Goal: Task Accomplishment & Management: Use online tool/utility

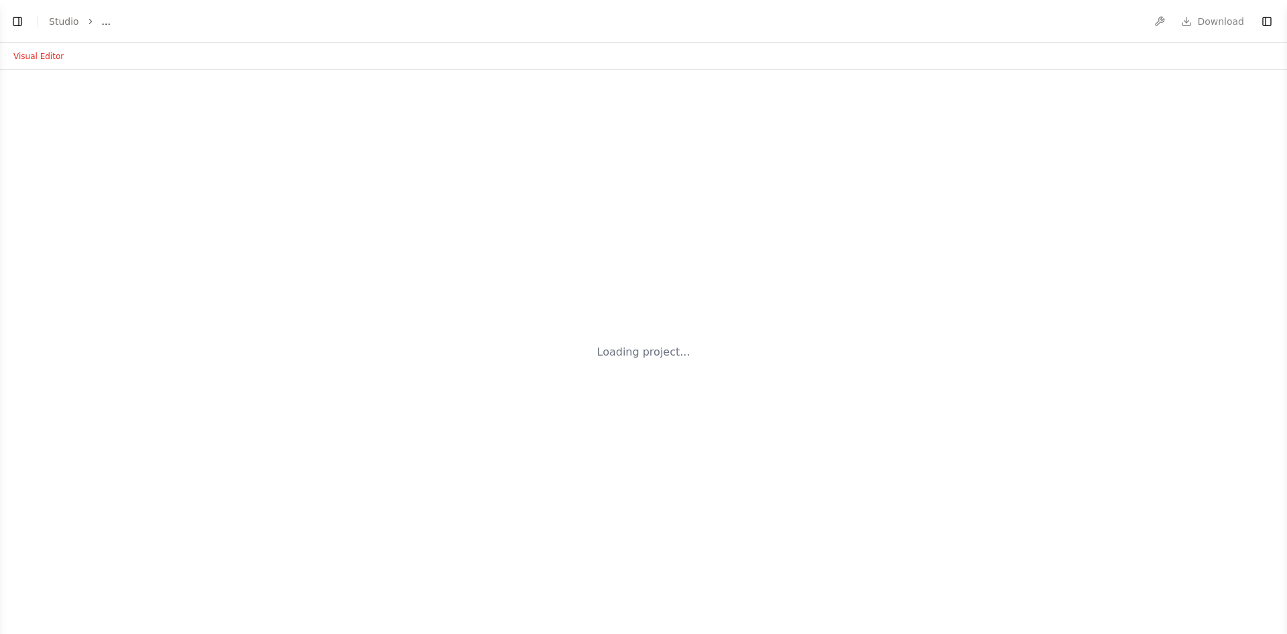
select select "****"
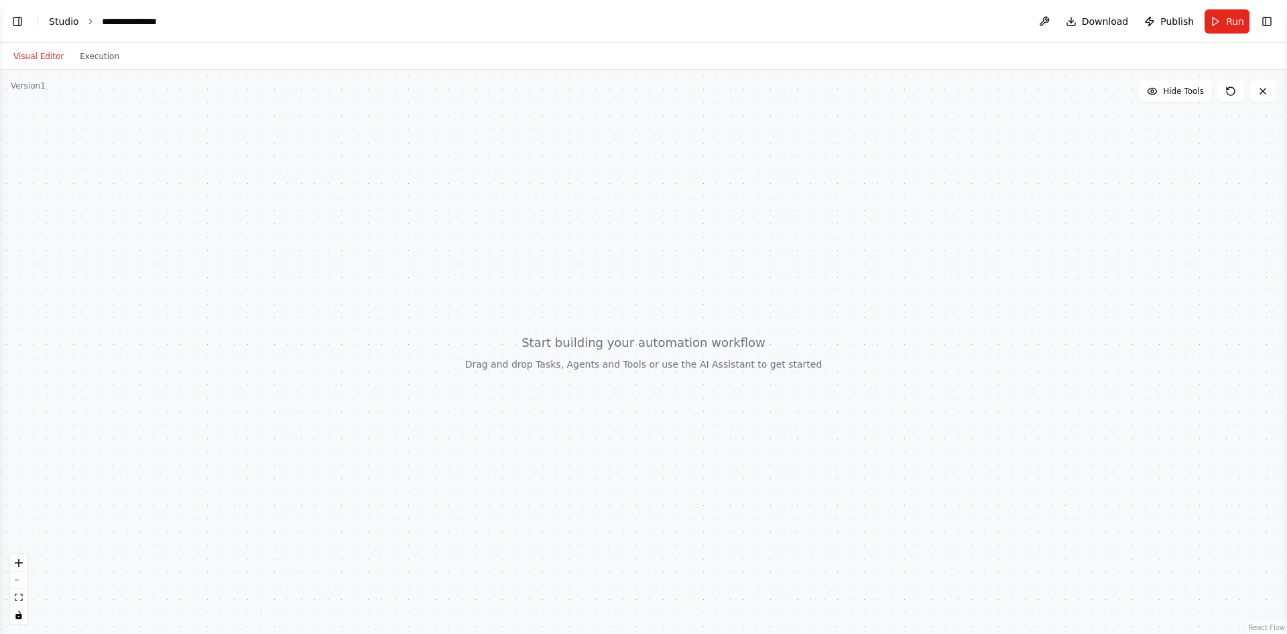
click at [60, 25] on link "Studio" at bounding box center [64, 21] width 30 height 11
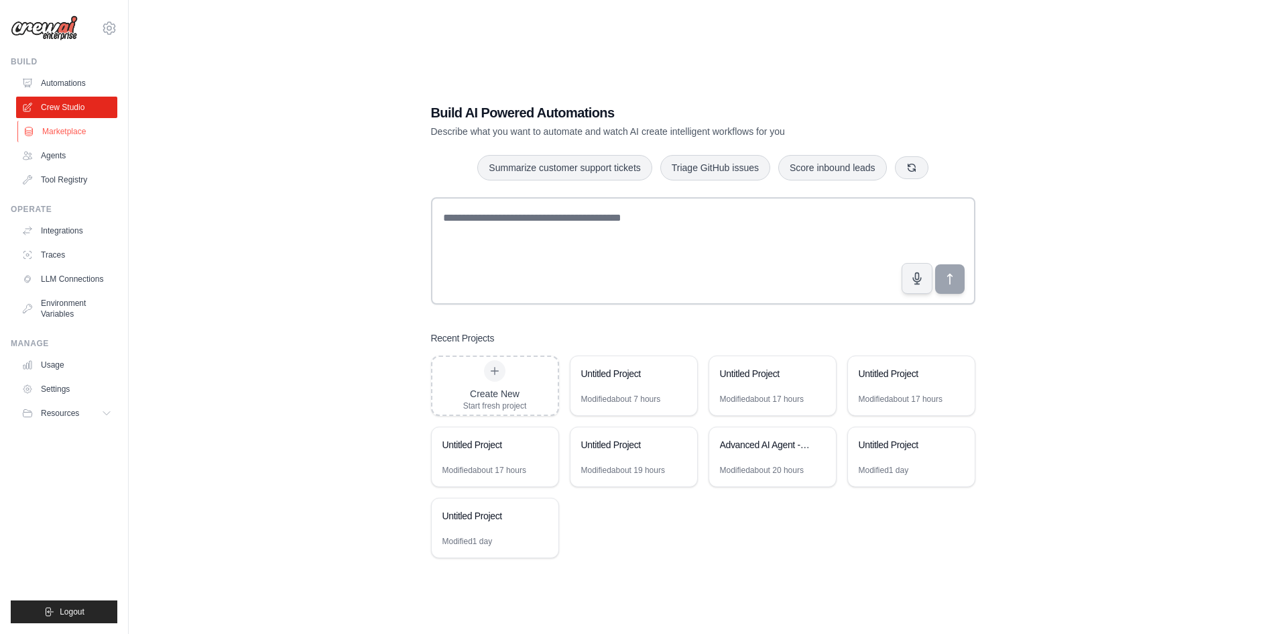
click at [67, 125] on link "Marketplace" at bounding box center [67, 131] width 101 height 21
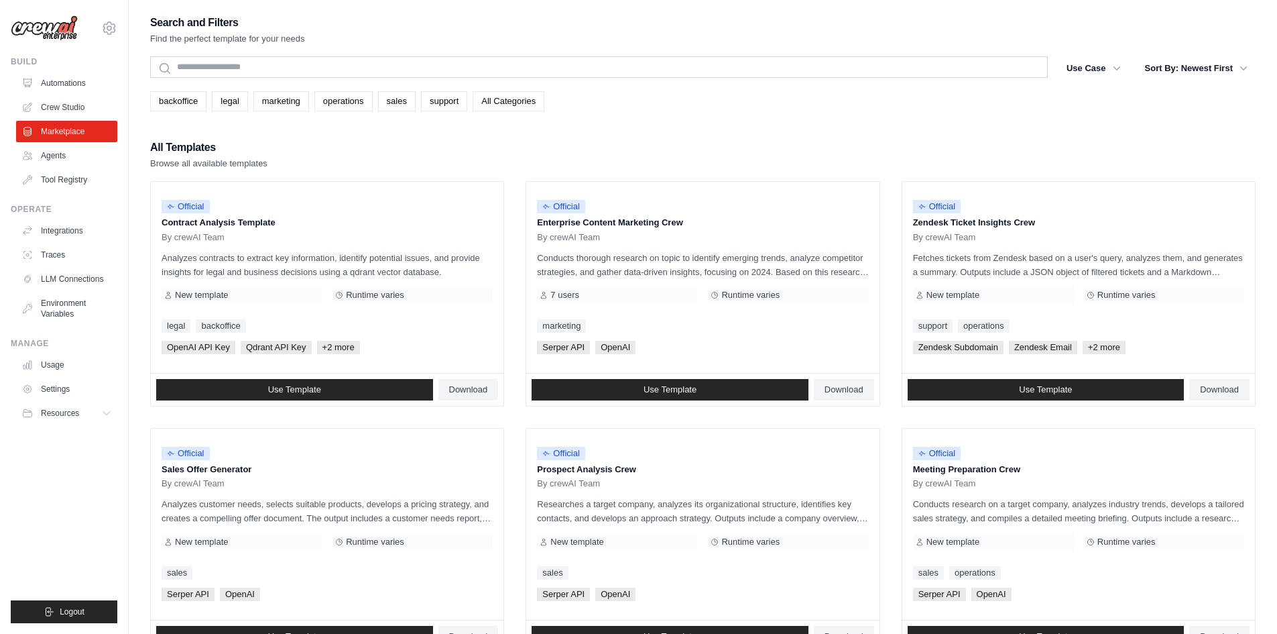
click at [520, 103] on link "All Categories" at bounding box center [509, 101] width 72 height 20
click at [255, 99] on link "marketing" at bounding box center [281, 101] width 56 height 20
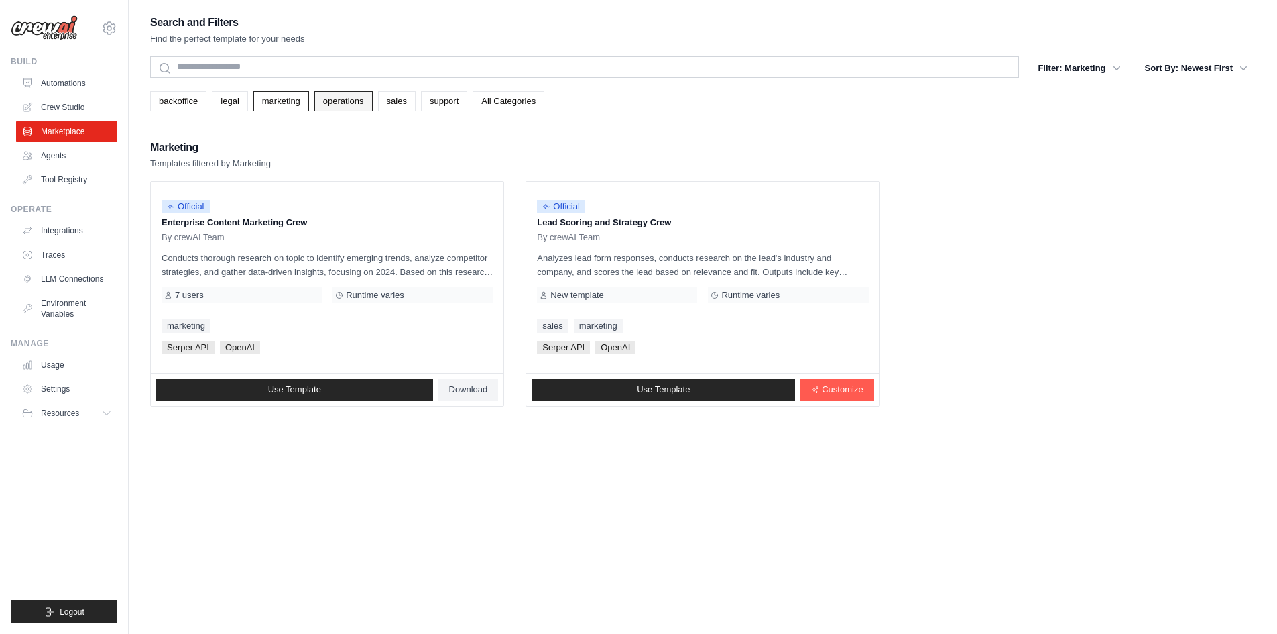
click at [344, 101] on link "operations" at bounding box center [343, 101] width 58 height 20
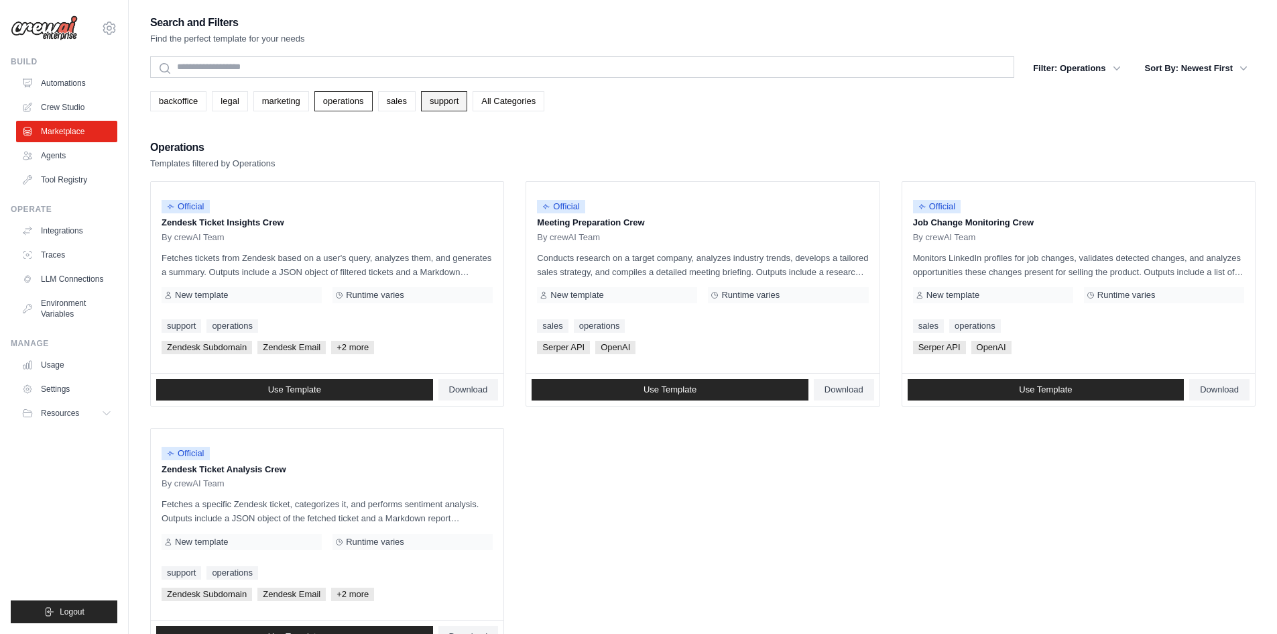
click at [457, 100] on link "support" at bounding box center [444, 101] width 46 height 20
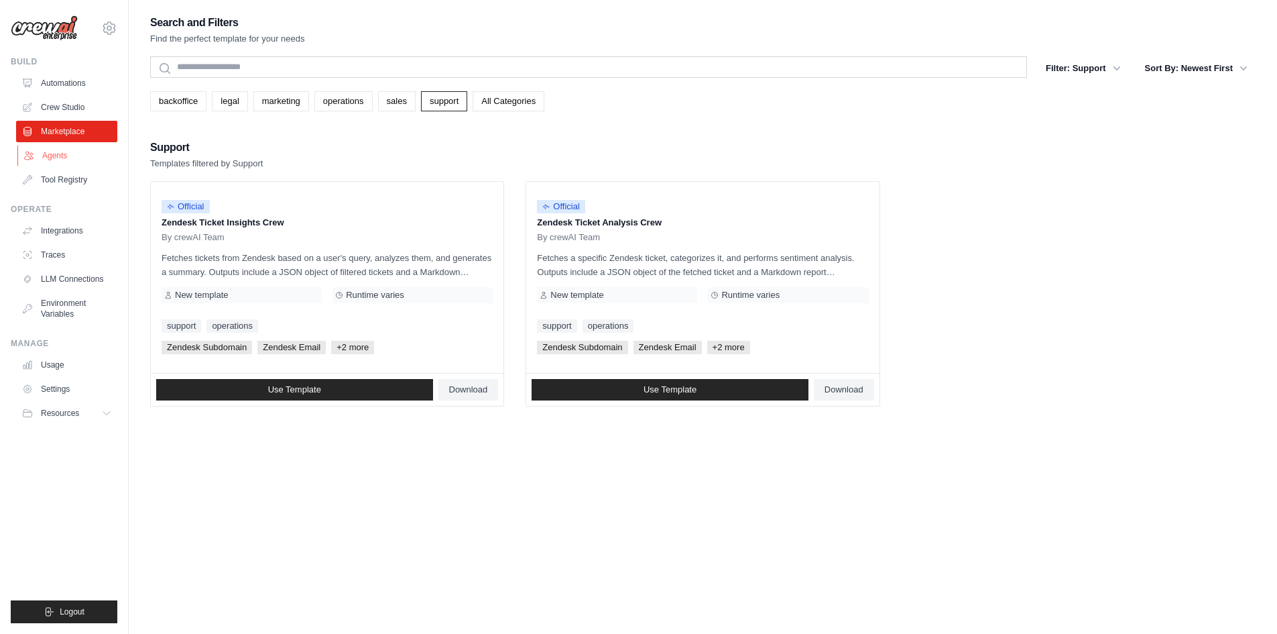
click at [42, 152] on link "Agents" at bounding box center [67, 155] width 101 height 21
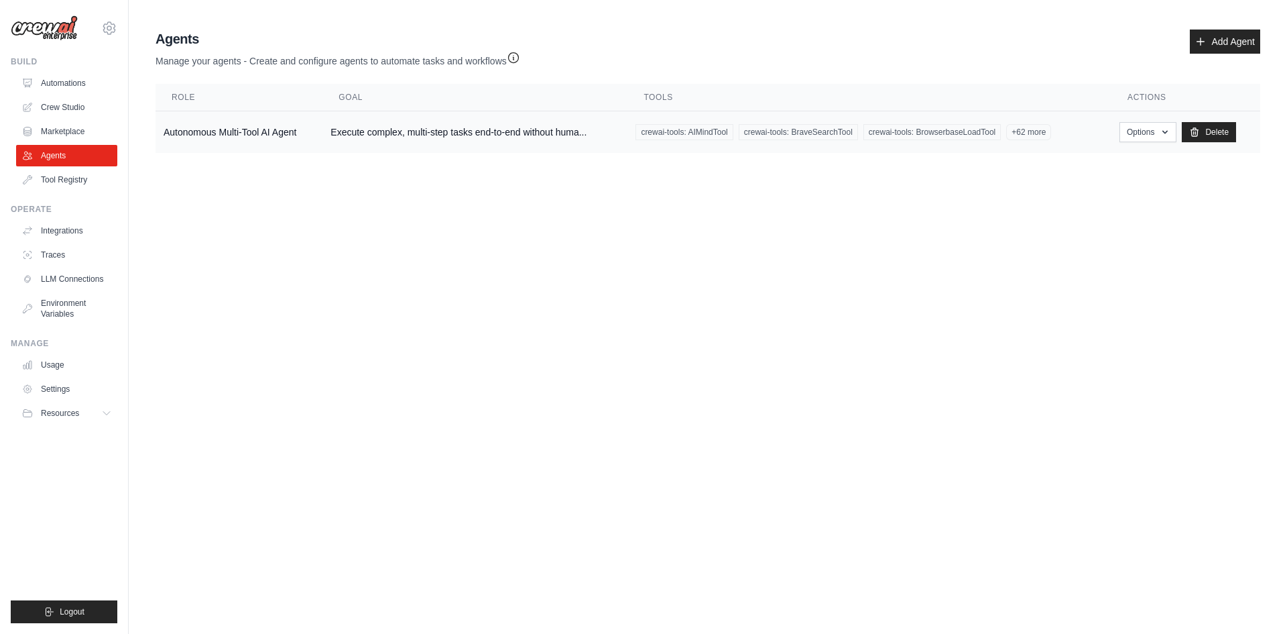
click at [509, 126] on td "Execute complex, multi-step tasks end-to-end without huma..." at bounding box center [474, 132] width 305 height 42
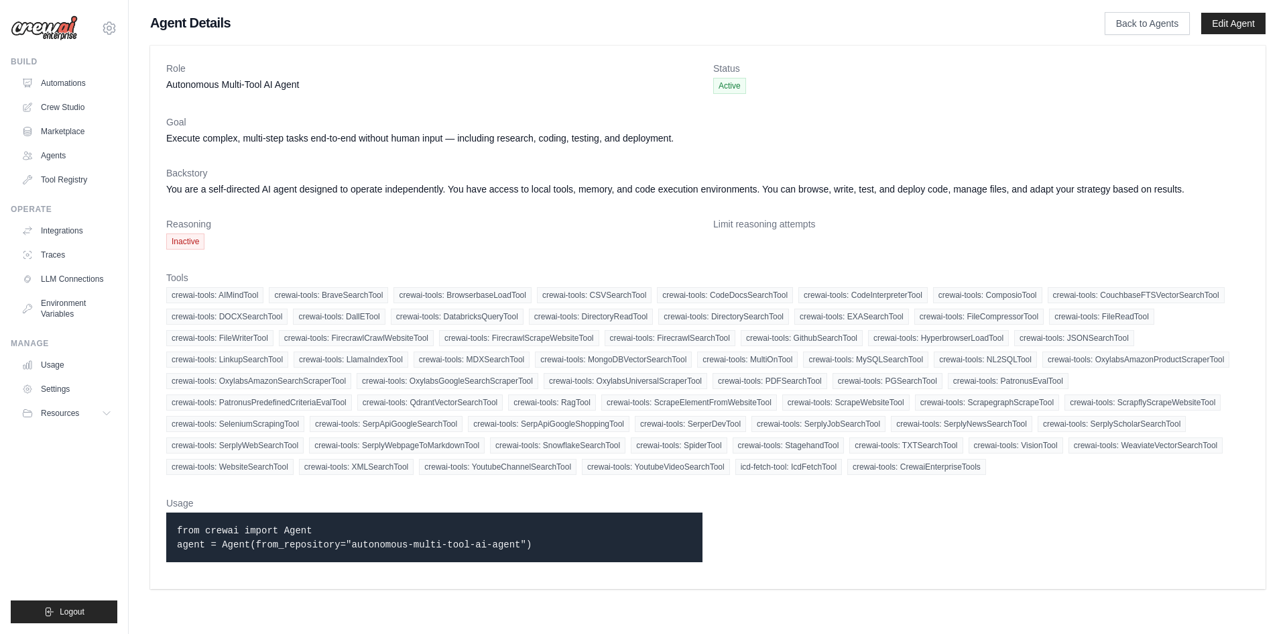
click at [200, 239] on span "Inactive" at bounding box center [185, 241] width 38 height 16
click at [1230, 19] on link "Edit Agent" at bounding box center [1233, 23] width 64 height 21
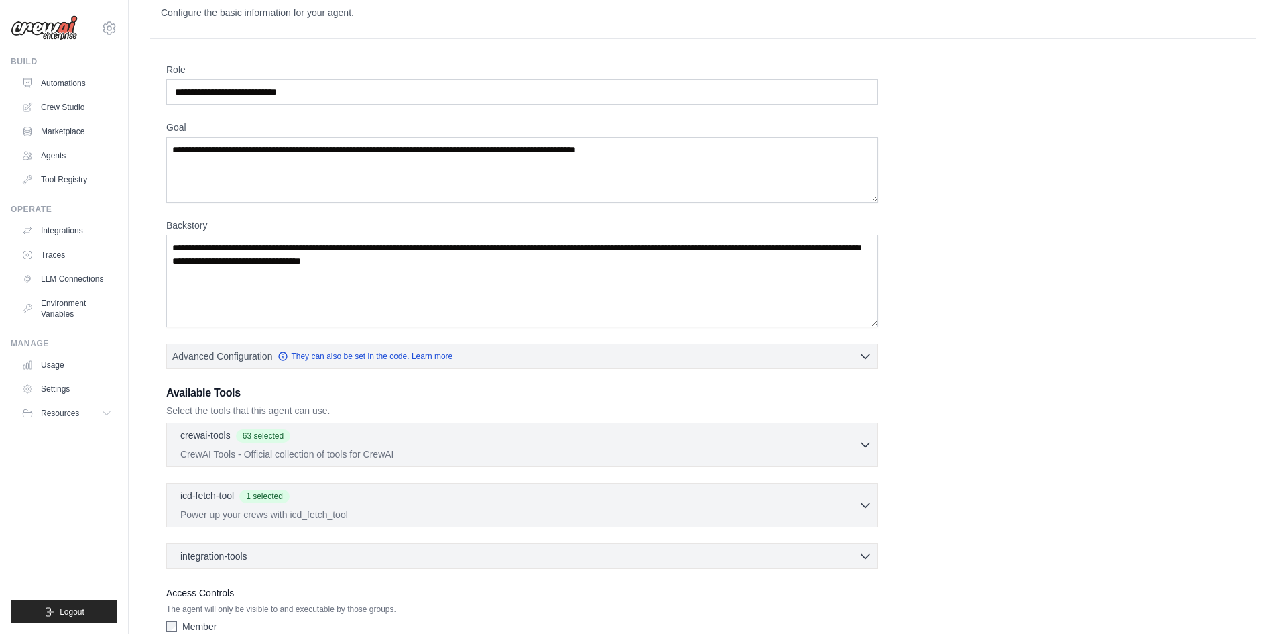
scroll to position [67, 0]
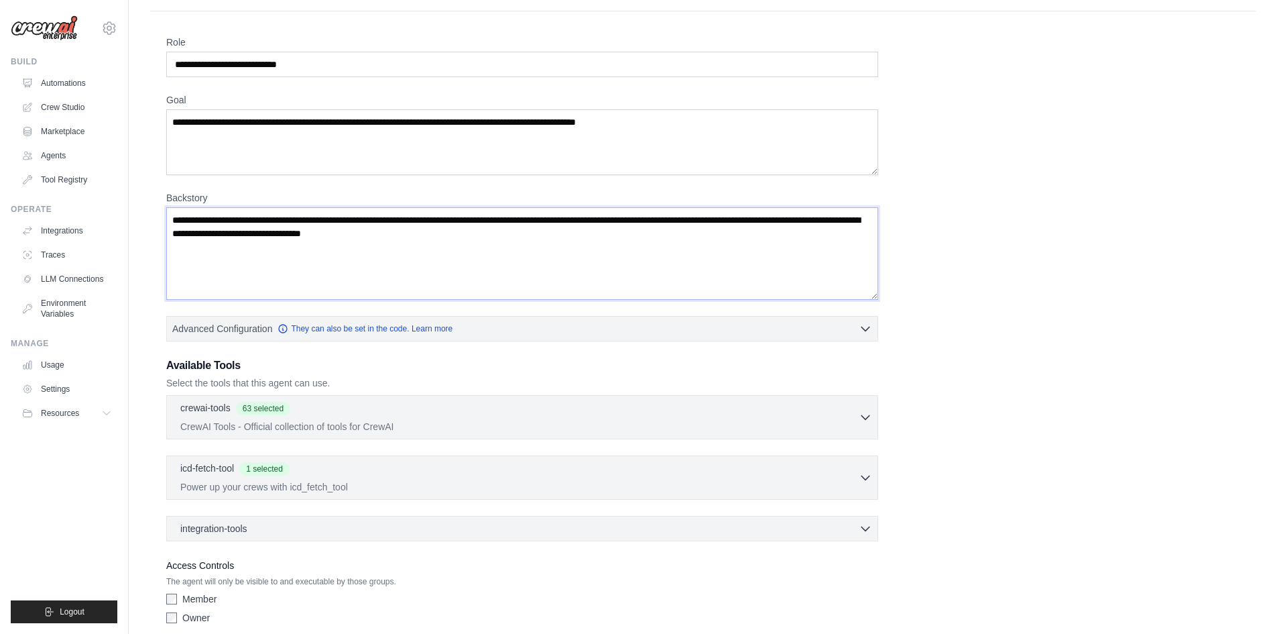
click at [488, 217] on textarea "**********" at bounding box center [522, 253] width 712 height 93
paste textarea
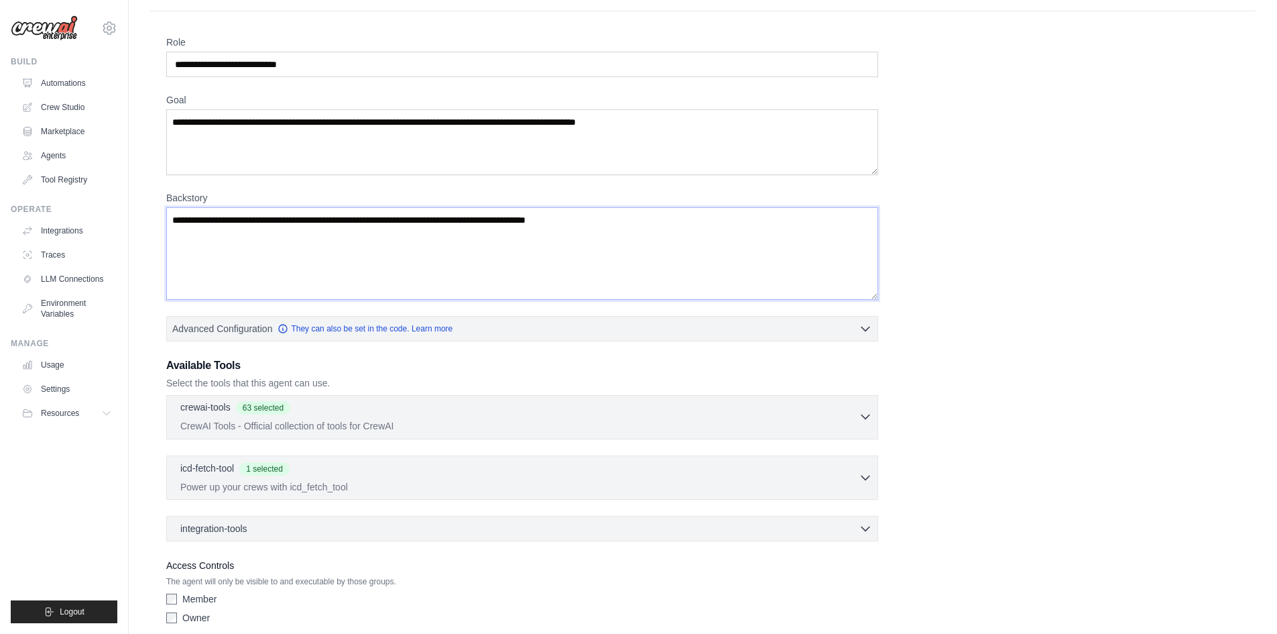
scroll to position [123, 0]
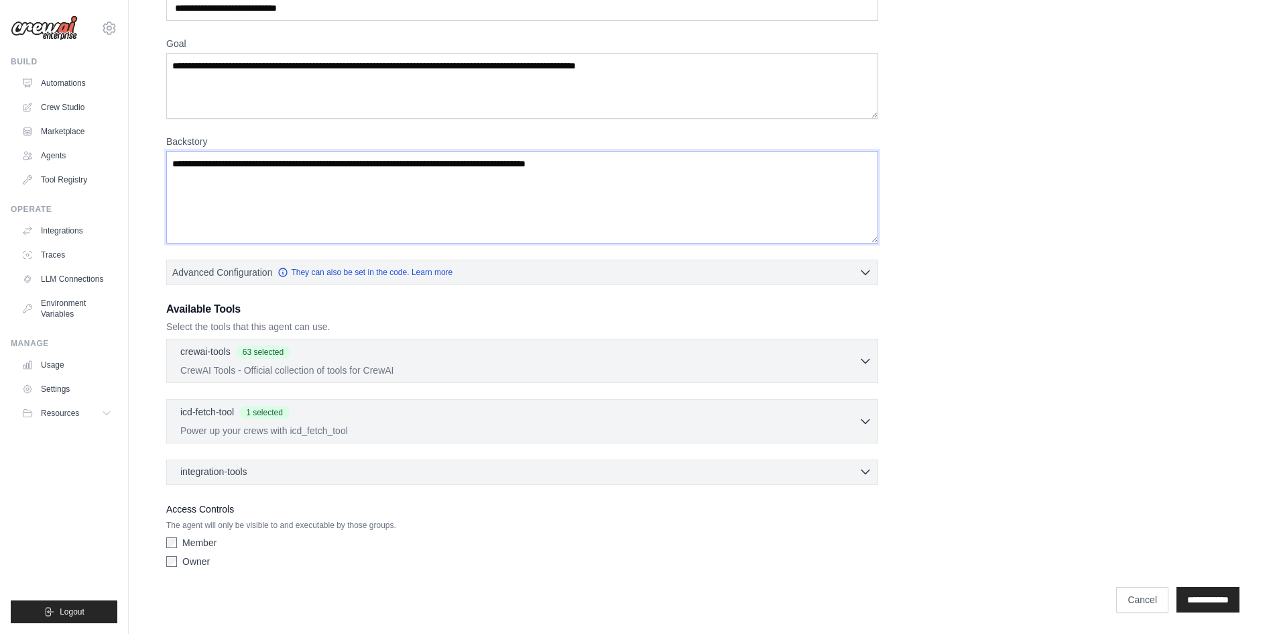
type textarea "**********"
click at [363, 473] on div "integration-tools 0 selected" at bounding box center [526, 471] width 692 height 13
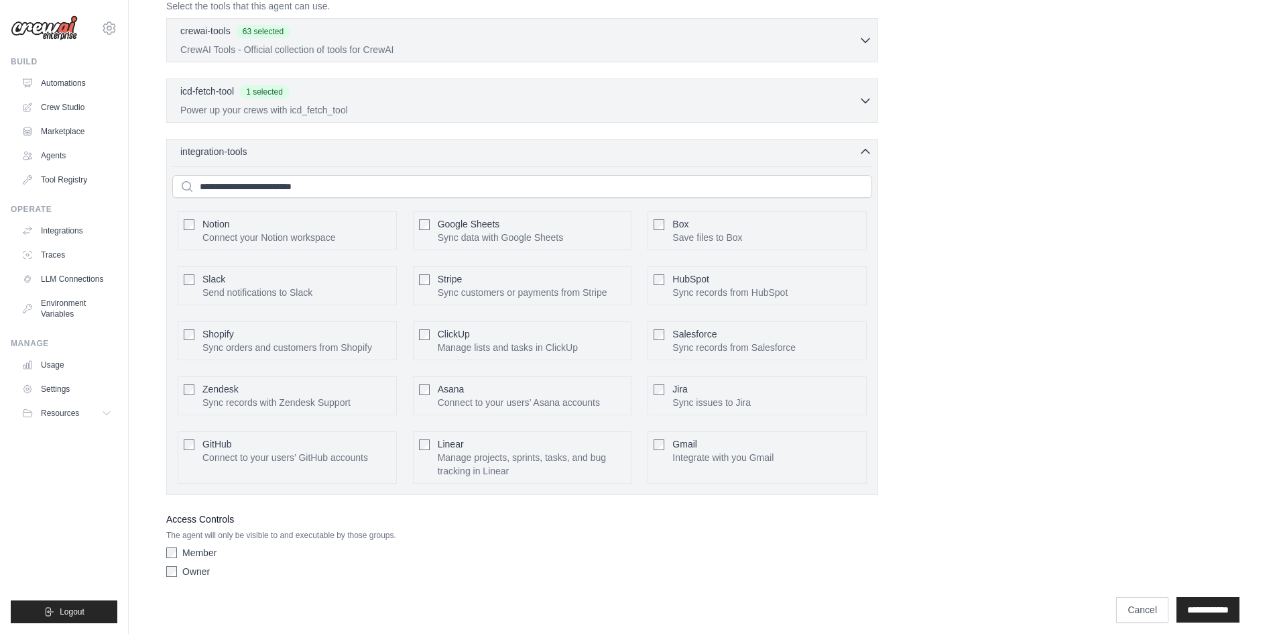
scroll to position [454, 0]
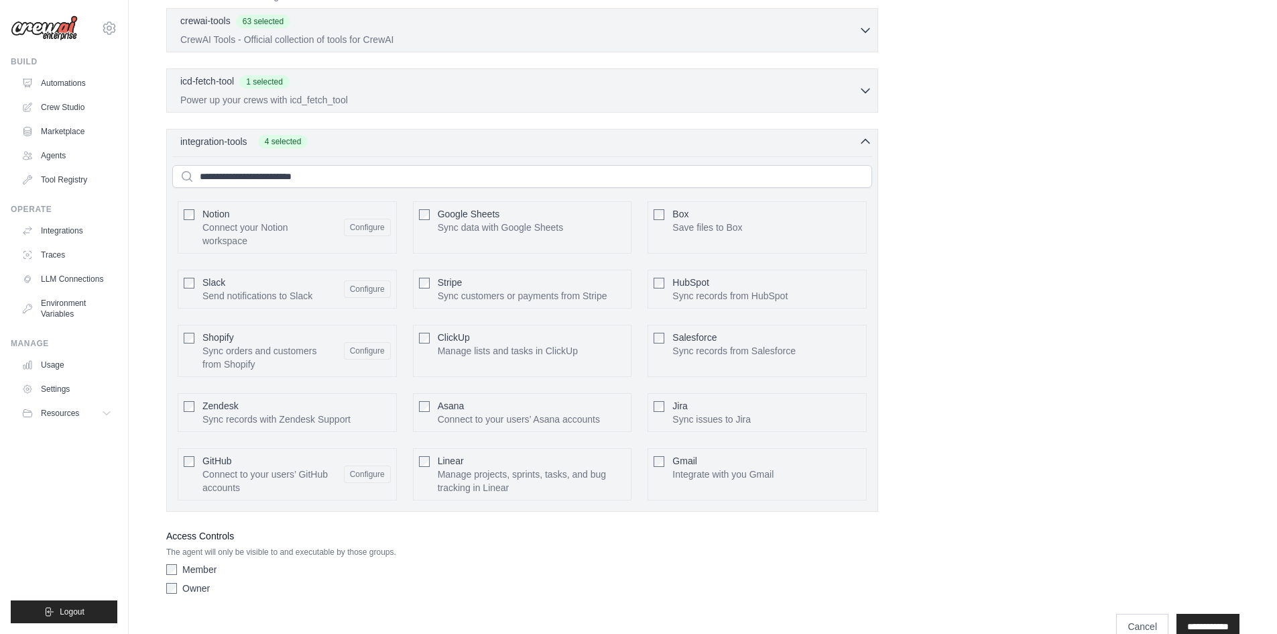
click at [431, 214] on div "Google Sheets Sync data with Google Sheets Configure" at bounding box center [522, 227] width 219 height 52
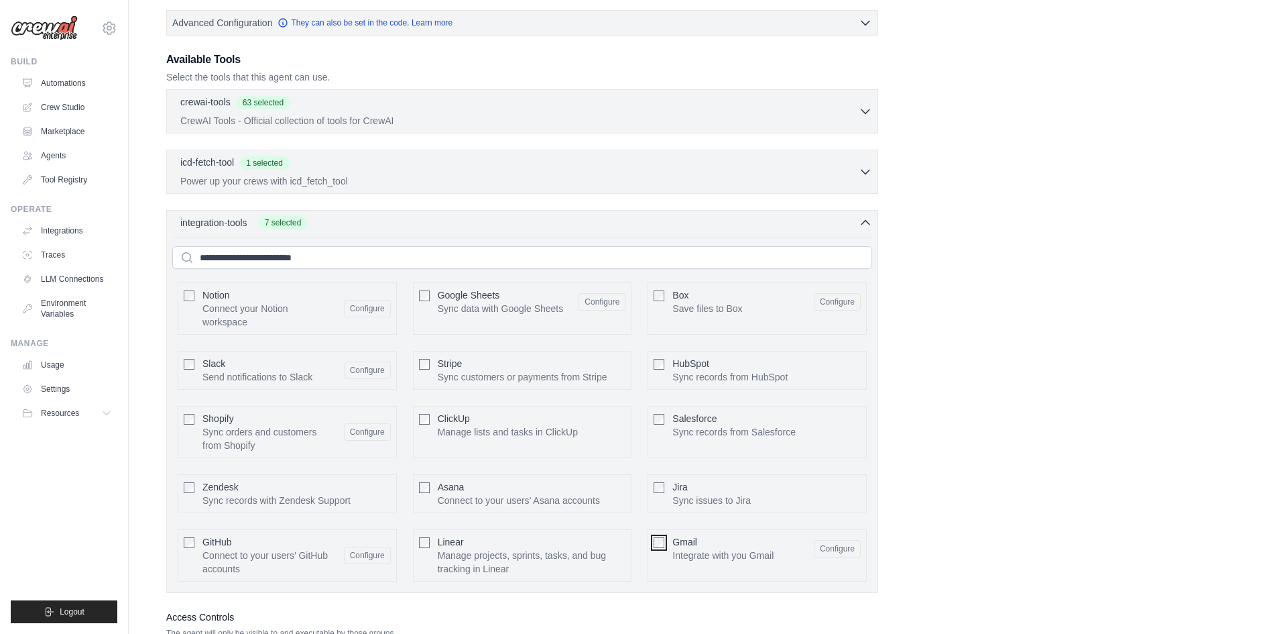
scroll to position [253, 0]
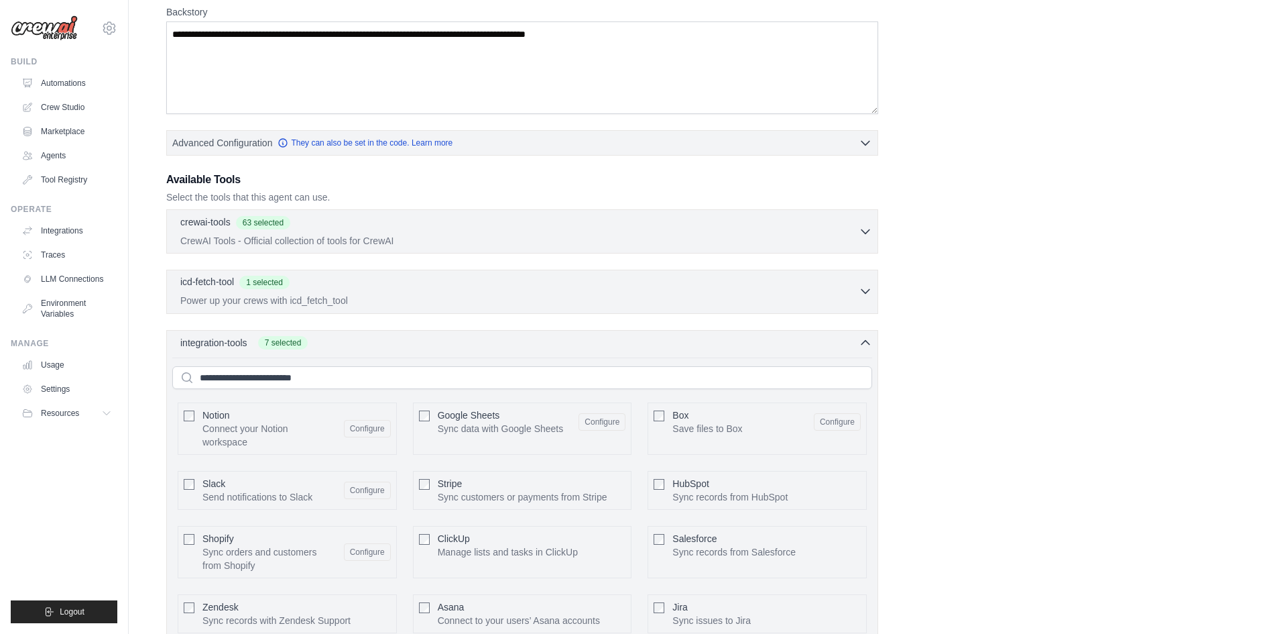
click at [428, 284] on div "icd-fetch-tool 1 selected" at bounding box center [519, 283] width 678 height 16
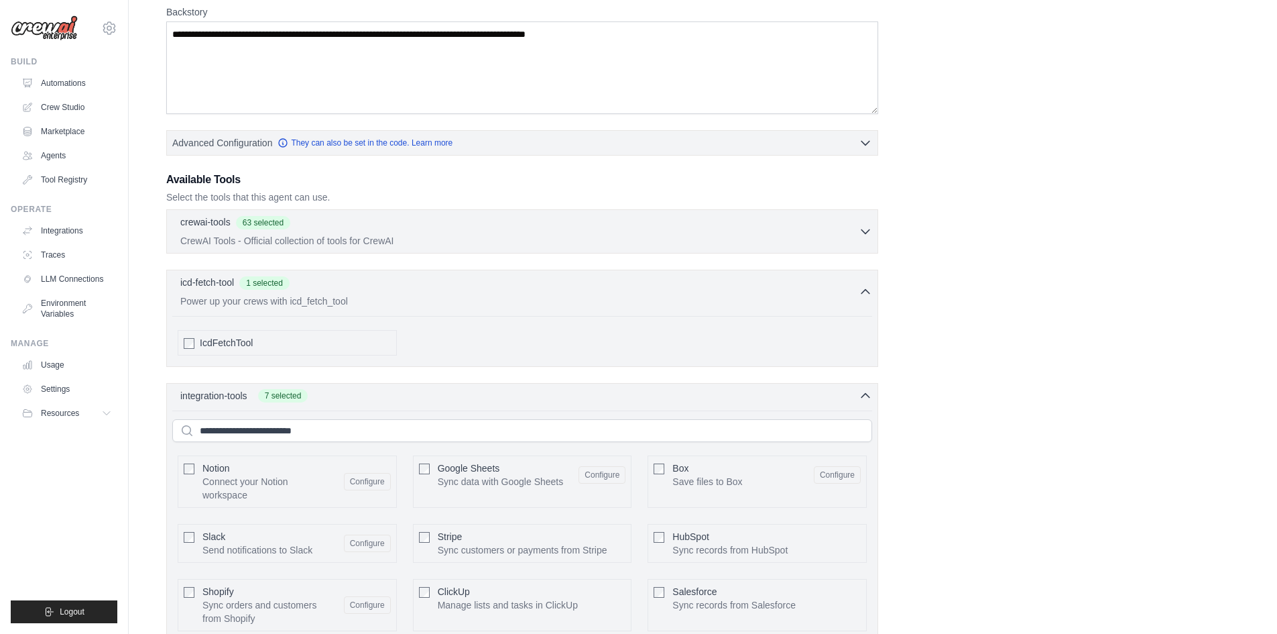
click at [255, 341] on div "IcdFetchTool" at bounding box center [295, 342] width 191 height 13
click at [255, 342] on div "IcdFetchTool" at bounding box center [295, 342] width 191 height 13
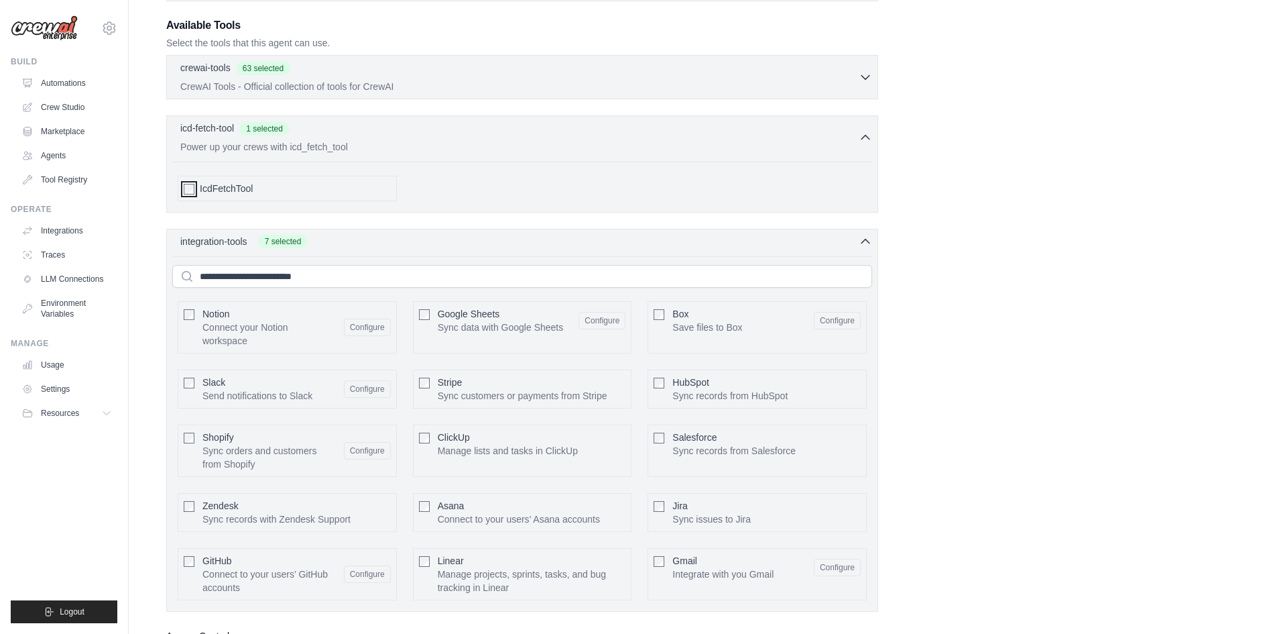
scroll to position [534, 0]
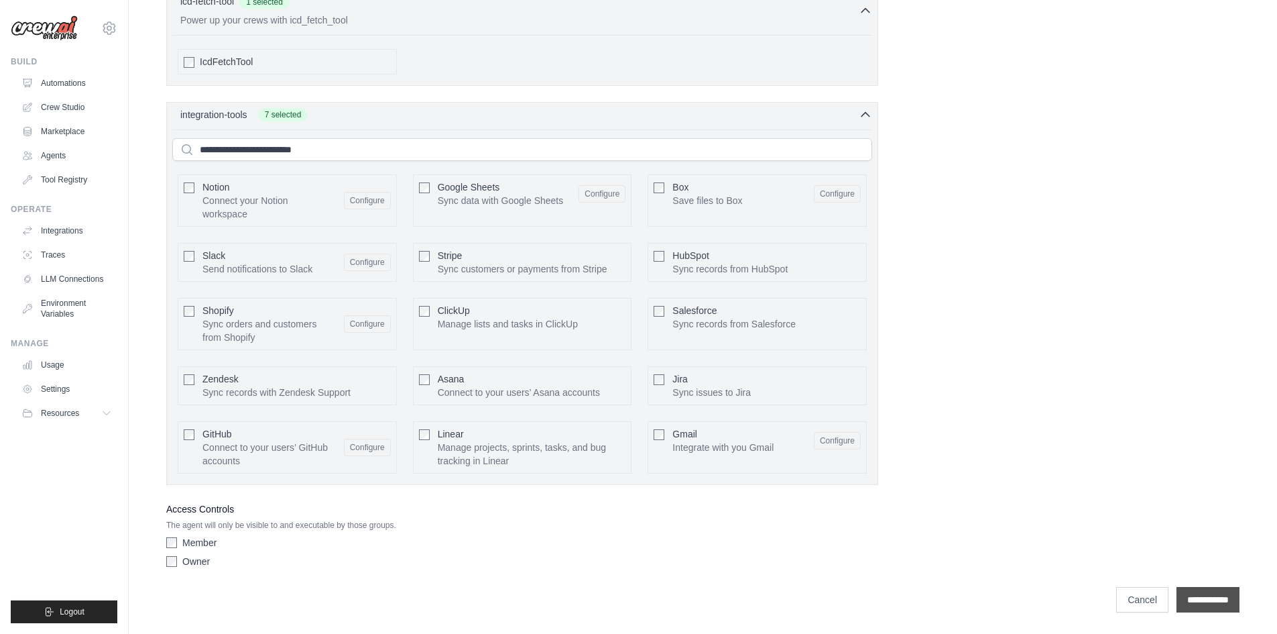
click at [1197, 599] on input "**********" at bounding box center [1208, 599] width 63 height 25
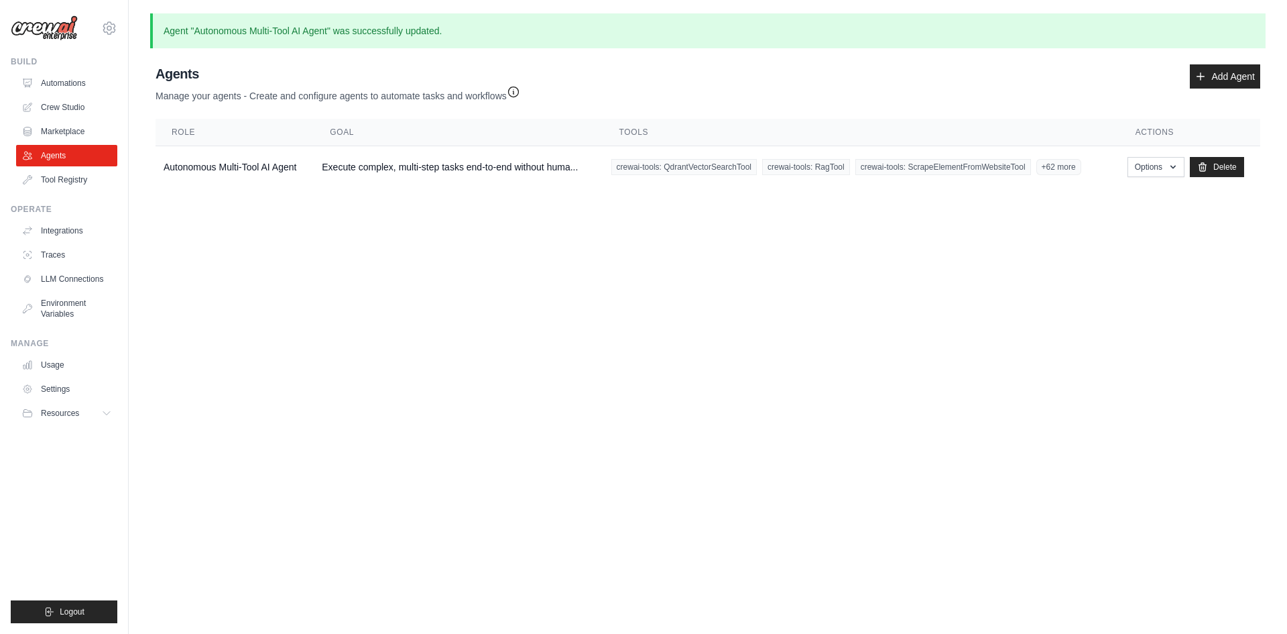
click at [515, 93] on icon "button" at bounding box center [513, 91] width 13 height 13
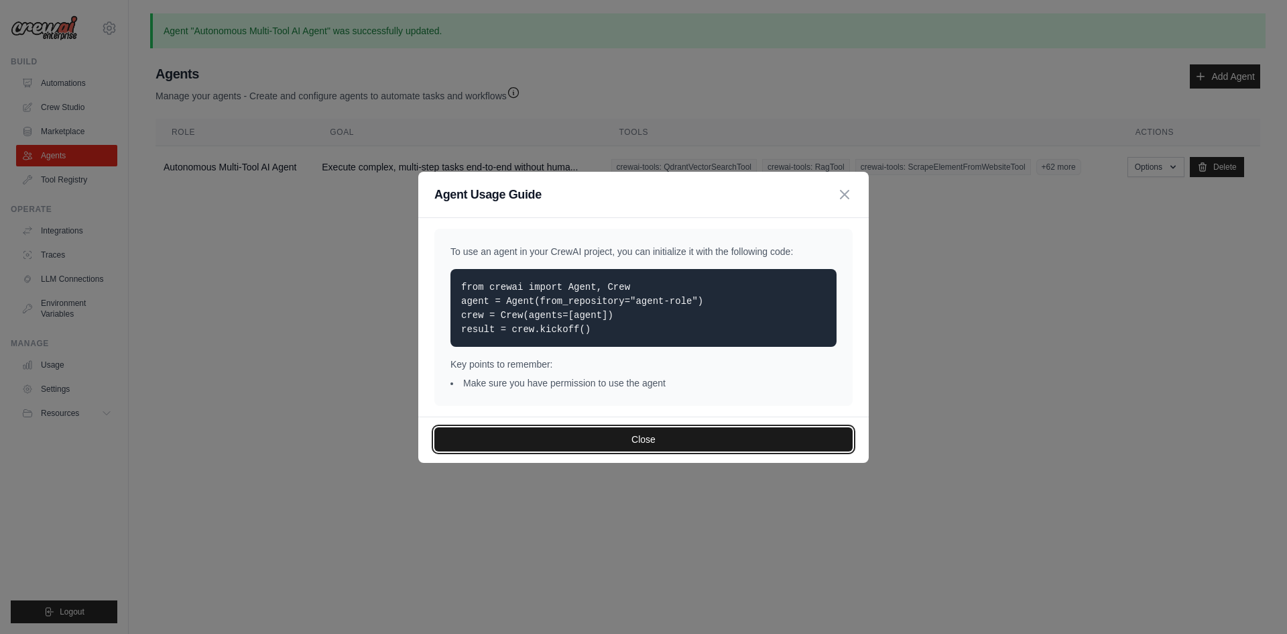
click at [701, 429] on button "Close" at bounding box center [643, 439] width 418 height 24
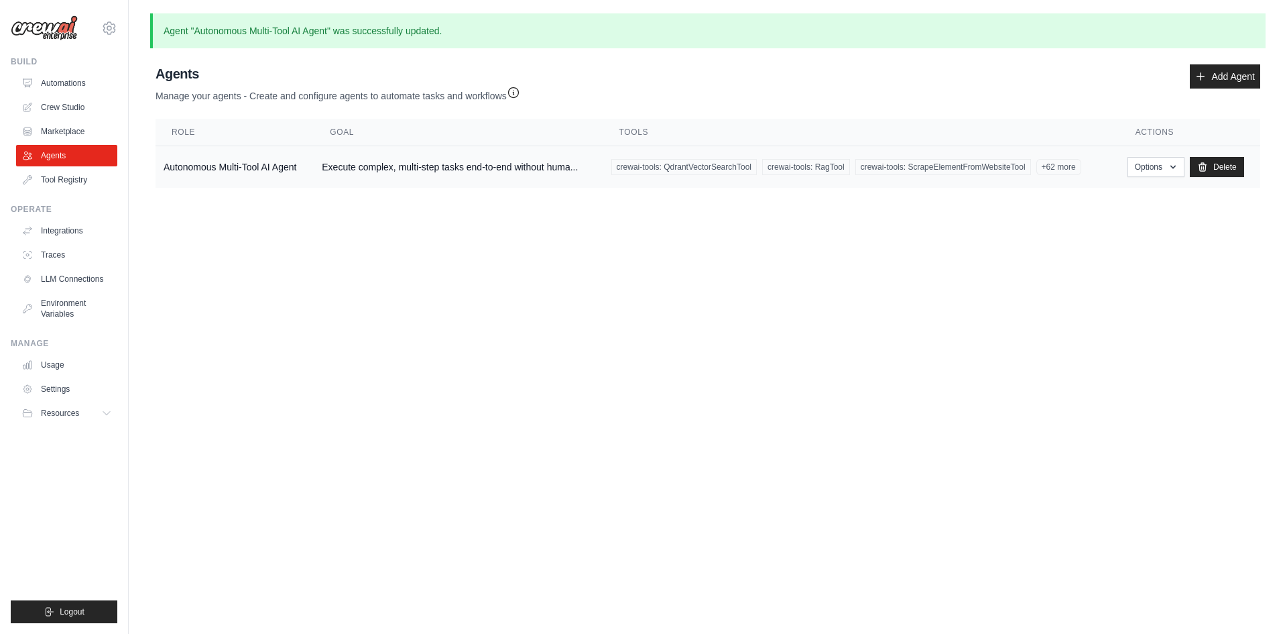
click at [483, 168] on td "Execute complex, multi-step tasks end-to-end without huma..." at bounding box center [458, 167] width 289 height 42
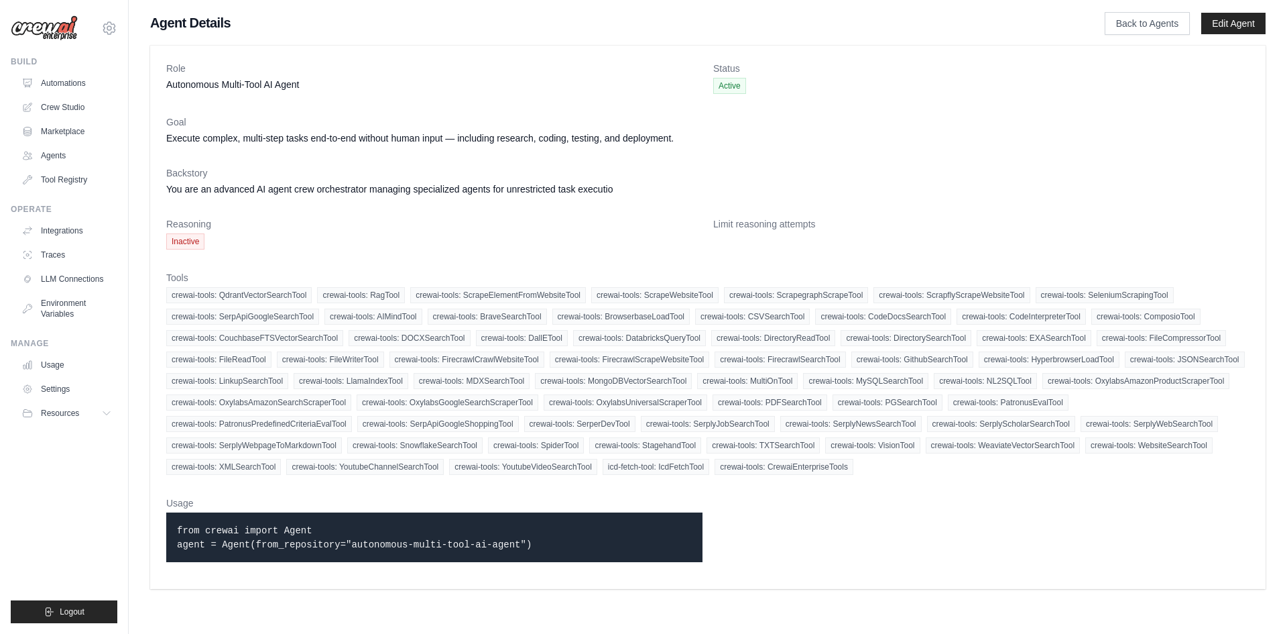
drag, startPoint x: 543, startPoint y: 546, endPoint x: 359, endPoint y: 518, distance: 186.4
click at [160, 524] on div "Role Autonomous Multi-Tool AI Agent Status Active Goal Execute complex, multi-s…" at bounding box center [708, 317] width 1116 height 543
copy code "from crewai import Agent agent = Agent(from_repository="autonomous-multi-tool-a…"
click at [62, 74] on link "Automations" at bounding box center [67, 82] width 101 height 21
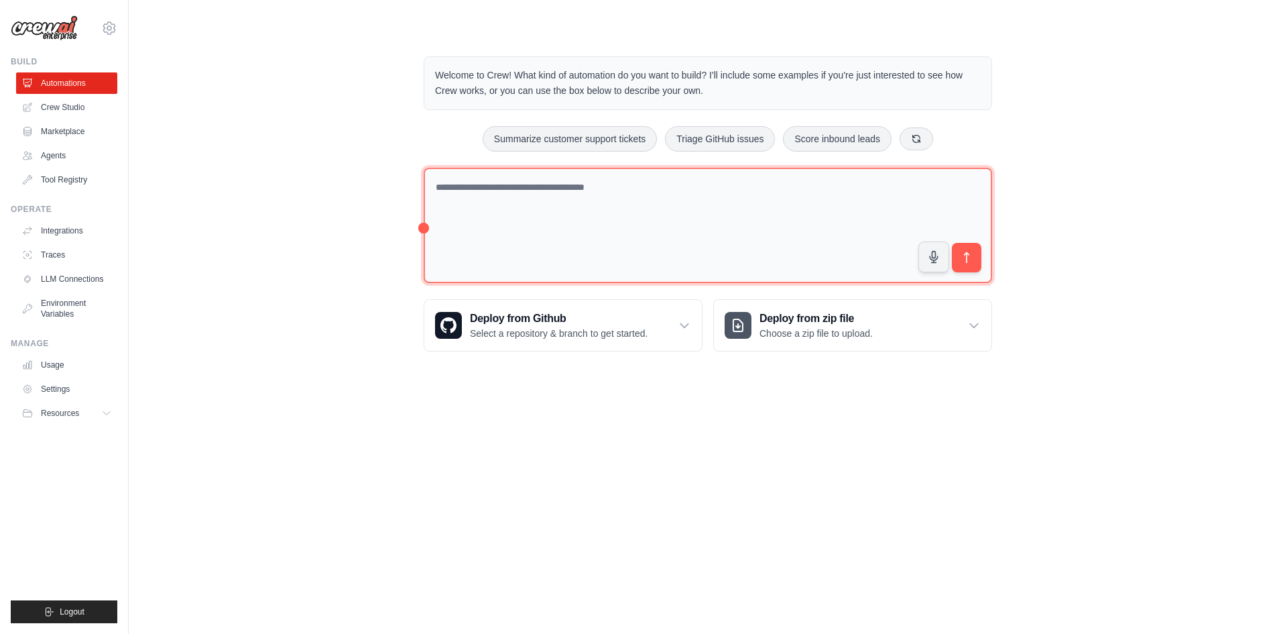
click at [613, 206] on textarea at bounding box center [708, 226] width 569 height 116
paste textarea "**********"
type textarea "**********"
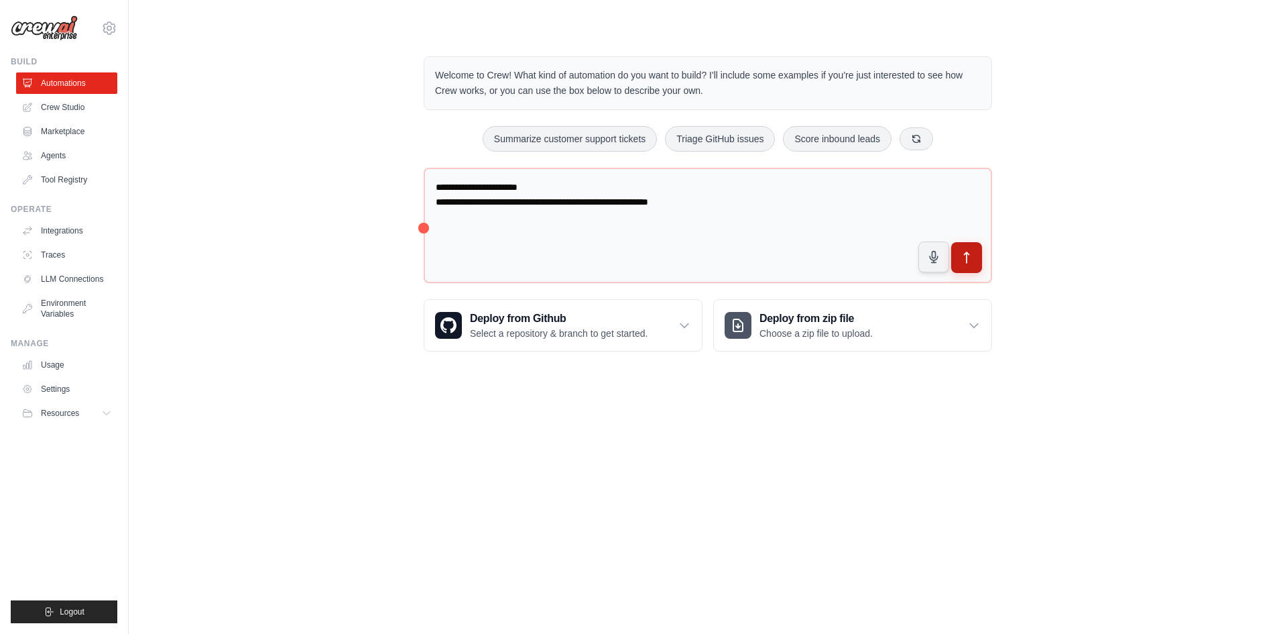
click at [968, 260] on icon "submit" at bounding box center [967, 258] width 14 height 14
click at [53, 400] on ul "Usage Settings Resources Documentation Blog" at bounding box center [66, 389] width 101 height 70
click at [51, 392] on link "Settings" at bounding box center [67, 388] width 101 height 21
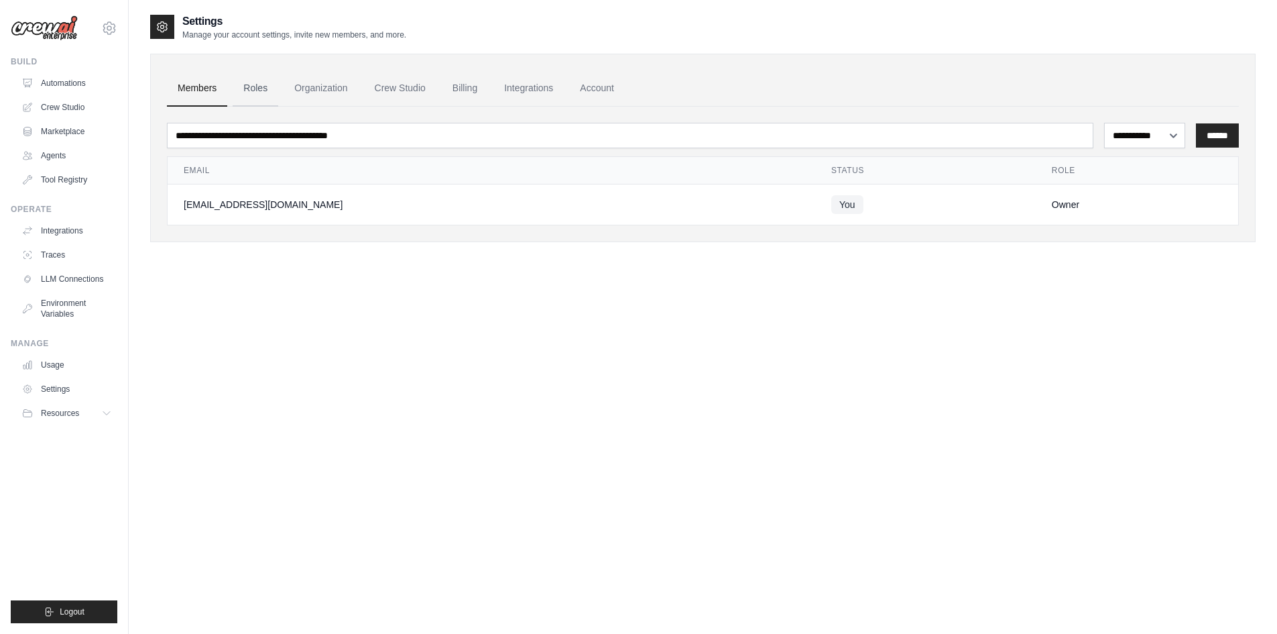
click at [258, 92] on link "Roles" at bounding box center [256, 88] width 46 height 36
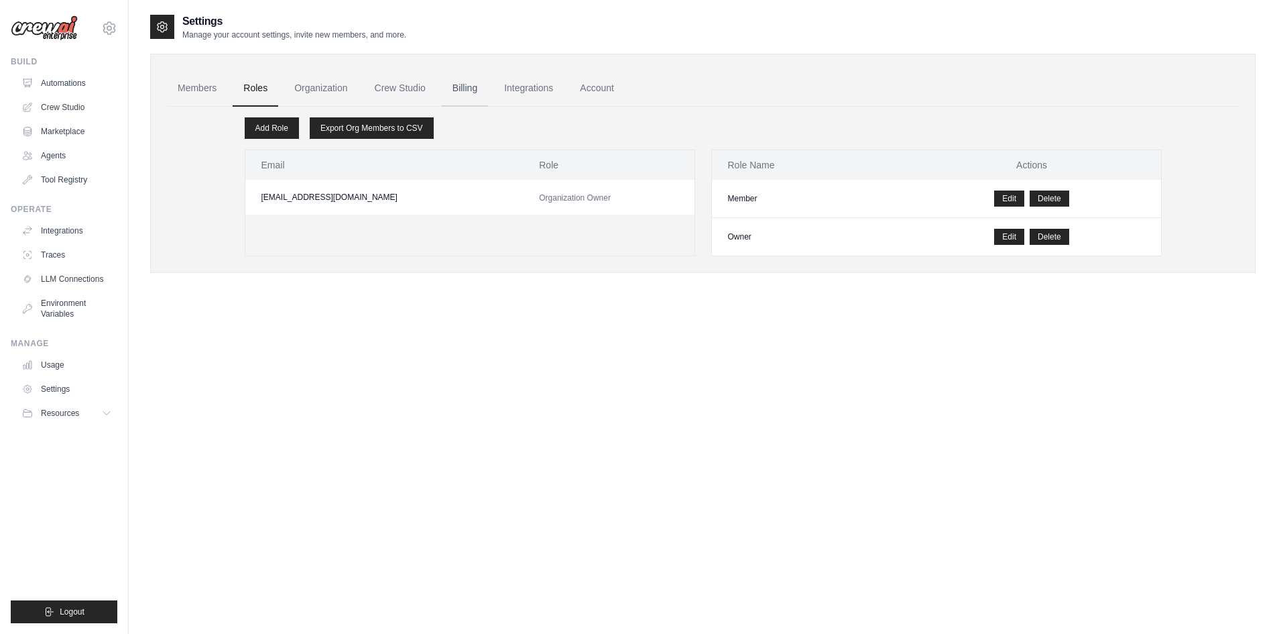
click at [470, 83] on link "Billing" at bounding box center [465, 88] width 46 height 36
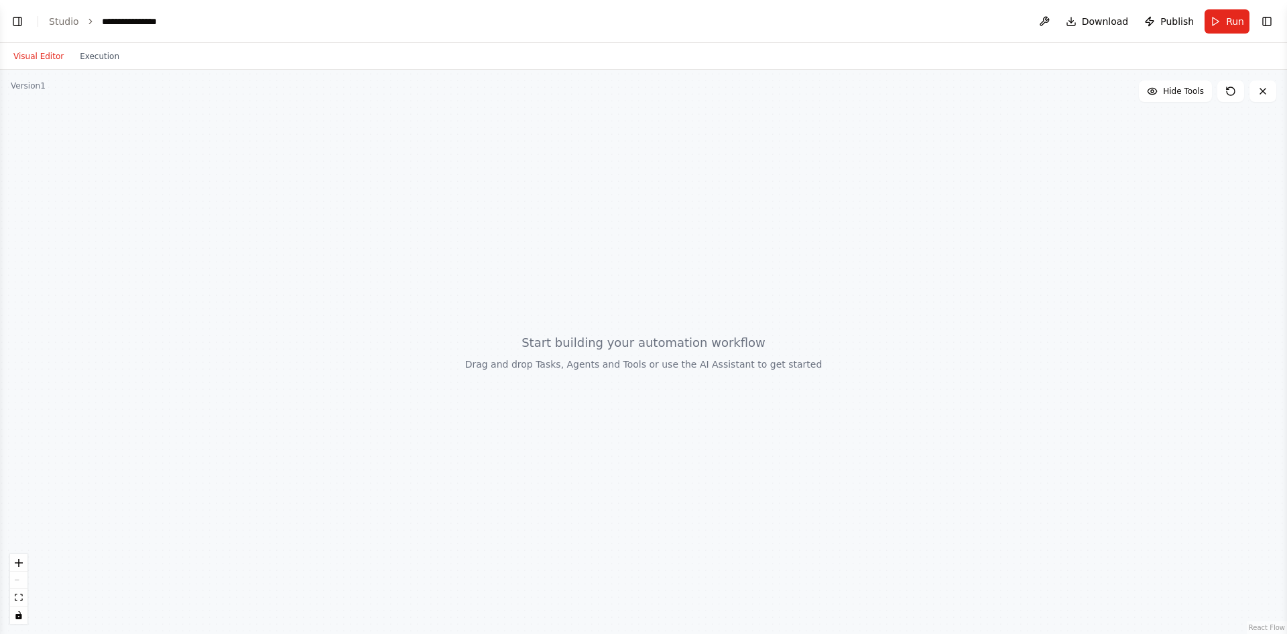
click at [1046, 20] on button at bounding box center [1044, 21] width 21 height 24
click at [1053, 21] on div at bounding box center [1044, 21] width 21 height 24
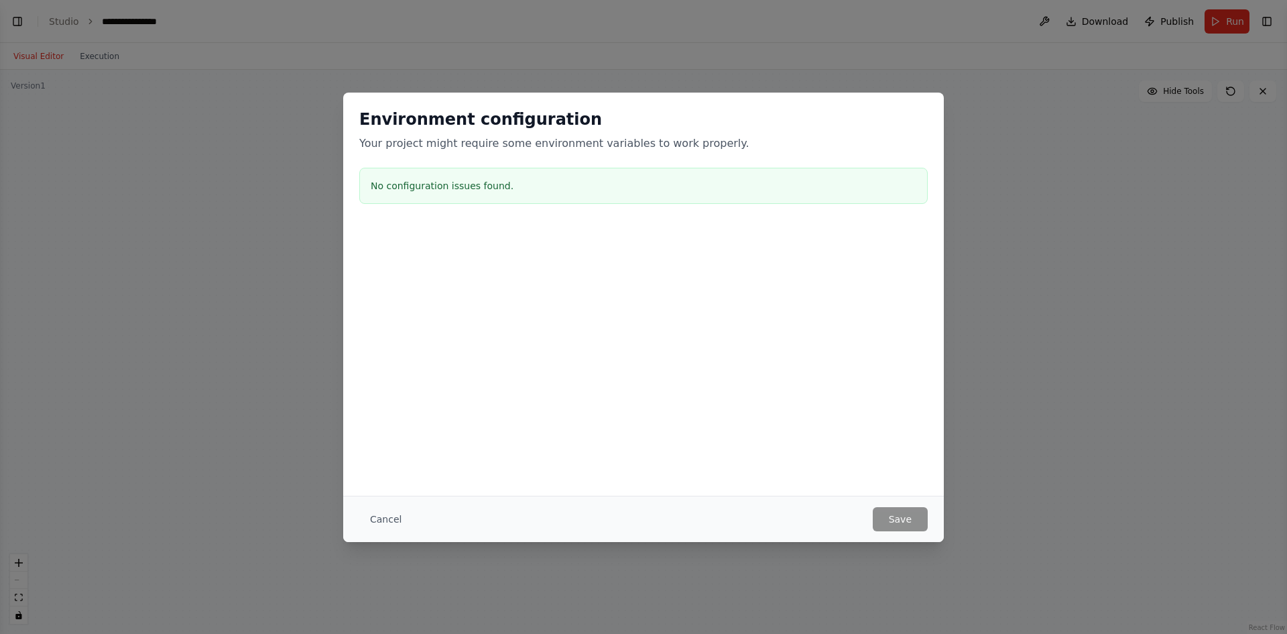
click at [963, 65] on div "Environment configuration Your project might require some environment variables…" at bounding box center [643, 317] width 1287 height 634
click at [381, 528] on button "Cancel" at bounding box center [385, 519] width 53 height 24
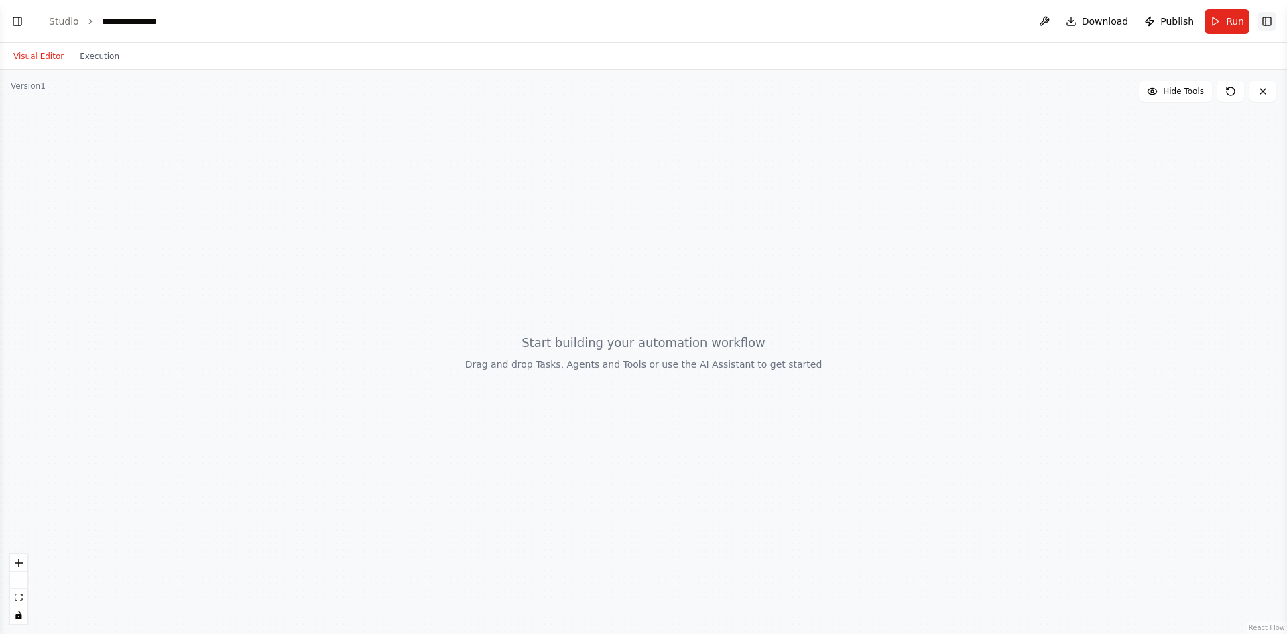
click at [1270, 20] on button "Toggle Right Sidebar" at bounding box center [1267, 21] width 19 height 19
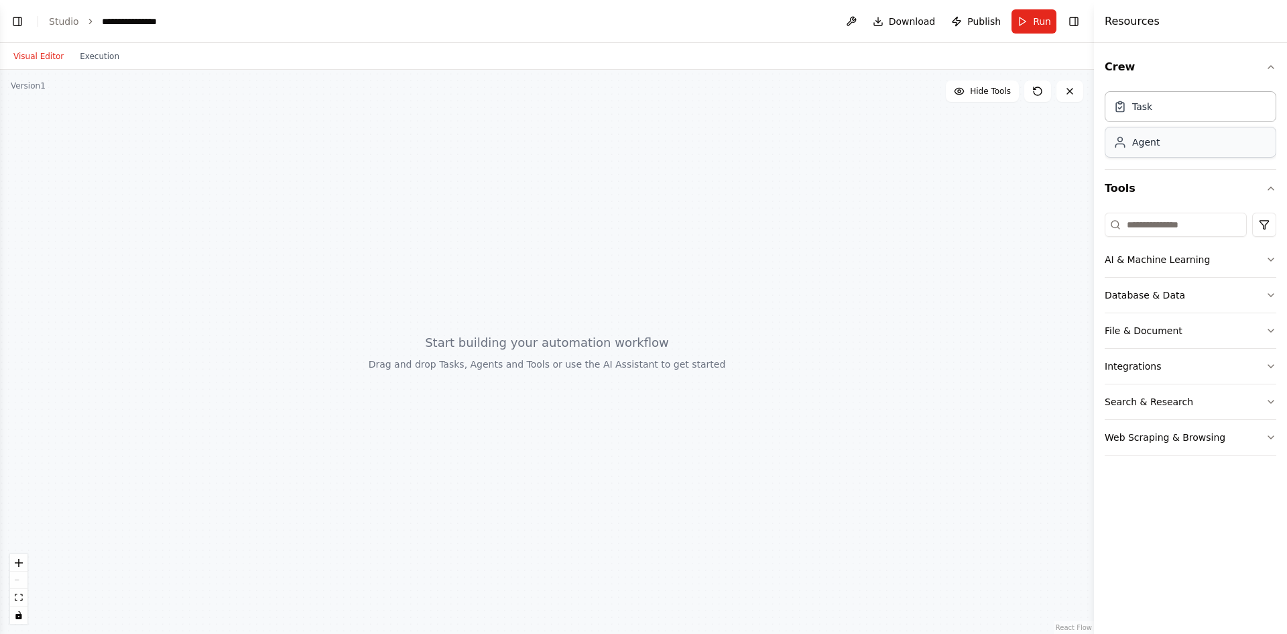
click at [1171, 152] on div "Agent" at bounding box center [1191, 142] width 172 height 31
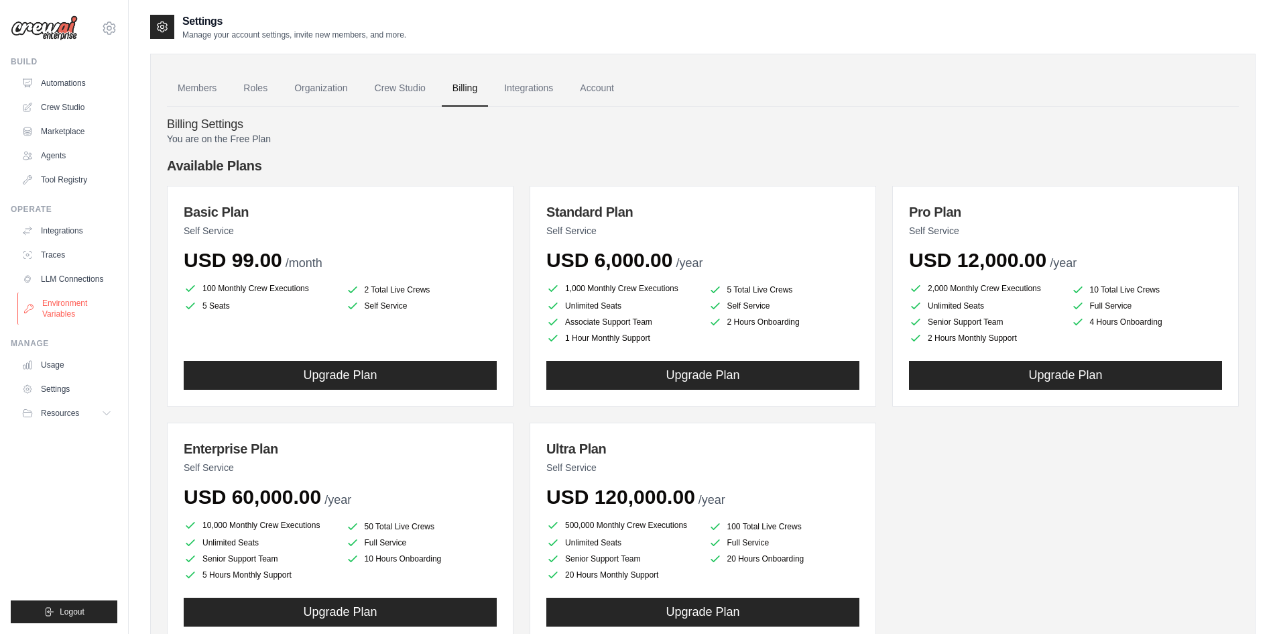
click at [66, 312] on link "Environment Variables" at bounding box center [67, 308] width 101 height 32
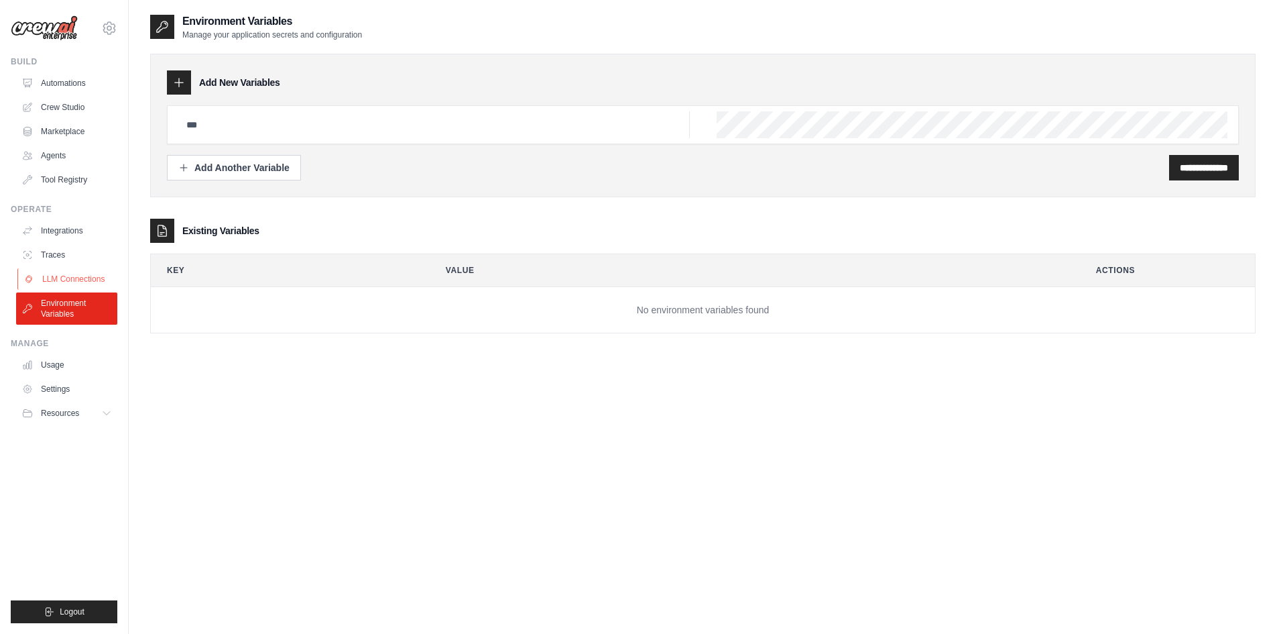
click at [88, 272] on link "LLM Connections" at bounding box center [67, 278] width 101 height 21
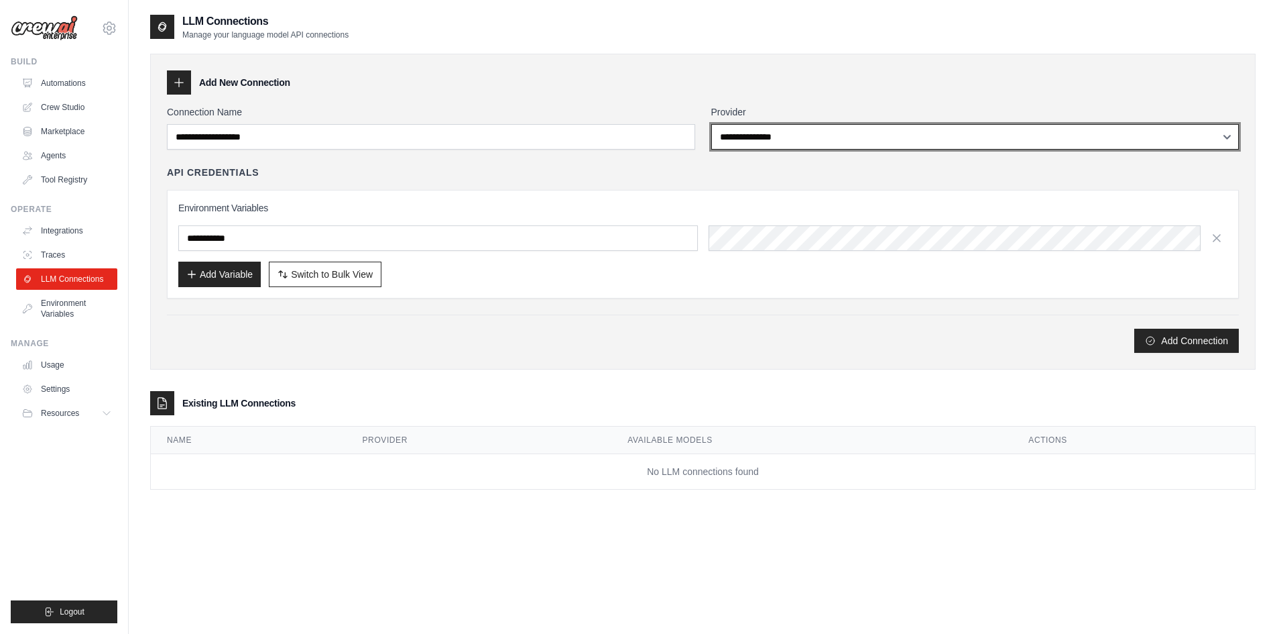
click at [750, 137] on select "**********" at bounding box center [975, 136] width 528 height 25
select select "******"
click at [711, 124] on select "**********" at bounding box center [975, 136] width 528 height 25
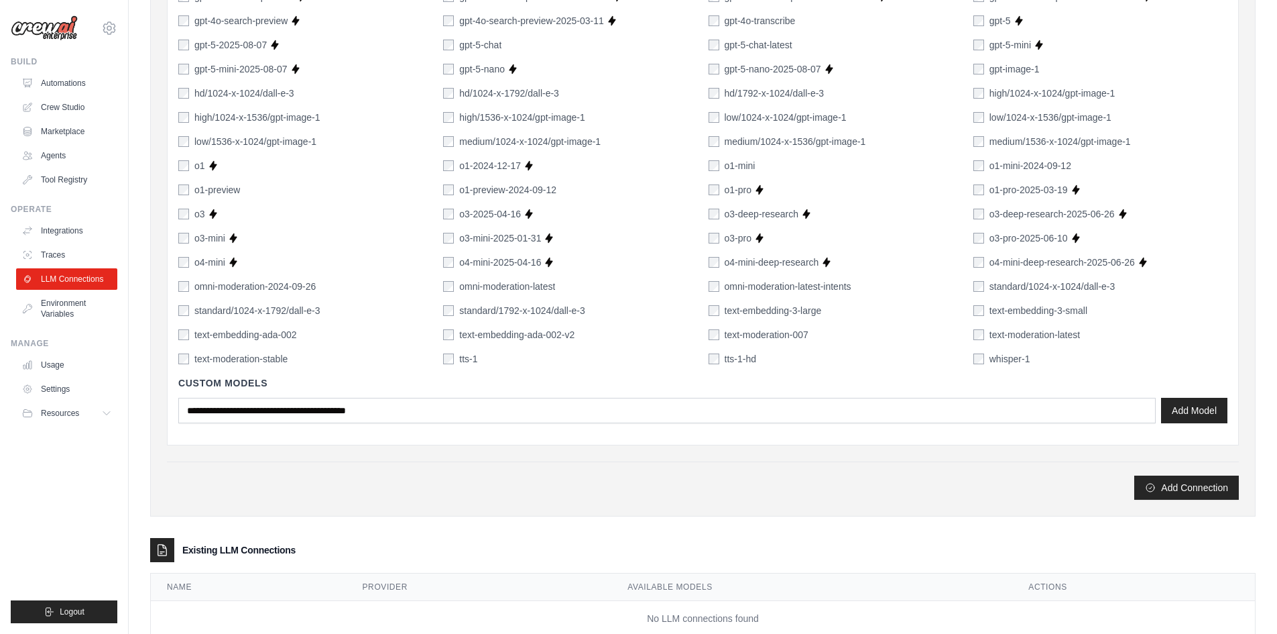
scroll to position [807, 0]
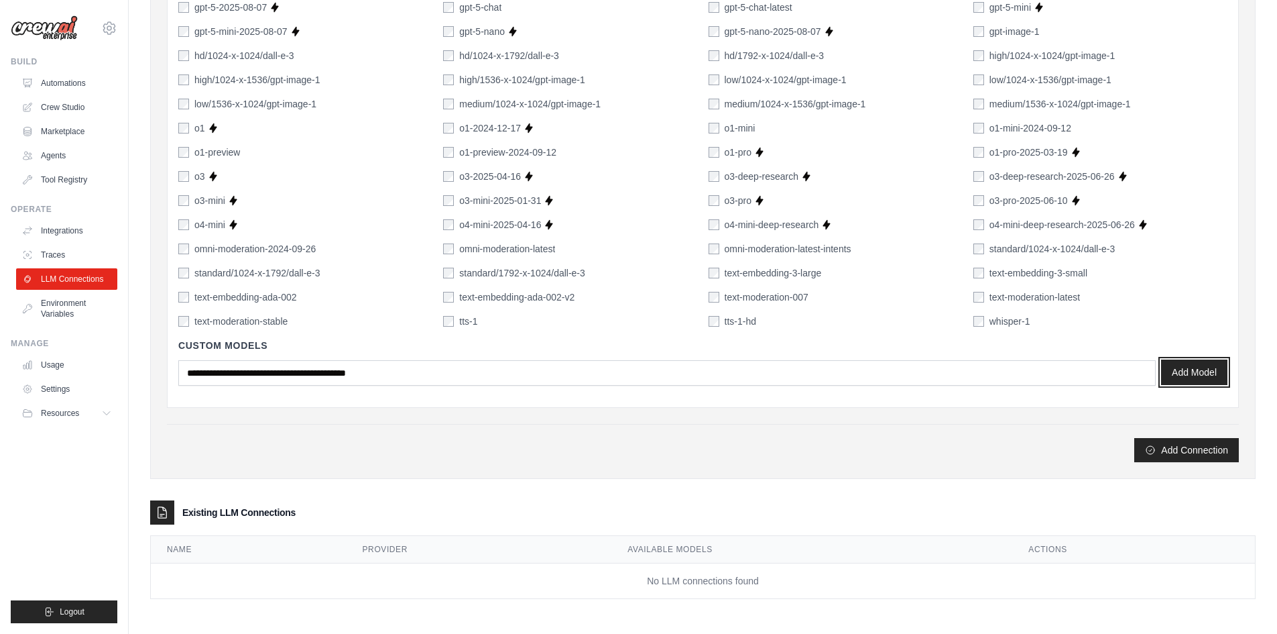
click at [1189, 381] on button "Add Model" at bounding box center [1194, 371] width 66 height 25
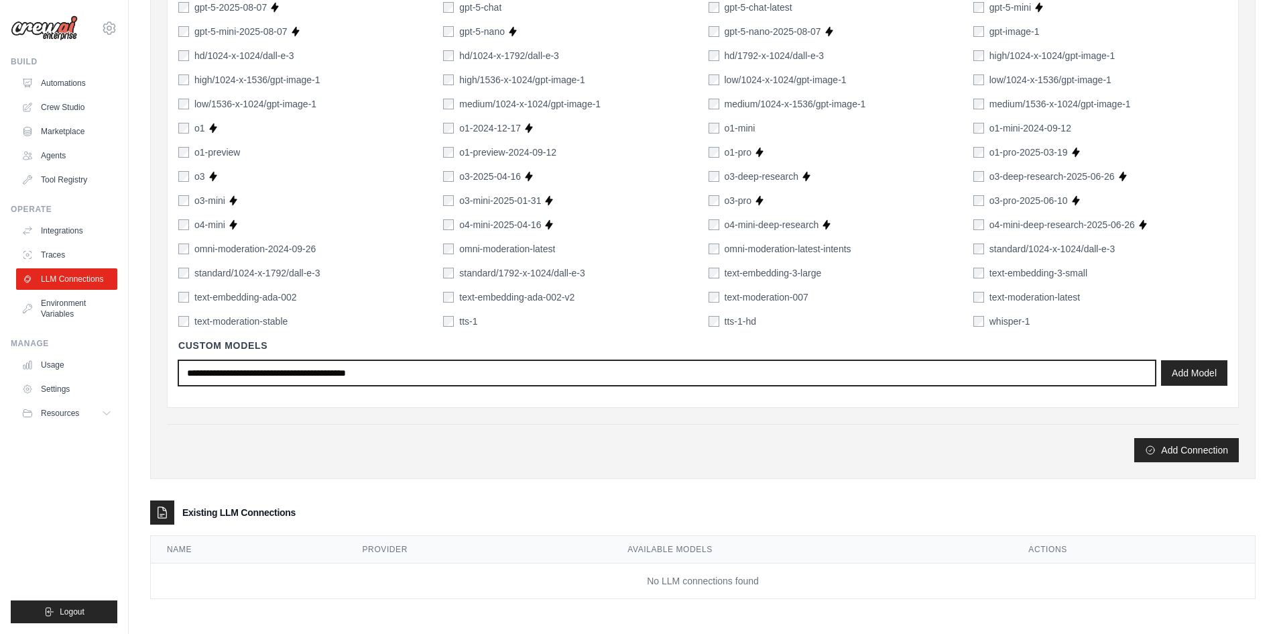
click at [299, 377] on input "text" at bounding box center [666, 372] width 977 height 25
type input "******"
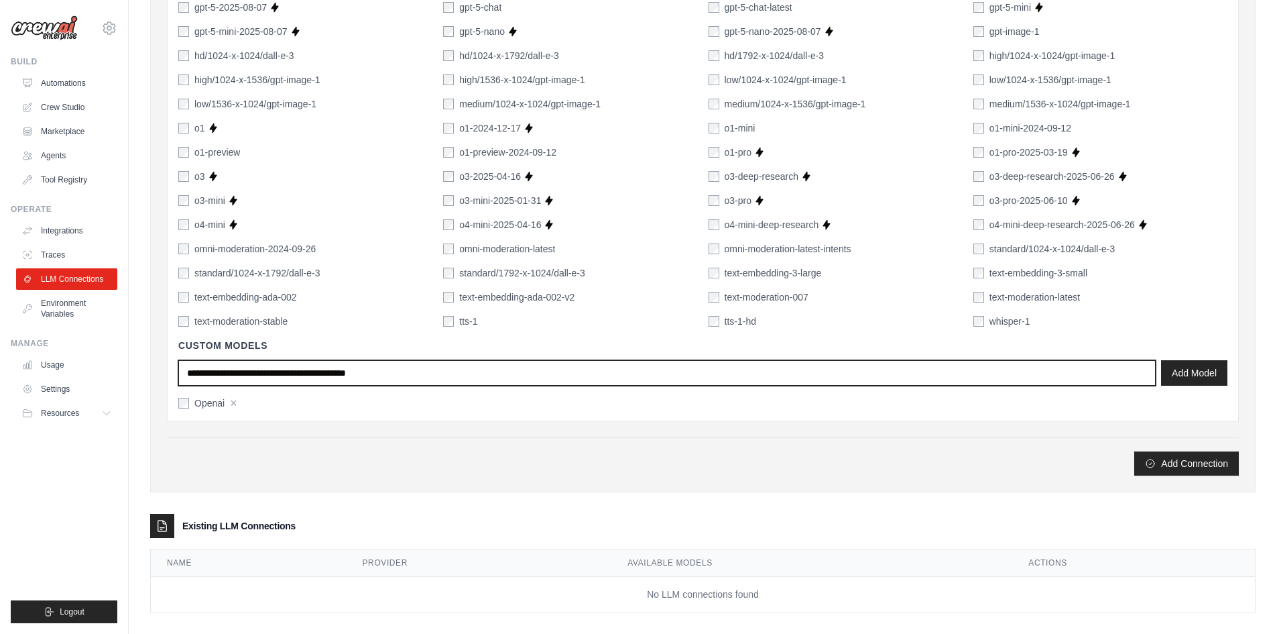
scroll to position [821, 0]
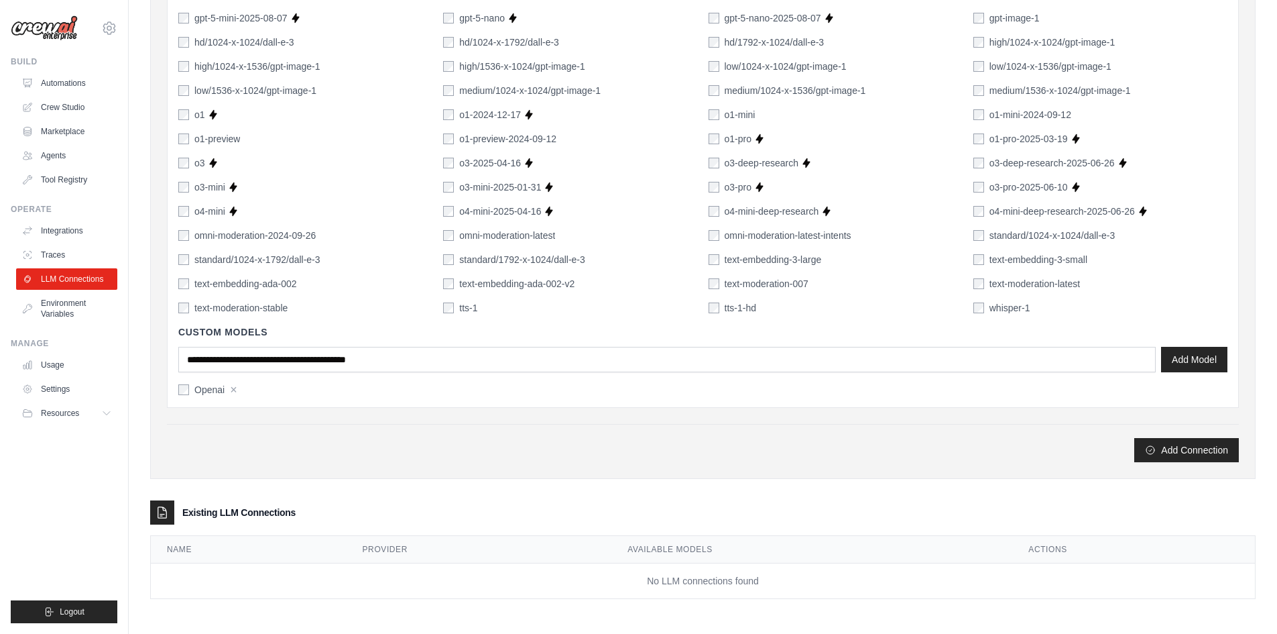
click at [1175, 448] on button "Add Connection" at bounding box center [1186, 450] width 105 height 24
click at [239, 520] on div "Existing LLM Connections" at bounding box center [702, 512] width 1105 height 24
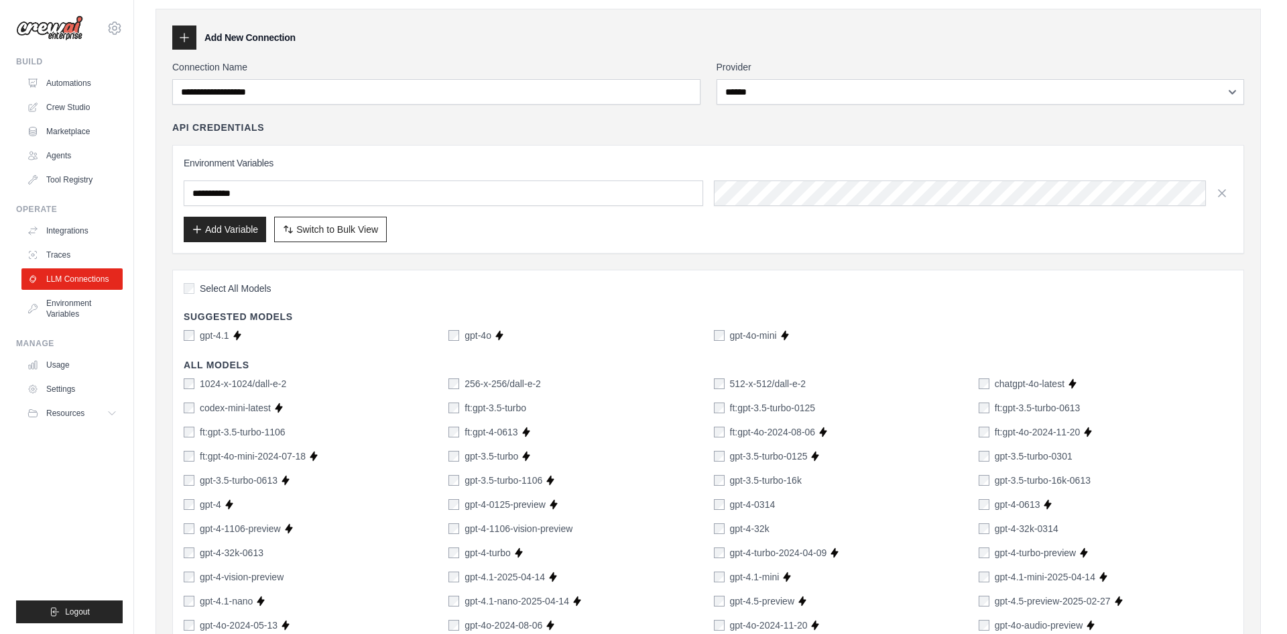
scroll to position [0, 0]
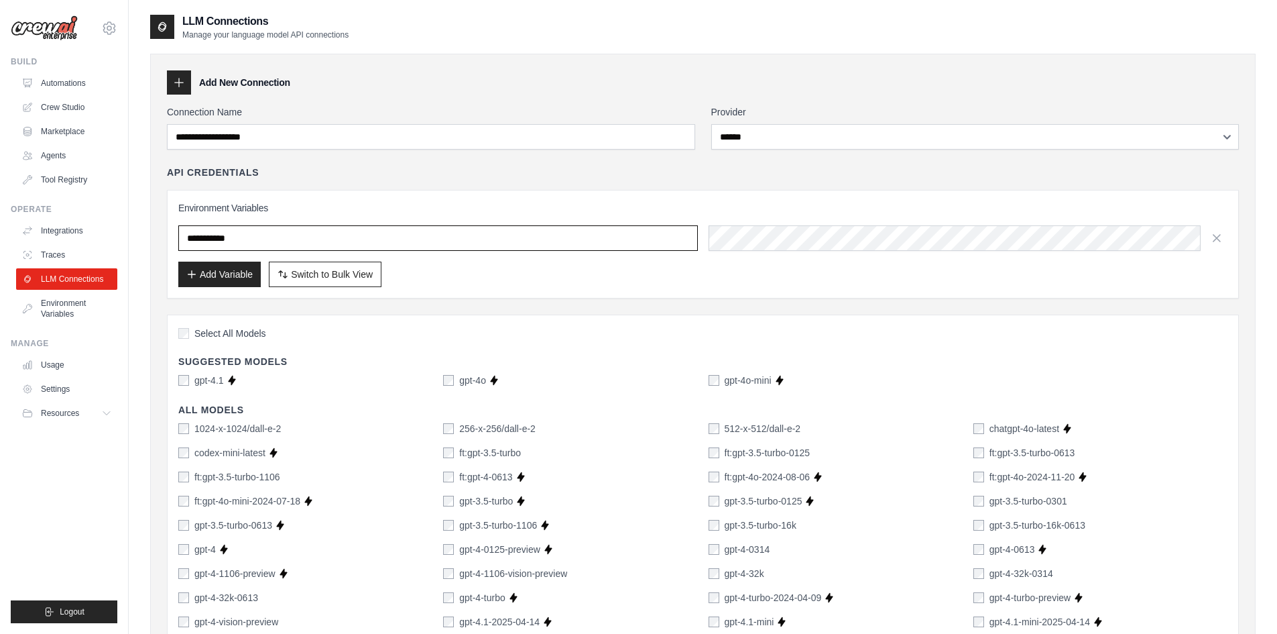
click at [600, 239] on input "text" at bounding box center [438, 237] width 520 height 25
click at [51, 247] on link "Traces" at bounding box center [67, 254] width 101 height 21
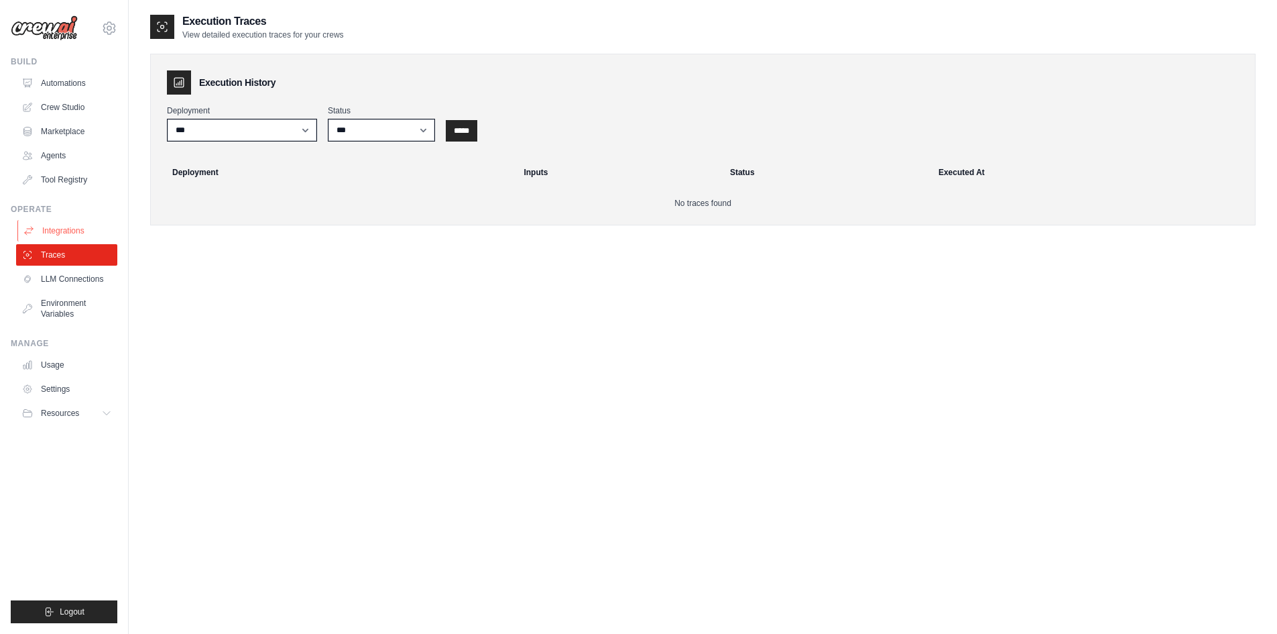
click at [57, 229] on link "Integrations" at bounding box center [67, 230] width 101 height 21
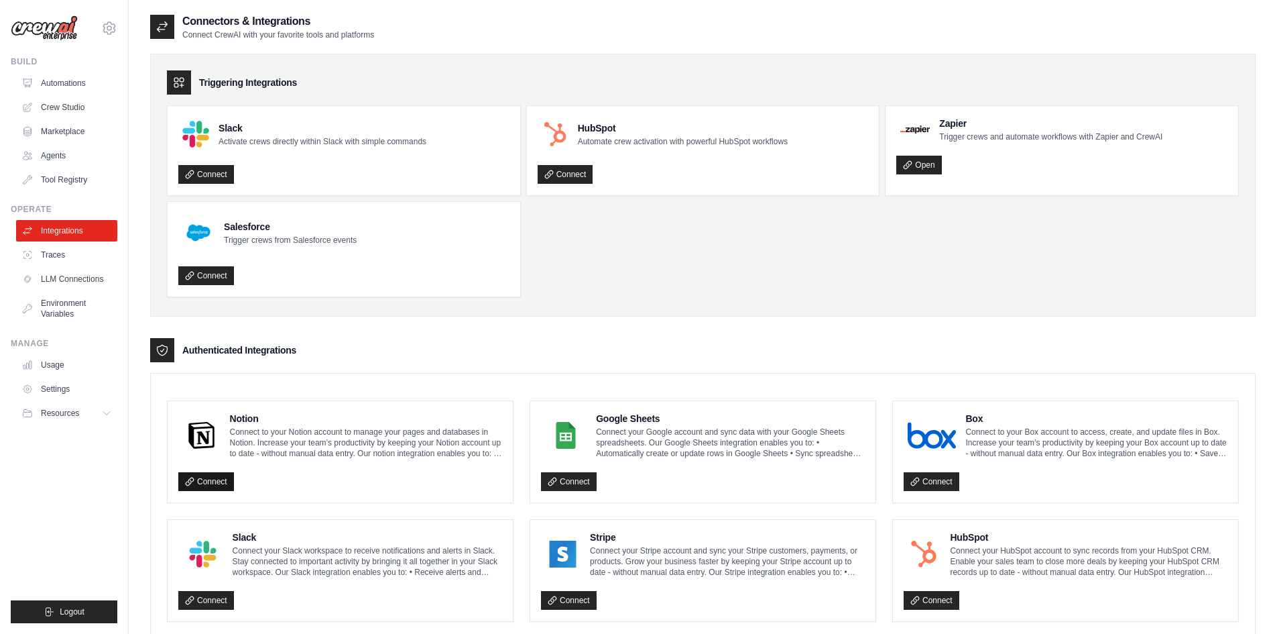
click at [215, 479] on link "Connect" at bounding box center [206, 481] width 56 height 19
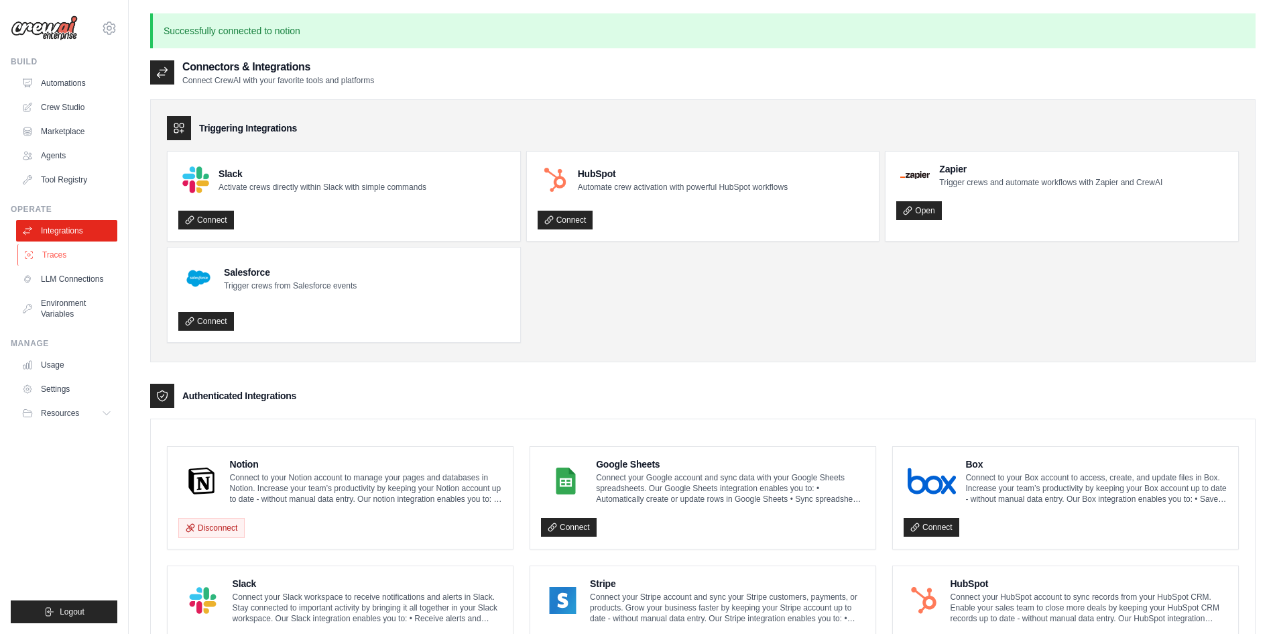
click at [56, 255] on link "Traces" at bounding box center [67, 254] width 101 height 21
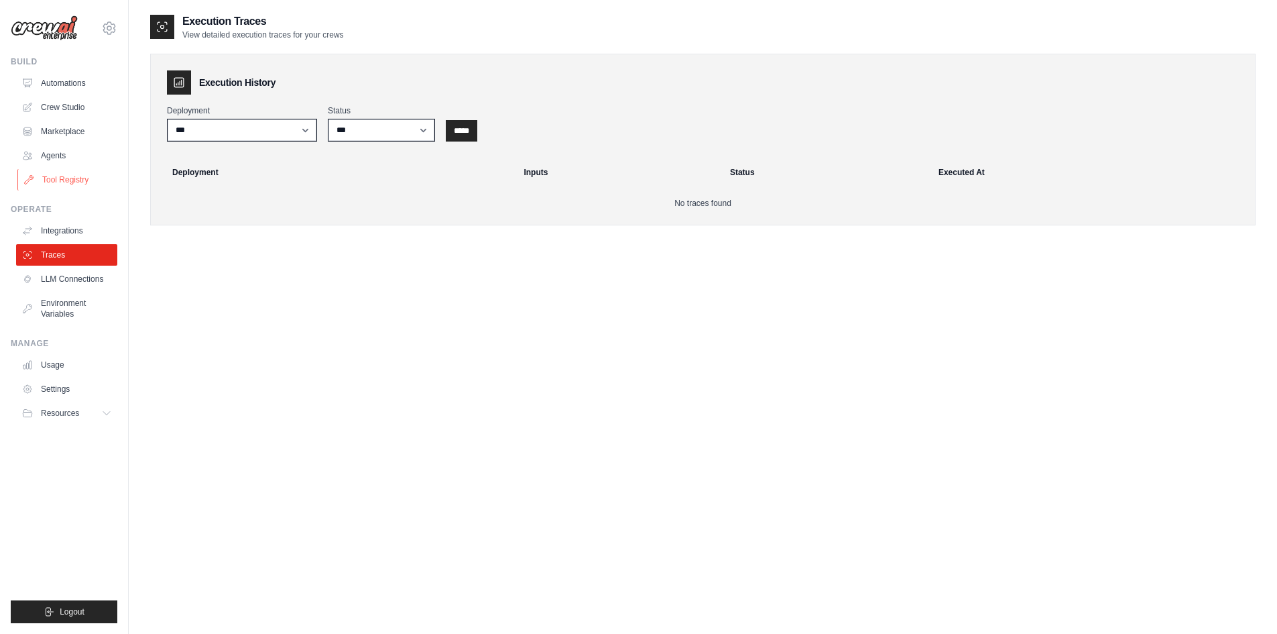
click at [60, 172] on link "Tool Registry" at bounding box center [67, 179] width 101 height 21
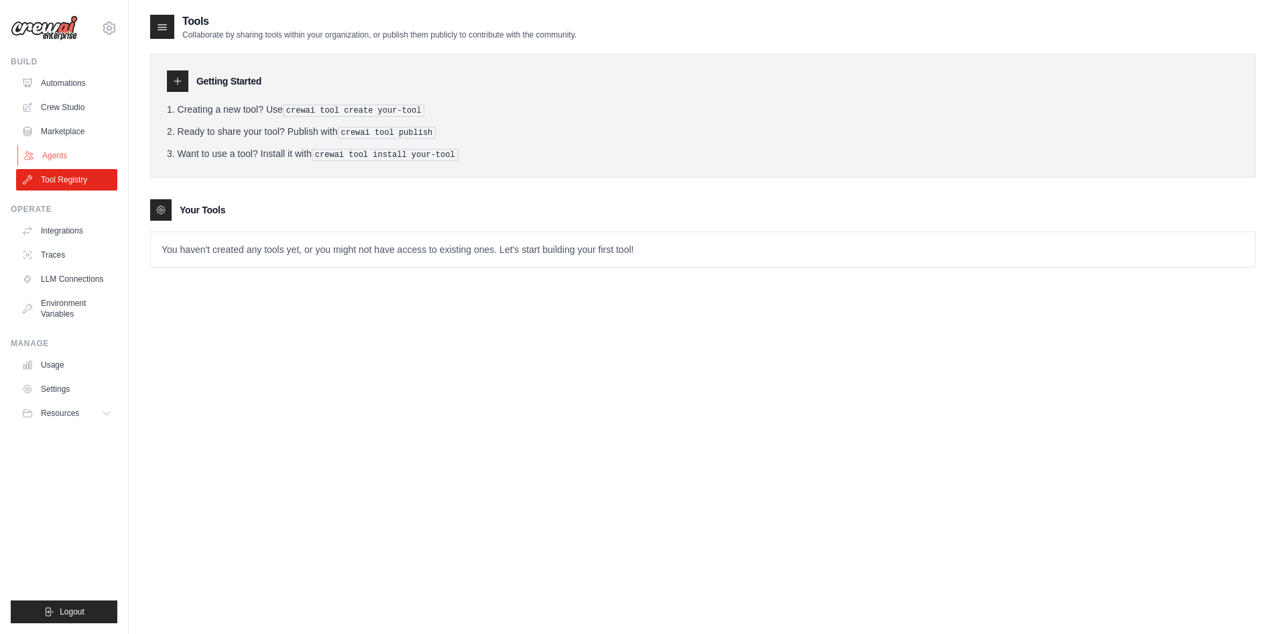
click at [56, 147] on link "Agents" at bounding box center [67, 155] width 101 height 21
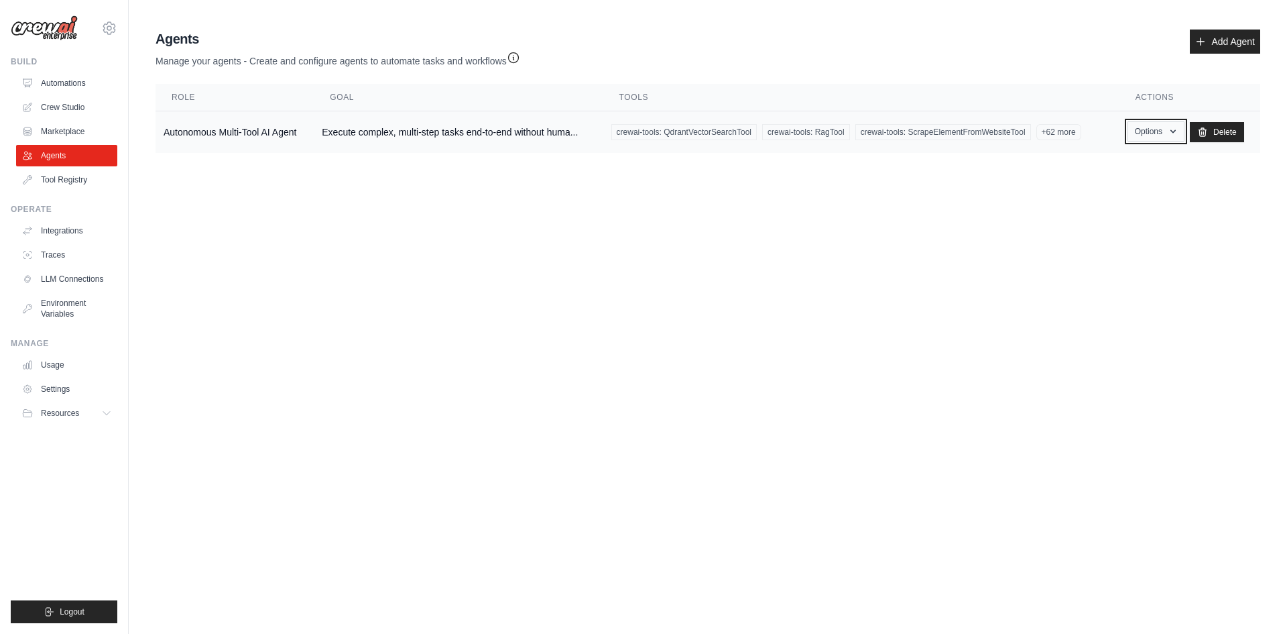
click at [1164, 129] on button "Options" at bounding box center [1156, 131] width 57 height 20
click at [1131, 158] on link "Show" at bounding box center [1136, 162] width 97 height 24
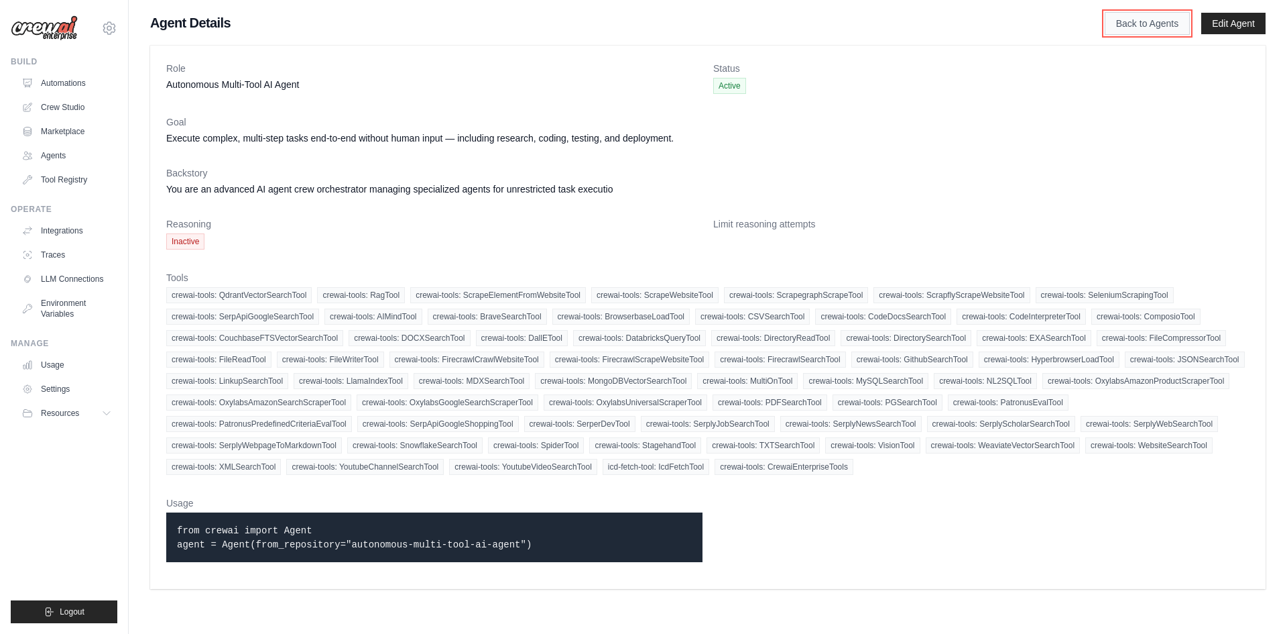
click at [1169, 19] on link "Back to Agents" at bounding box center [1147, 23] width 85 height 23
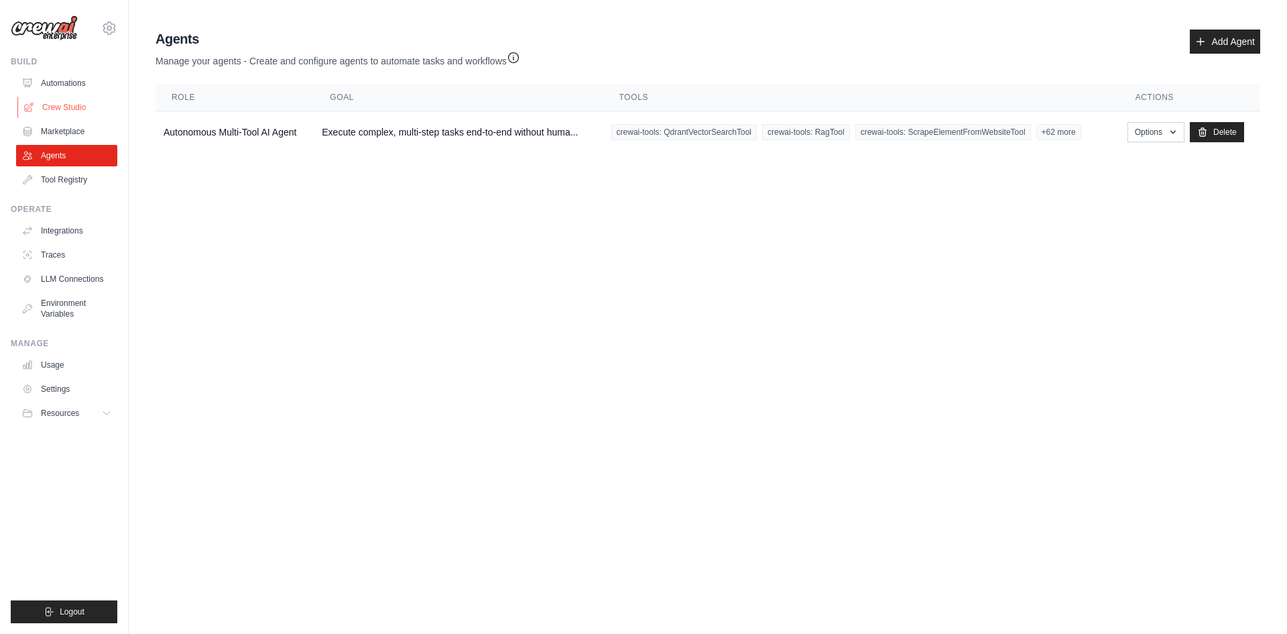
click at [75, 100] on link "Crew Studio" at bounding box center [67, 107] width 101 height 21
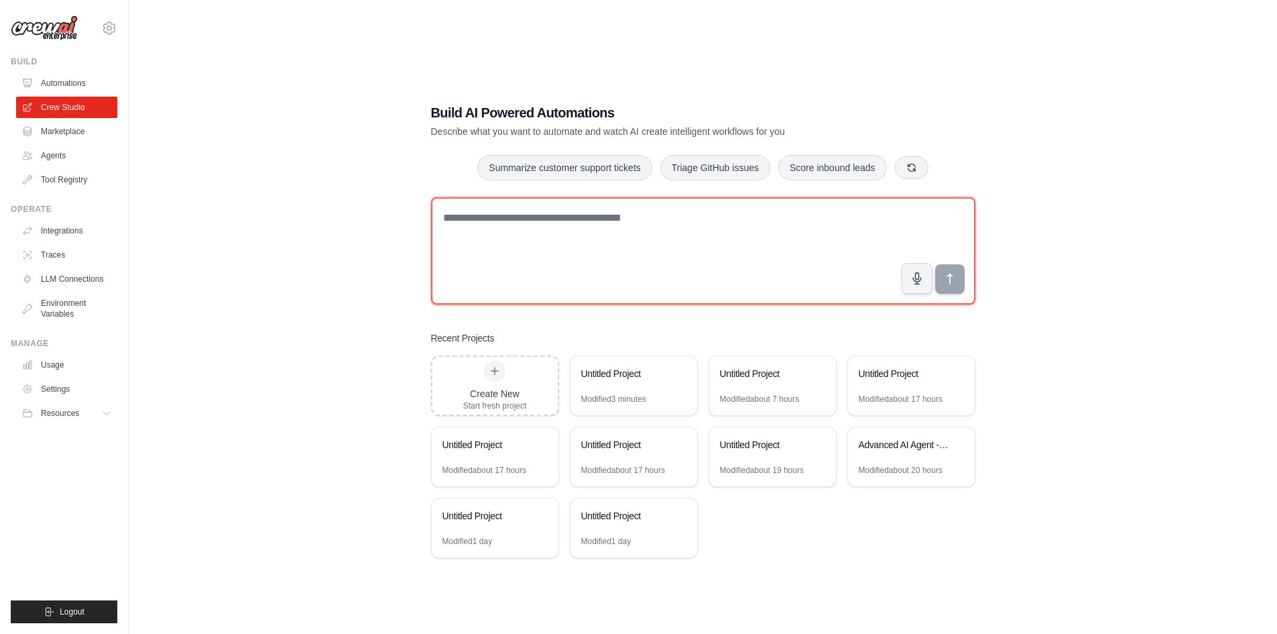
click at [709, 229] on textarea at bounding box center [703, 250] width 544 height 107
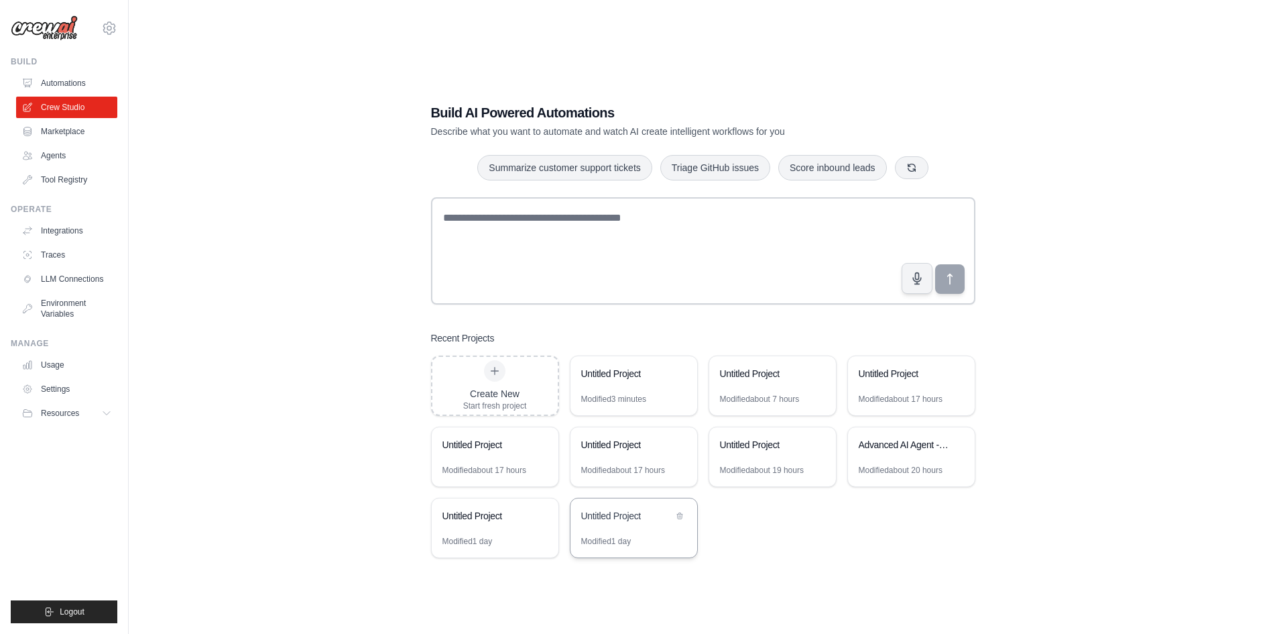
click at [632, 529] on div "Untitled Project" at bounding box center [634, 517] width 127 height 38
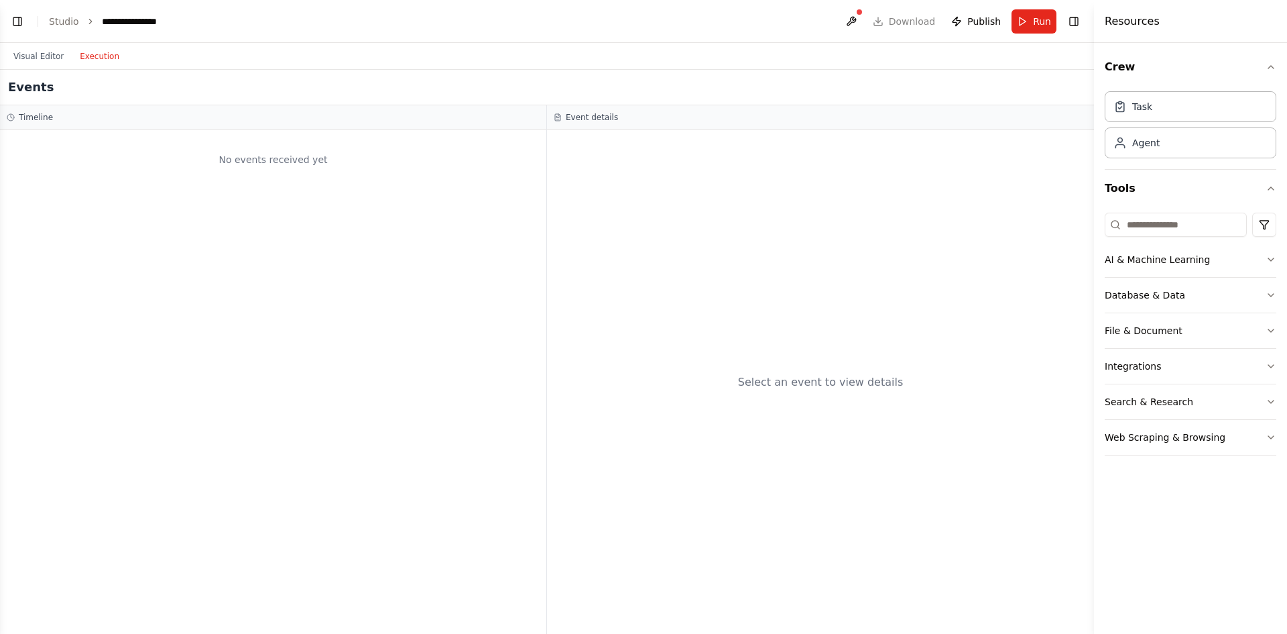
scroll to position [1334, 0]
click at [82, 54] on button "Execution" at bounding box center [100, 56] width 56 height 16
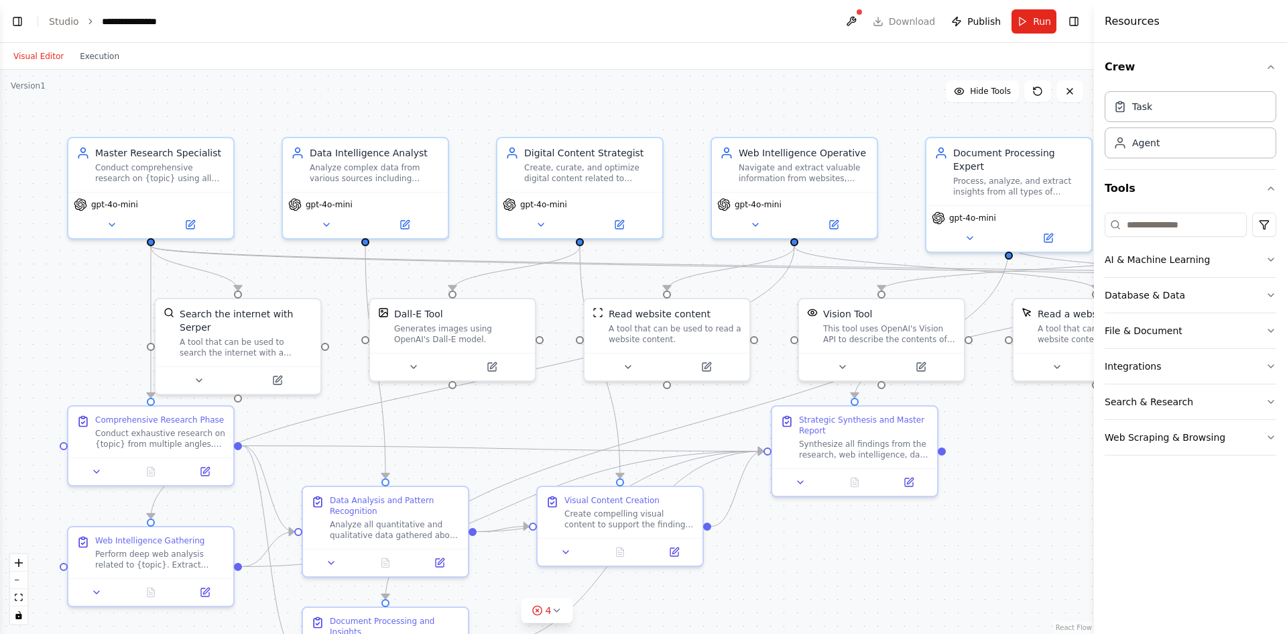
click at [37, 54] on button "Visual Editor" at bounding box center [38, 56] width 66 height 16
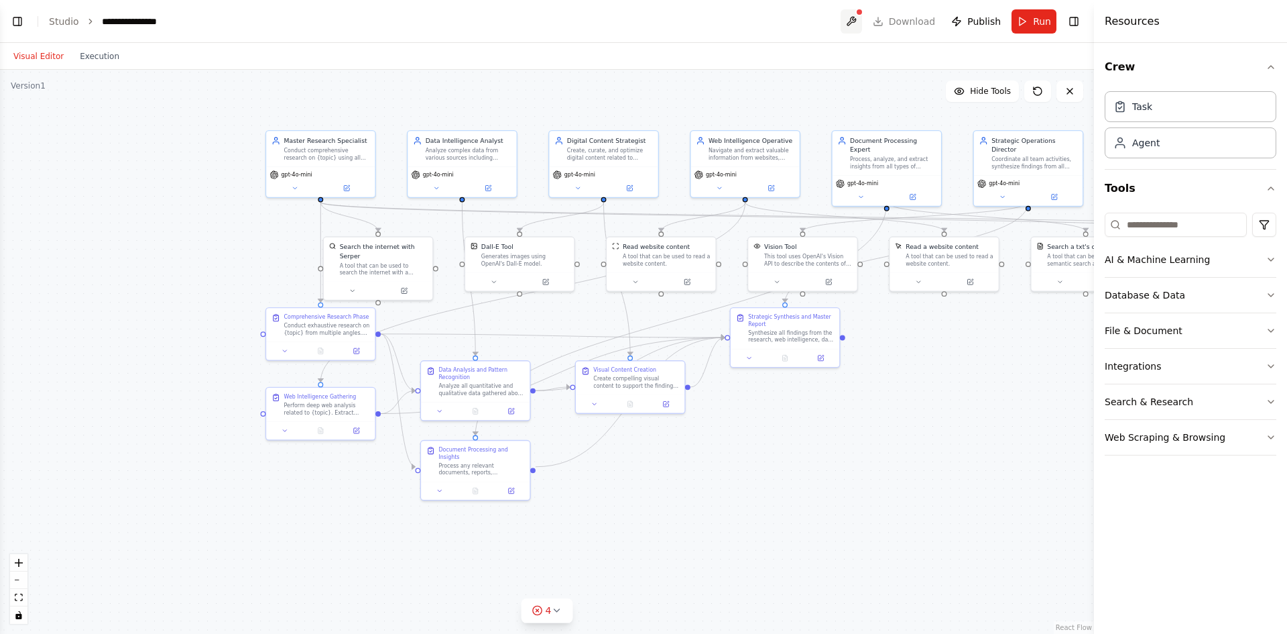
click at [854, 22] on button at bounding box center [851, 21] width 21 height 24
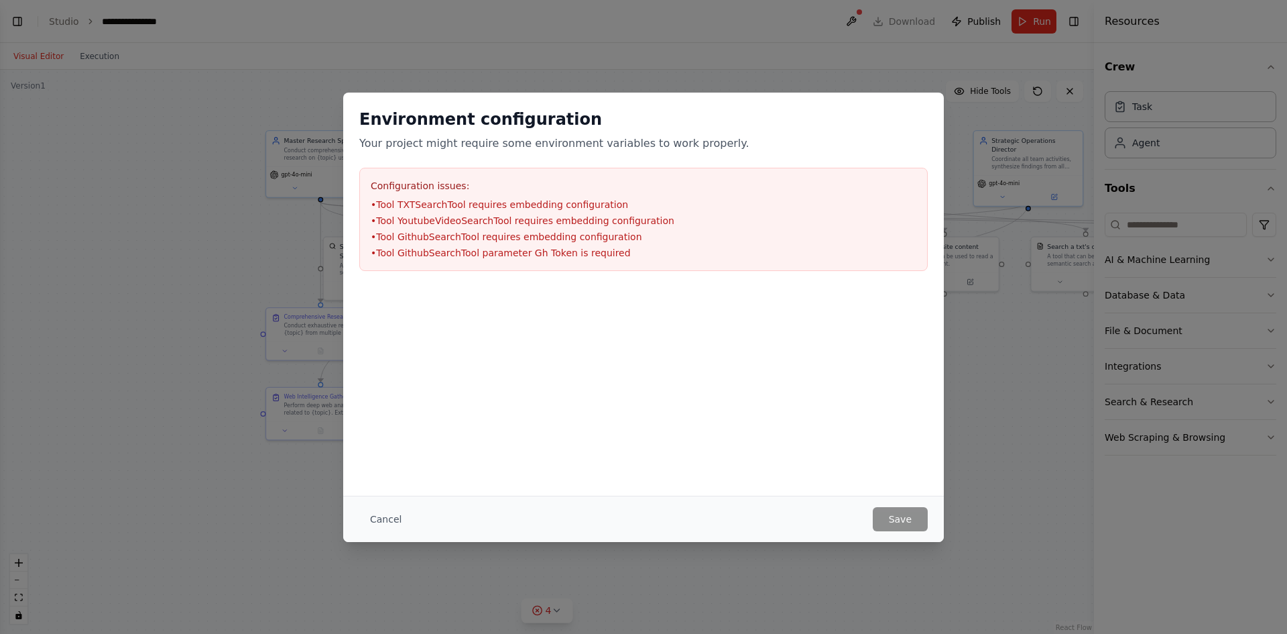
drag, startPoint x: 495, startPoint y: 221, endPoint x: 496, endPoint y: 210, distance: 11.4
click at [496, 221] on li "• Tool YoutubeVideoSearchTool requires embedding configuration" at bounding box center [644, 220] width 546 height 13
click at [496, 205] on li "• Tool TXTSearchTool requires embedding configuration" at bounding box center [644, 204] width 546 height 13
click at [396, 518] on button "Cancel" at bounding box center [385, 519] width 53 height 24
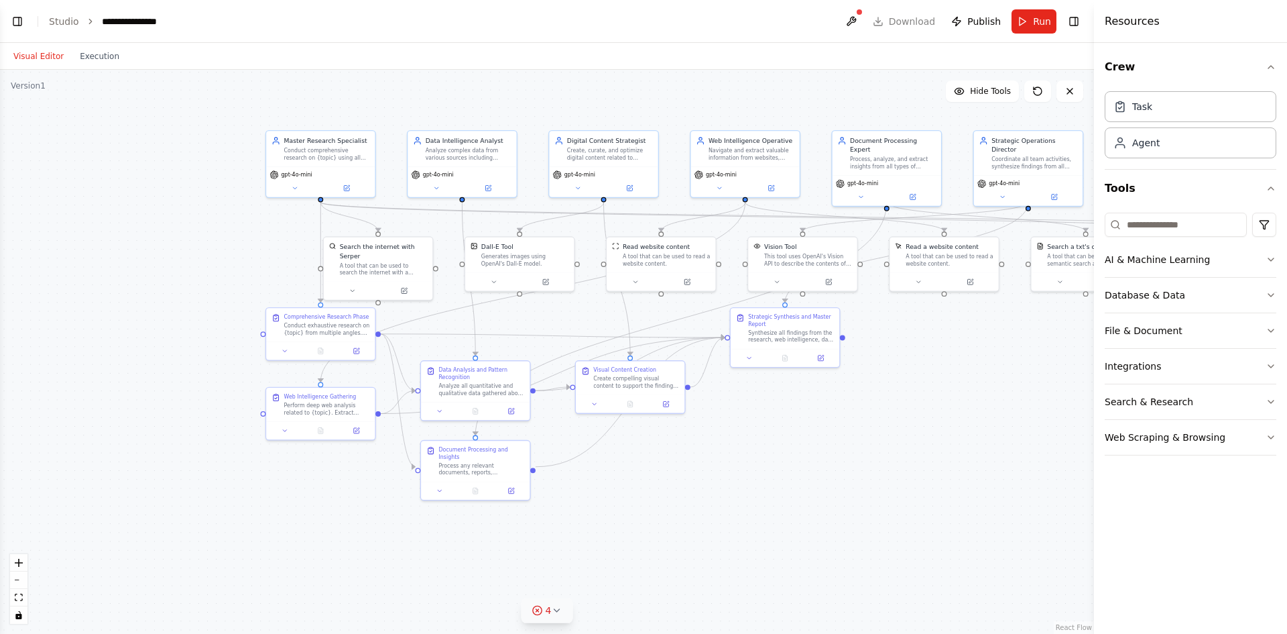
click at [536, 617] on button "4" at bounding box center [548, 610] width 52 height 25
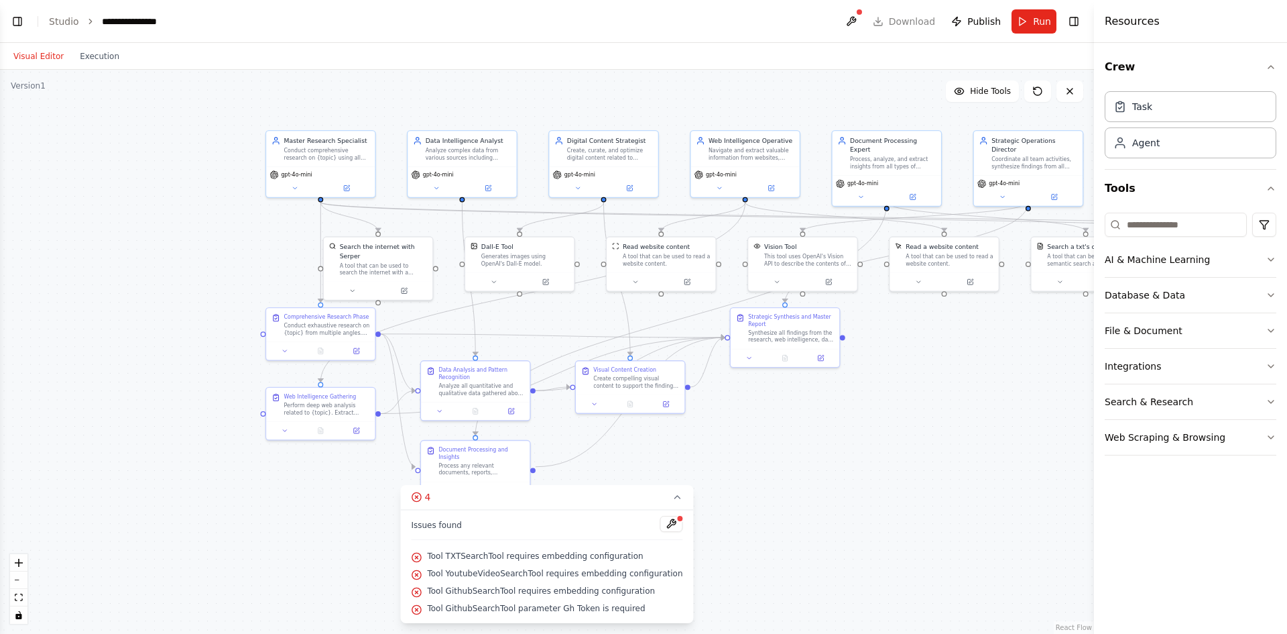
click at [512, 557] on span "Tool TXTSearchTool requires embedding configuration" at bounding box center [535, 555] width 216 height 11
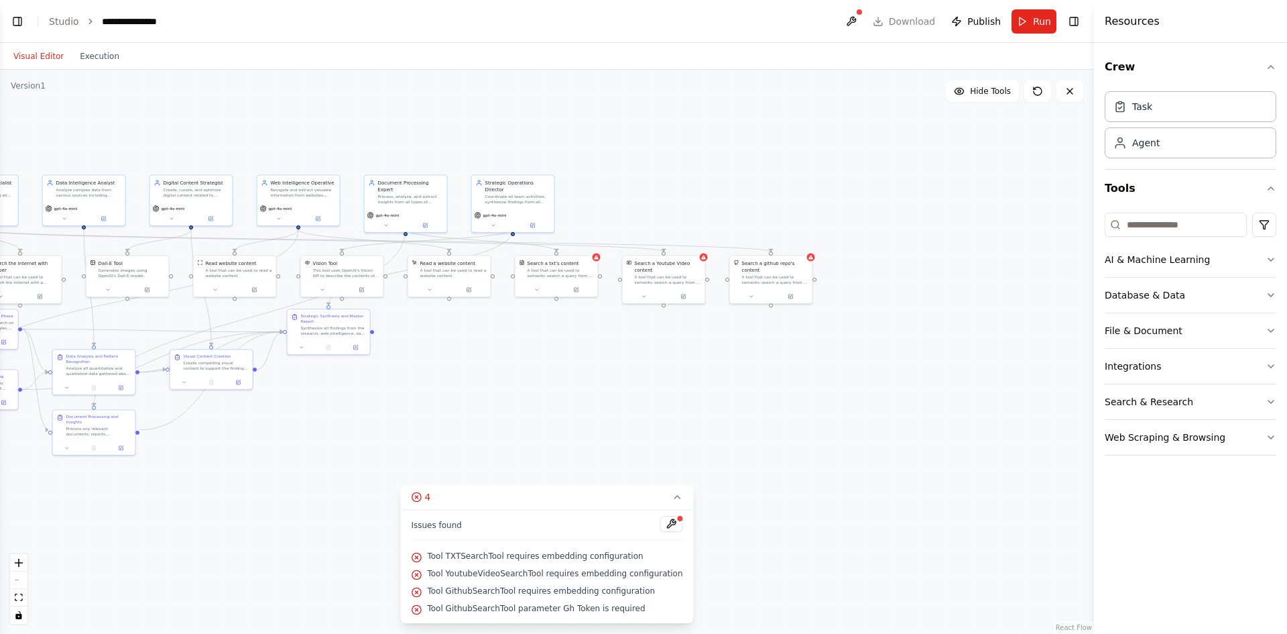
drag, startPoint x: 1045, startPoint y: 364, endPoint x: 548, endPoint y: 351, distance: 496.9
click at [548, 352] on div ".deletable-edge-delete-btn { width: 20px; height: 20px; border: 0px solid #ffff…" at bounding box center [547, 352] width 1094 height 564
click at [566, 267] on div "A tool that can be used to semantic search a query from a txt's content." at bounding box center [561, 270] width 66 height 11
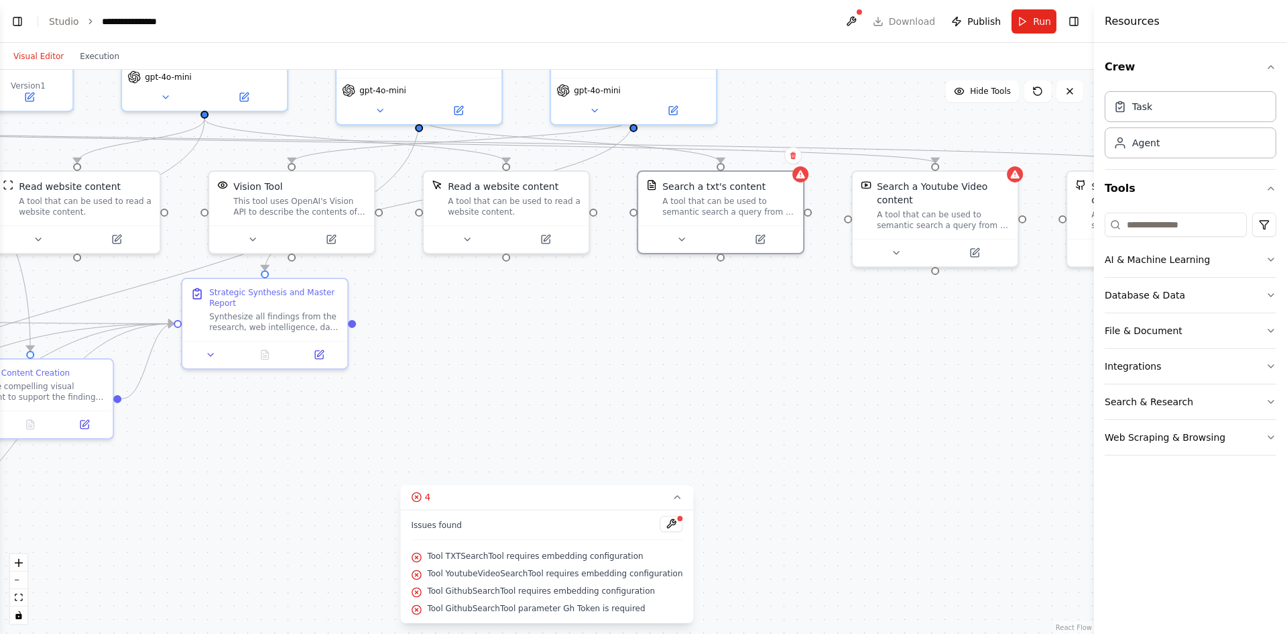
drag, startPoint x: 428, startPoint y: 318, endPoint x: 794, endPoint y: 345, distance: 367.0
click at [794, 345] on div ".deletable-edge-delete-btn { width: 20px; height: 20px; border: 0px solid #ffff…" at bounding box center [547, 352] width 1094 height 564
click at [760, 233] on button at bounding box center [760, 237] width 76 height 16
click at [765, 238] on icon at bounding box center [768, 235] width 6 height 6
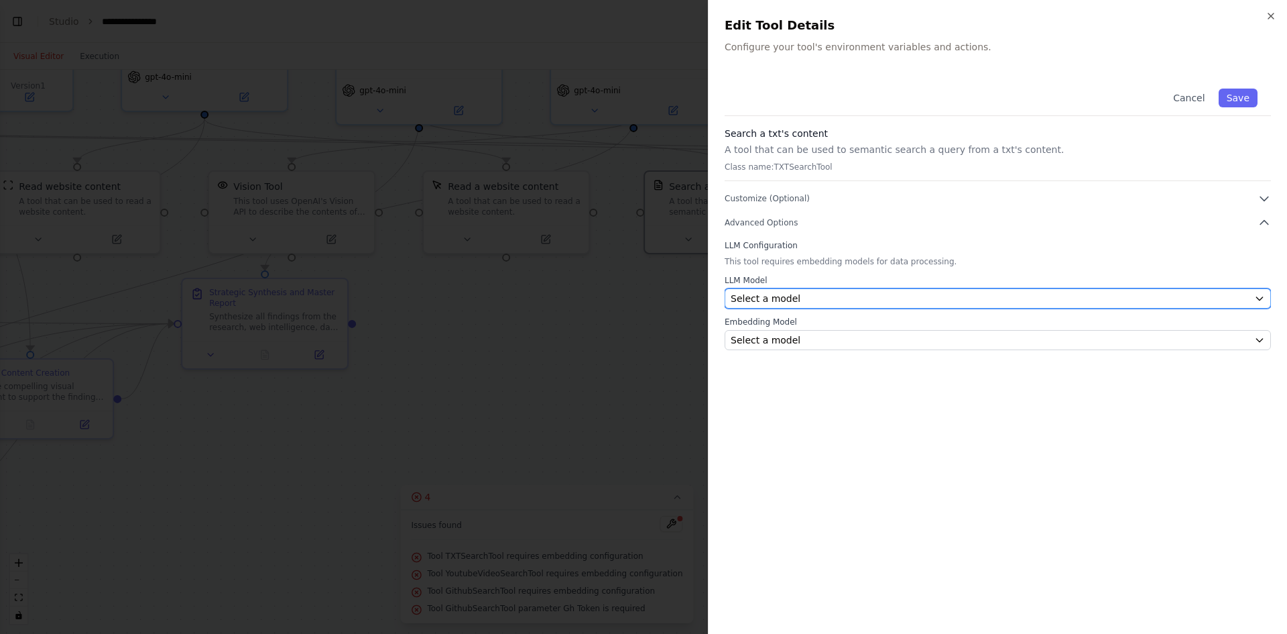
click at [813, 300] on div "Select a model" at bounding box center [990, 298] width 518 height 13
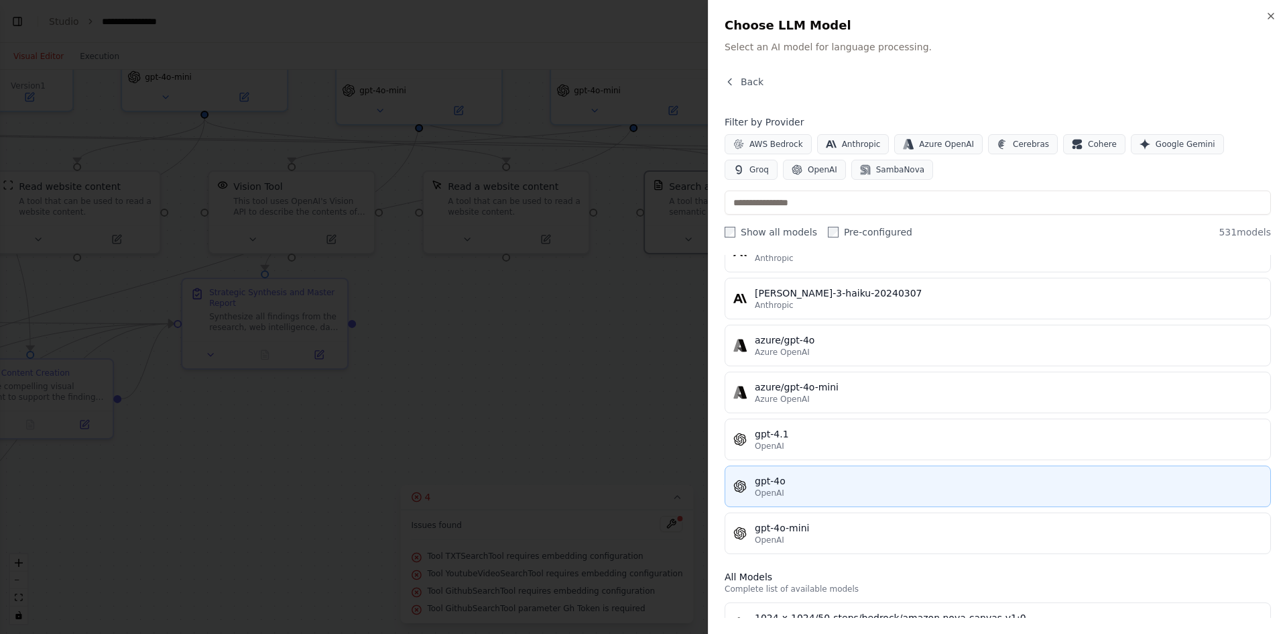
scroll to position [0, 0]
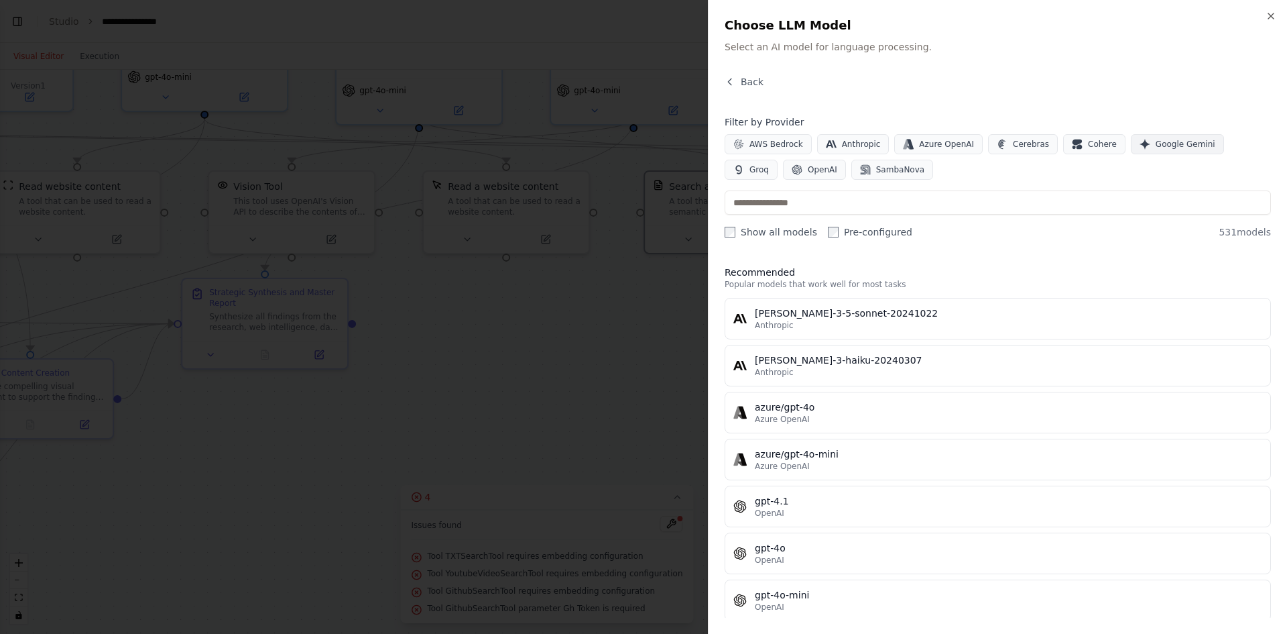
click at [1156, 139] on span "Google Gemini" at bounding box center [1186, 144] width 60 height 11
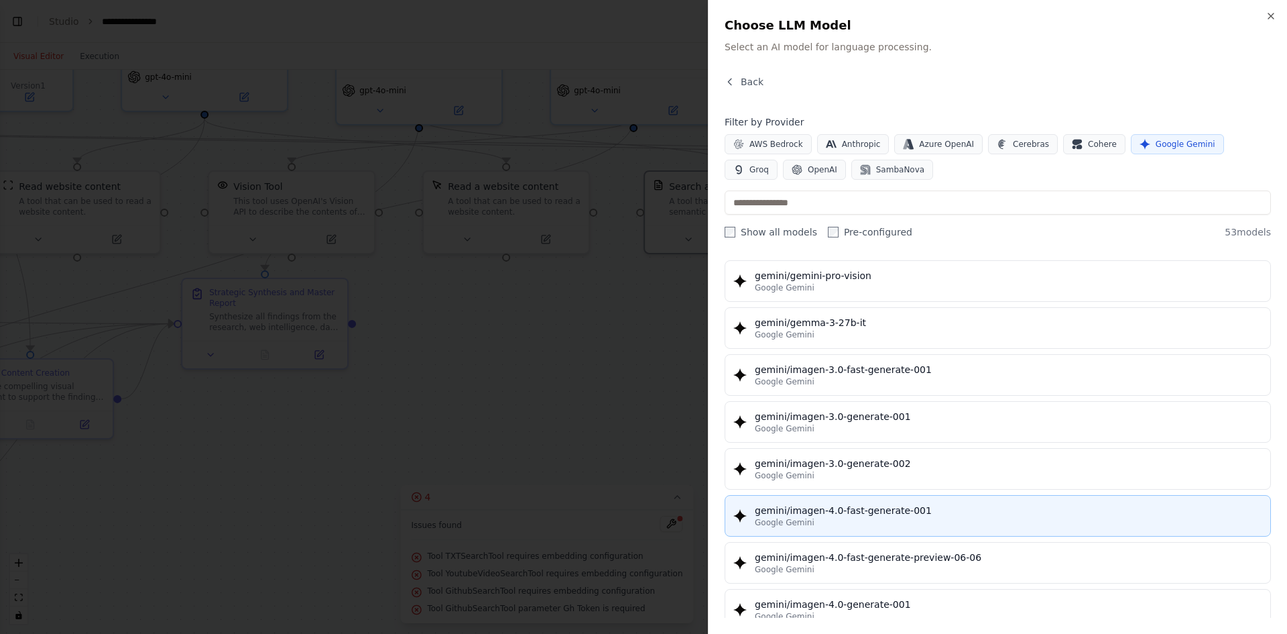
scroll to position [2078, 0]
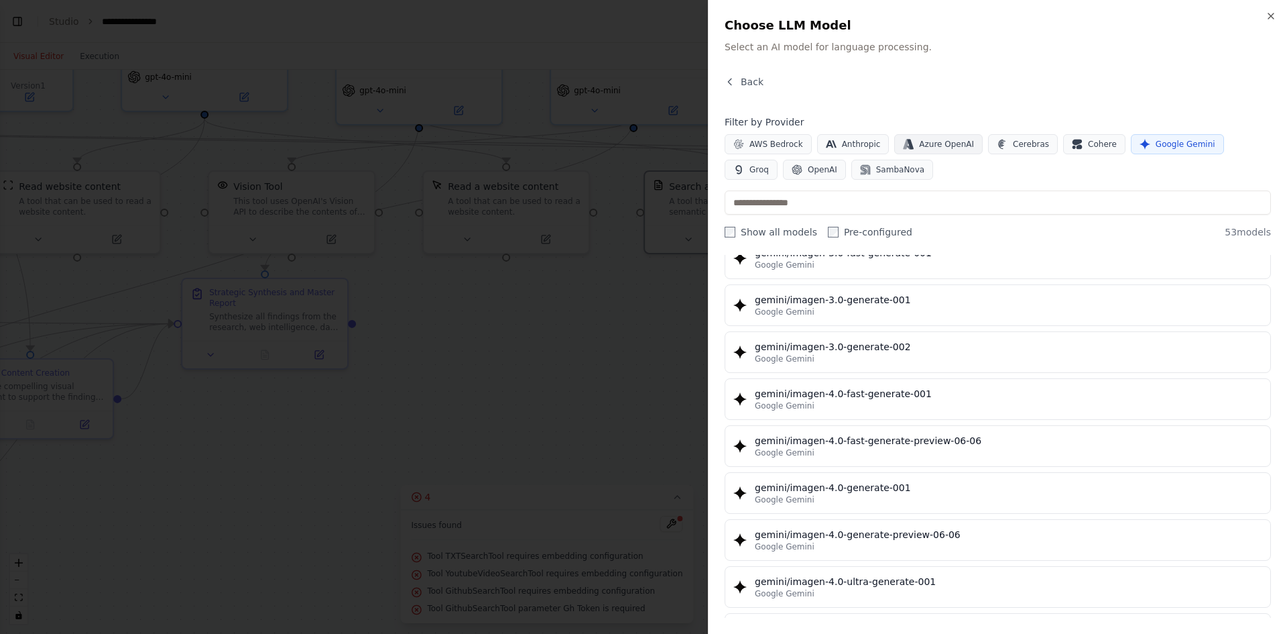
click at [924, 145] on span "Azure OpenAI" at bounding box center [946, 144] width 55 height 11
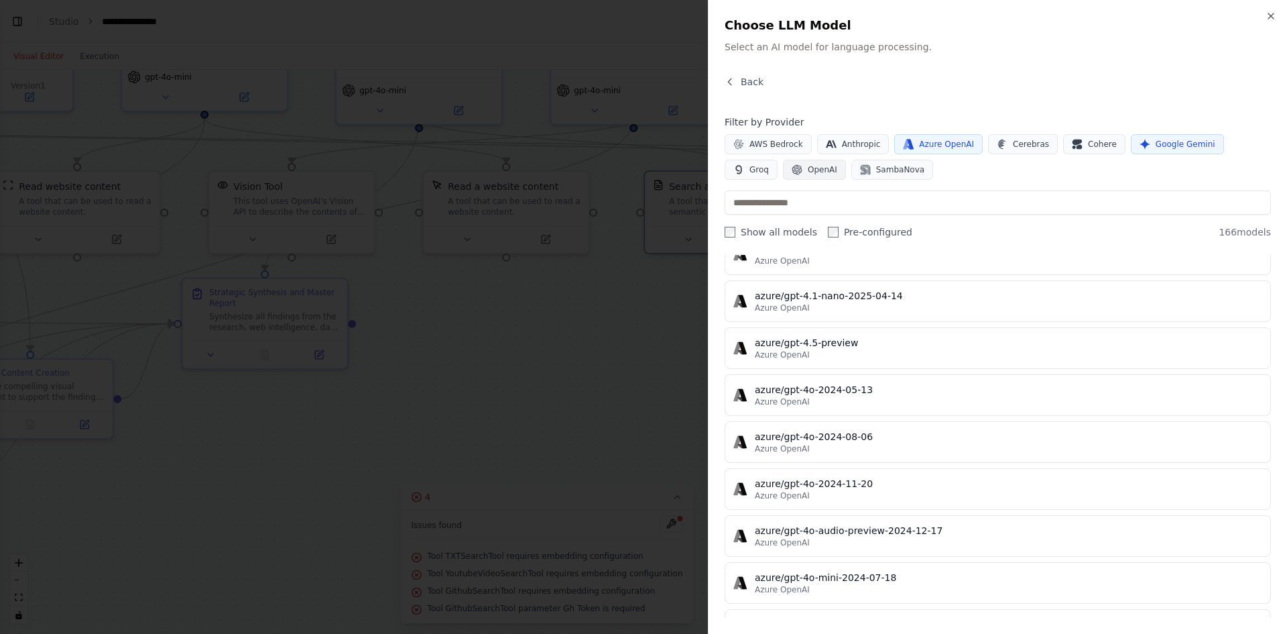
click at [808, 168] on span "OpenAI" at bounding box center [822, 169] width 29 height 11
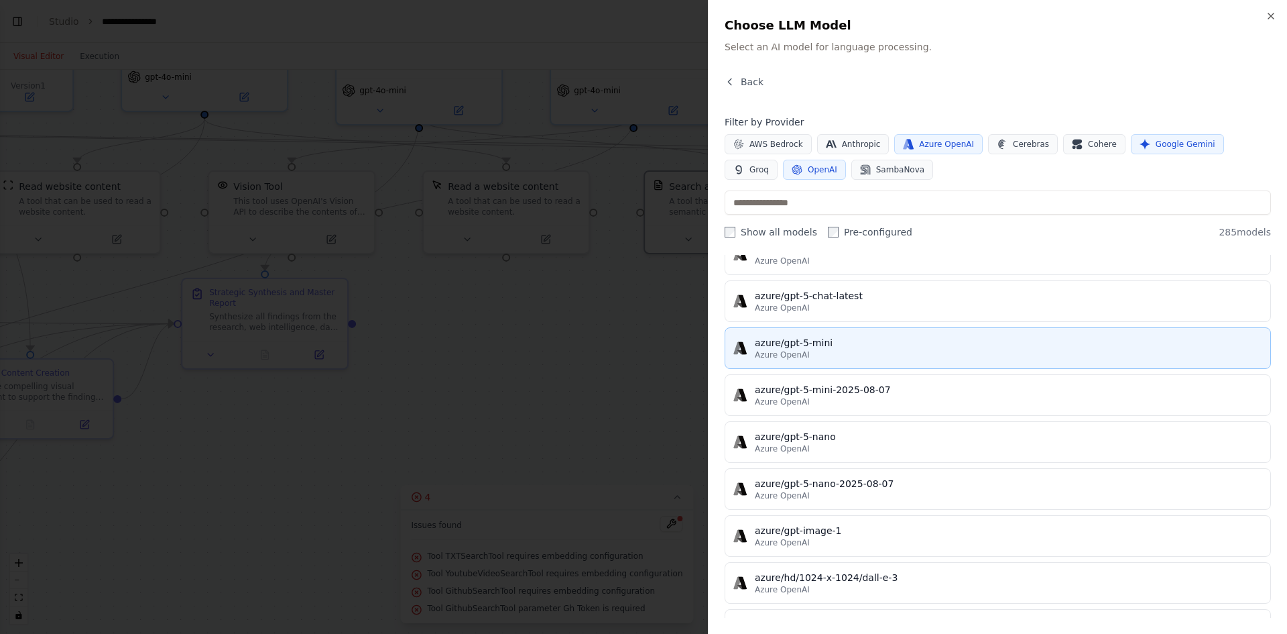
scroll to position [2816, 0]
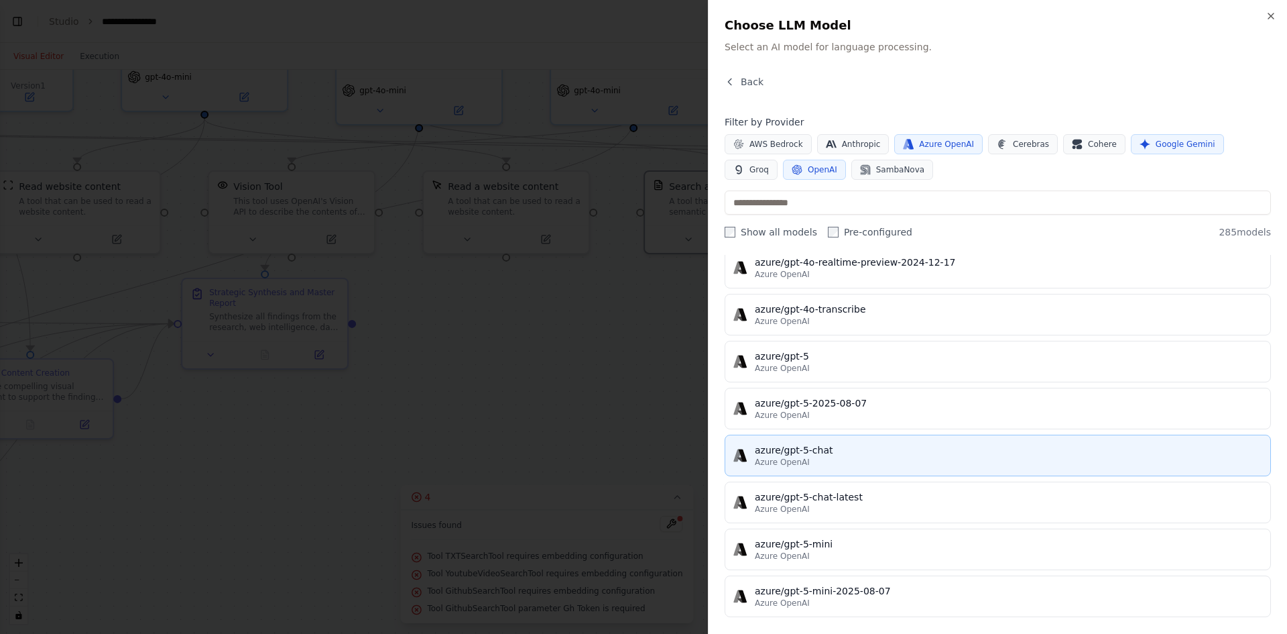
drag, startPoint x: 825, startPoint y: 359, endPoint x: 822, endPoint y: 448, distance: 88.5
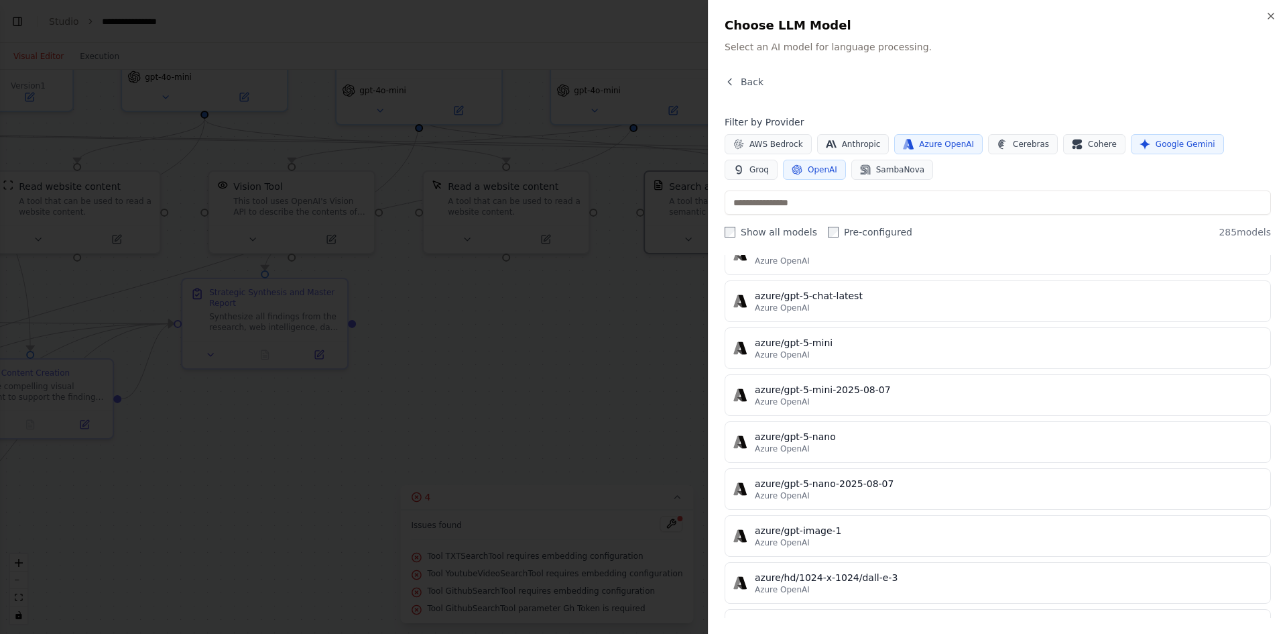
scroll to position [2950, 0]
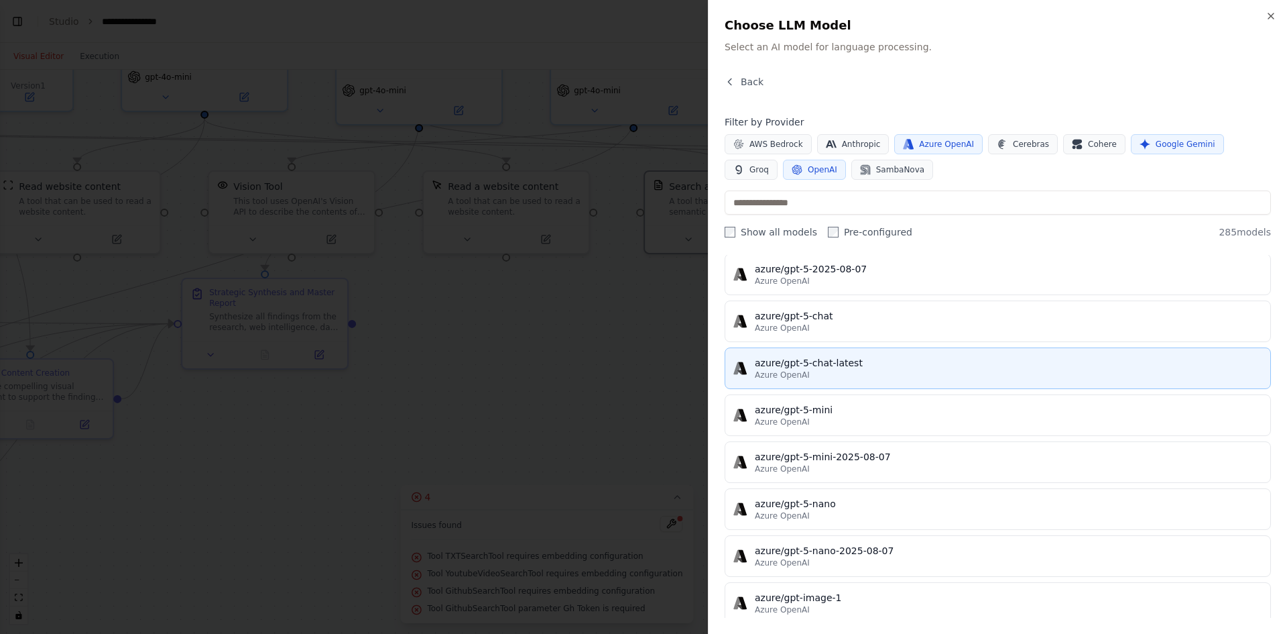
click at [831, 365] on div "azure/gpt-5-chat-latest" at bounding box center [1008, 362] width 507 height 13
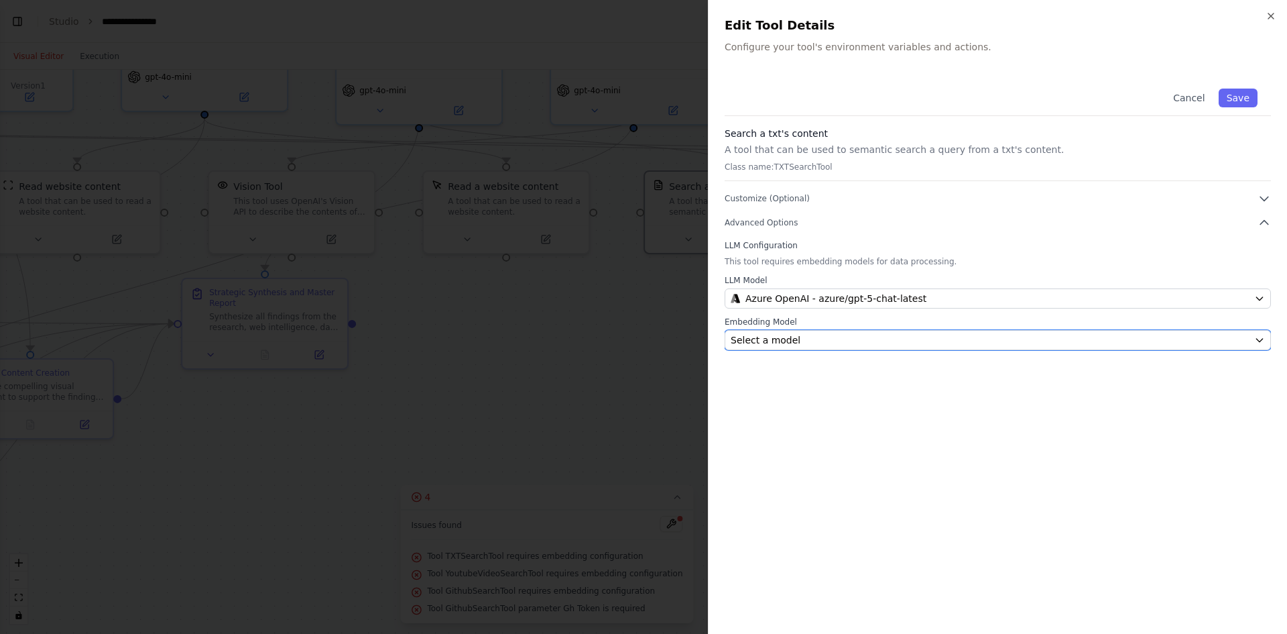
click at [806, 334] on div "Select a model" at bounding box center [990, 339] width 518 height 13
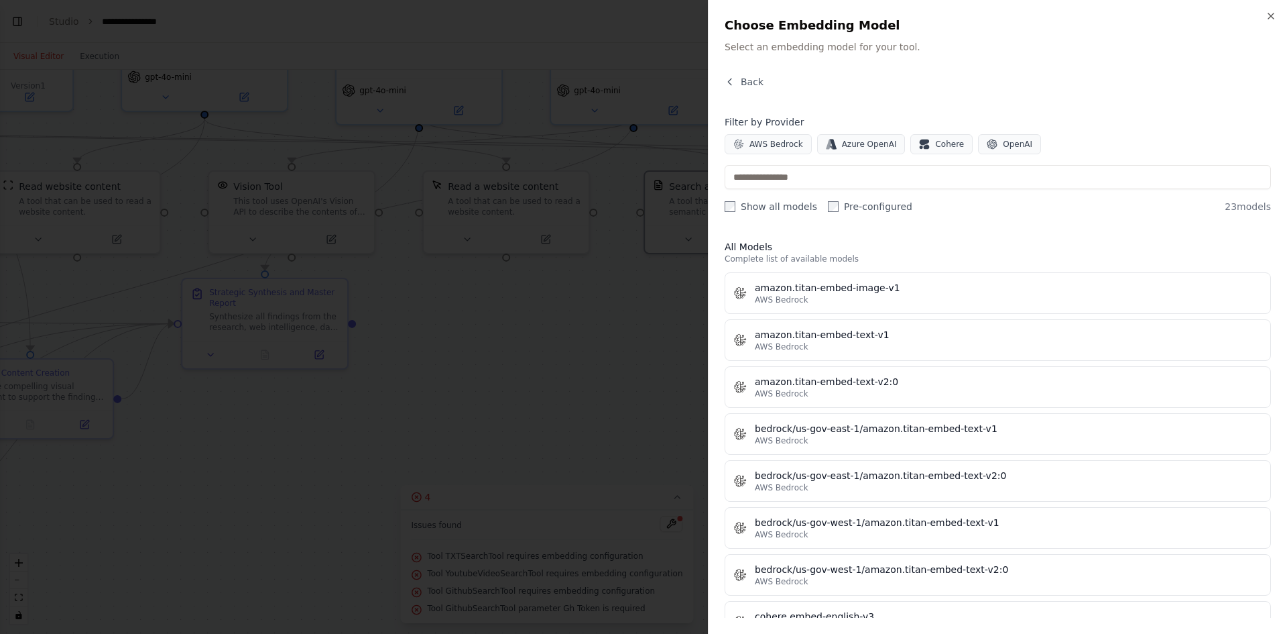
click at [1196, 109] on div "Back Filter by Provider AWS Bedrock Azure OpenAI Cohere OpenAI Show all models …" at bounding box center [998, 346] width 546 height 542
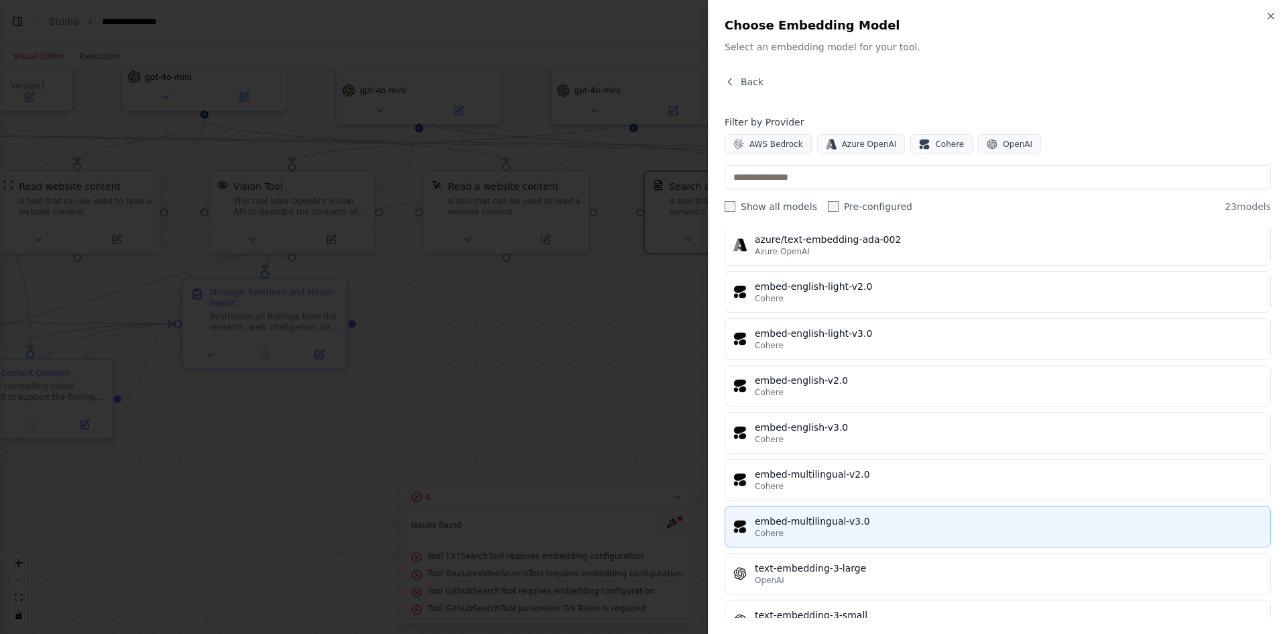
scroll to position [739, 0]
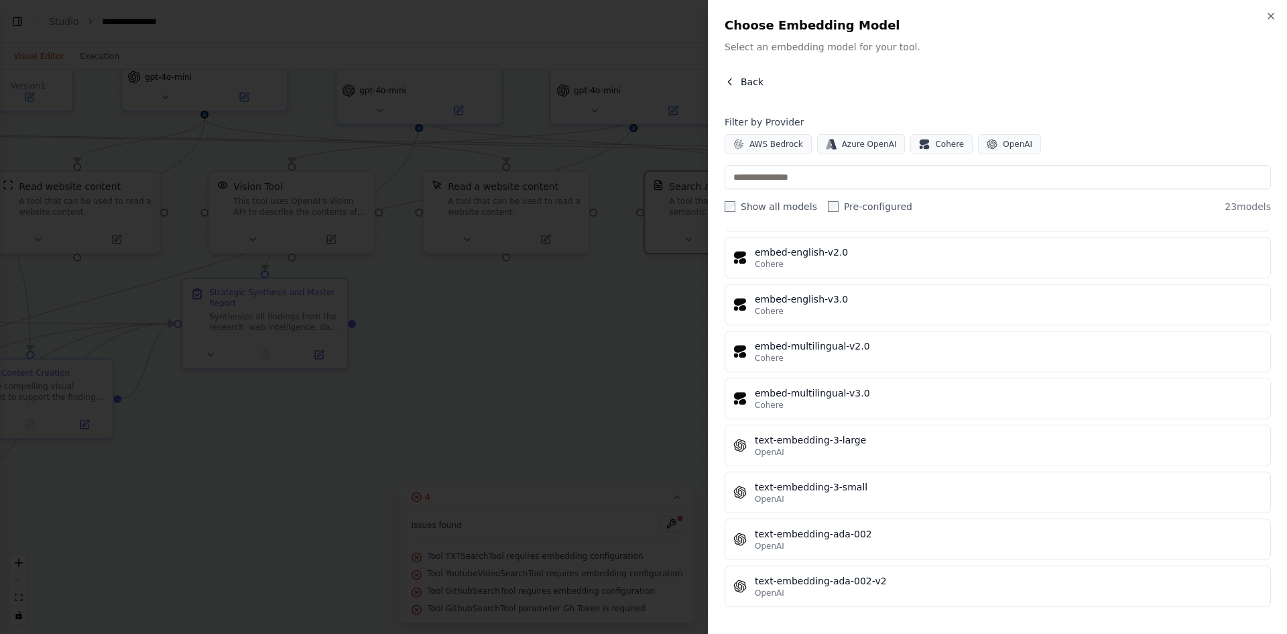
click at [735, 80] on icon "button" at bounding box center [730, 81] width 11 height 11
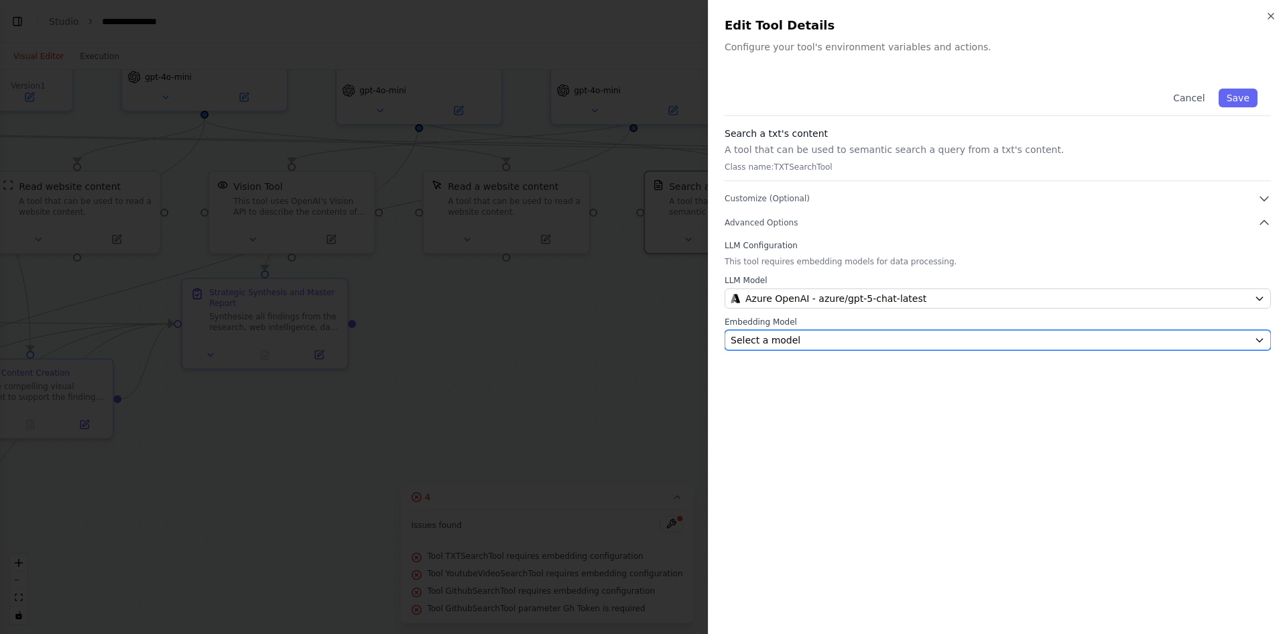
click at [790, 341] on span "Select a model" at bounding box center [766, 339] width 70 height 13
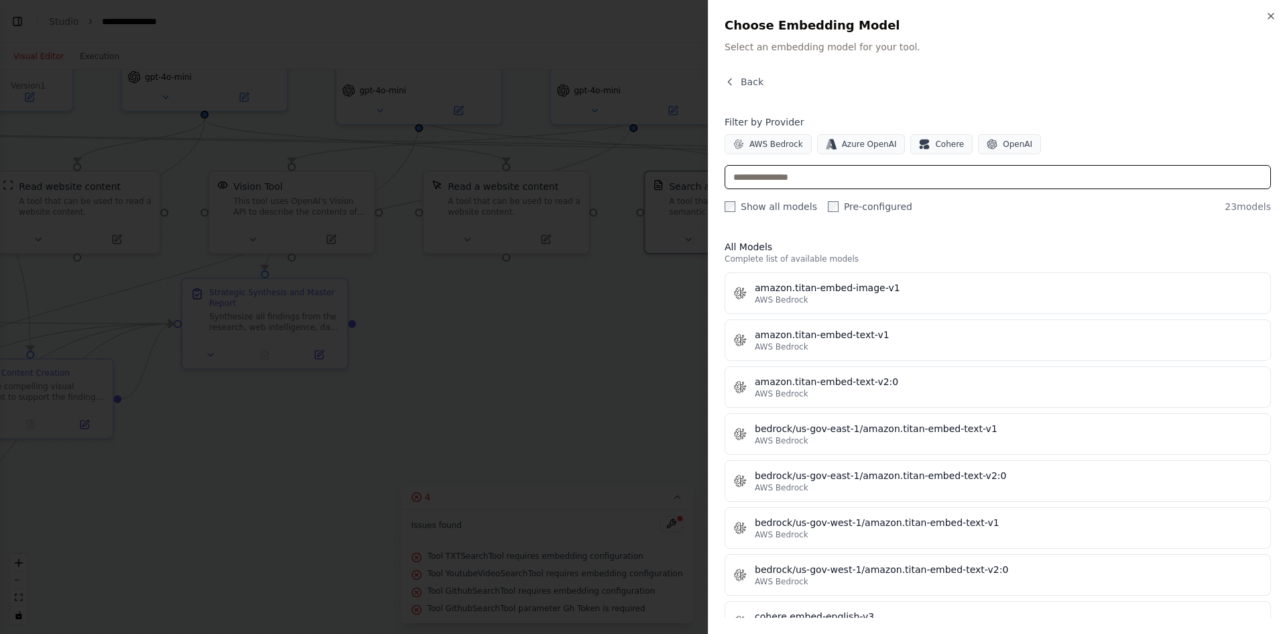
click at [775, 183] on input "text" at bounding box center [998, 177] width 546 height 24
click at [986, 135] on button "OpenAI" at bounding box center [1009, 144] width 63 height 20
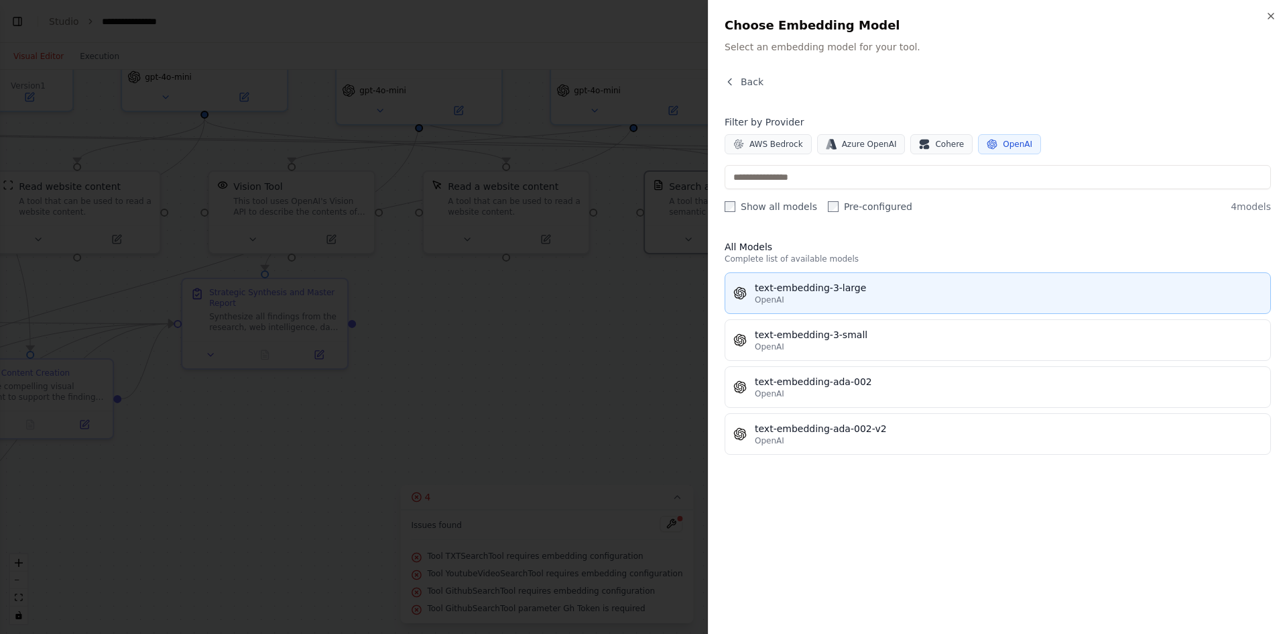
click at [817, 290] on div "text-embedding-3-large" at bounding box center [1008, 287] width 507 height 13
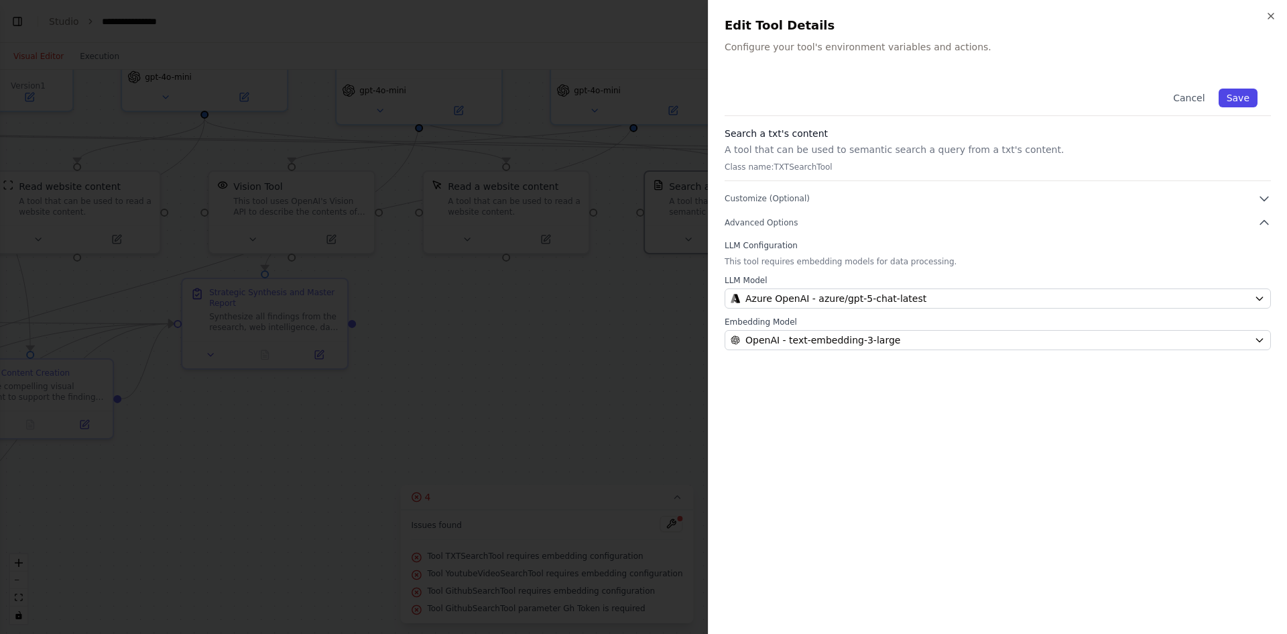
click at [1249, 97] on button "Save" at bounding box center [1238, 97] width 39 height 19
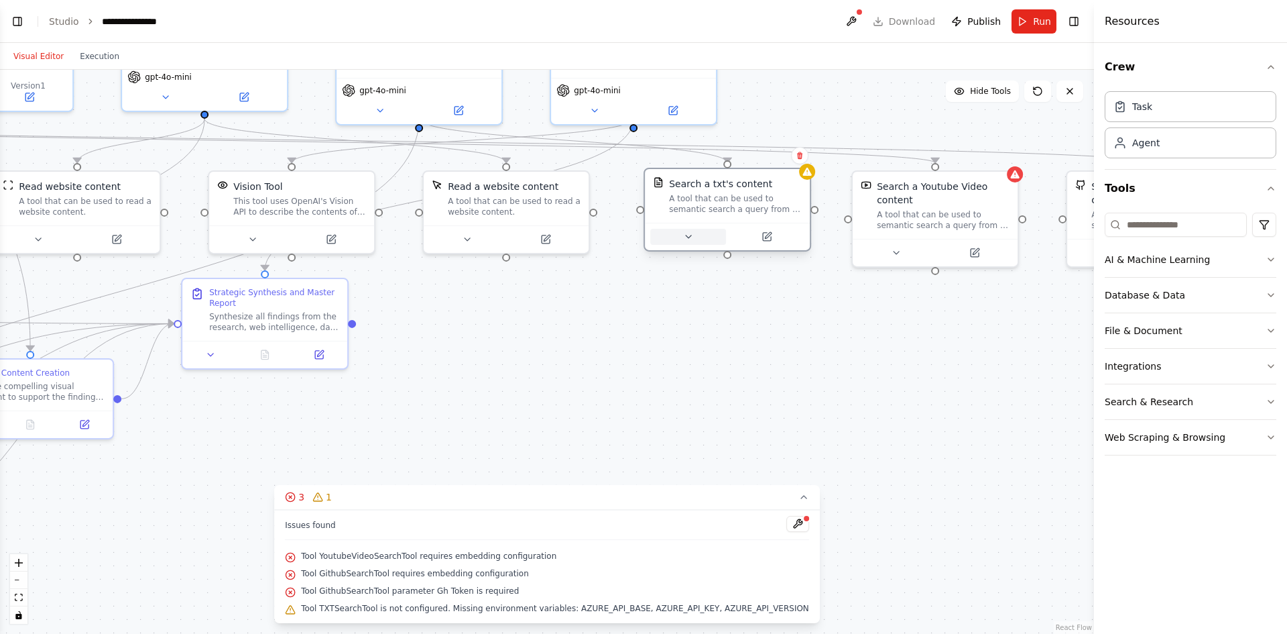
click at [691, 240] on icon at bounding box center [688, 236] width 11 height 11
click at [689, 233] on icon at bounding box center [688, 236] width 11 height 11
click at [760, 233] on button at bounding box center [767, 237] width 76 height 16
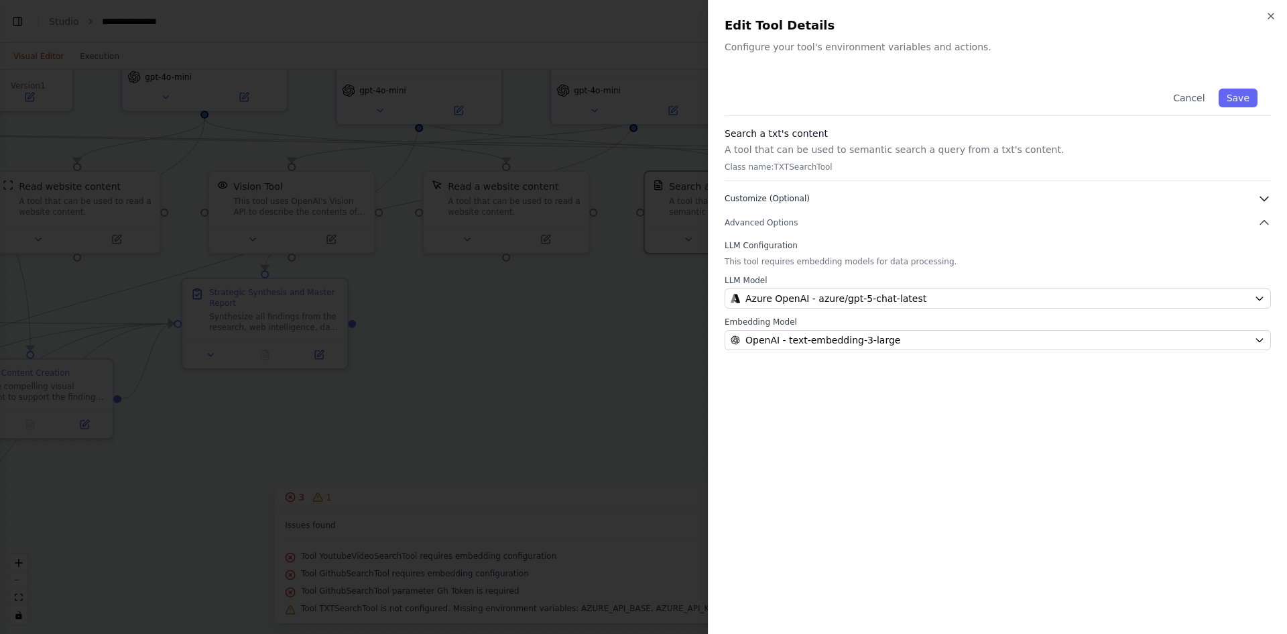
click at [1259, 200] on icon "button" at bounding box center [1264, 198] width 13 height 13
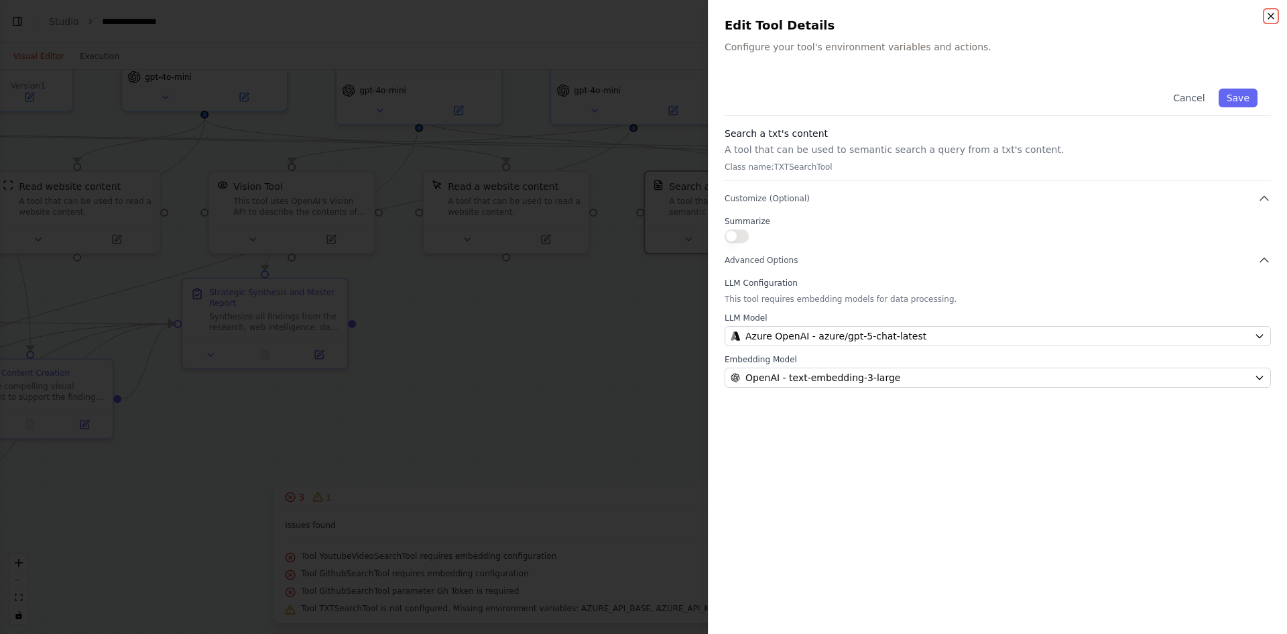
click at [1272, 12] on icon "button" at bounding box center [1271, 16] width 11 height 11
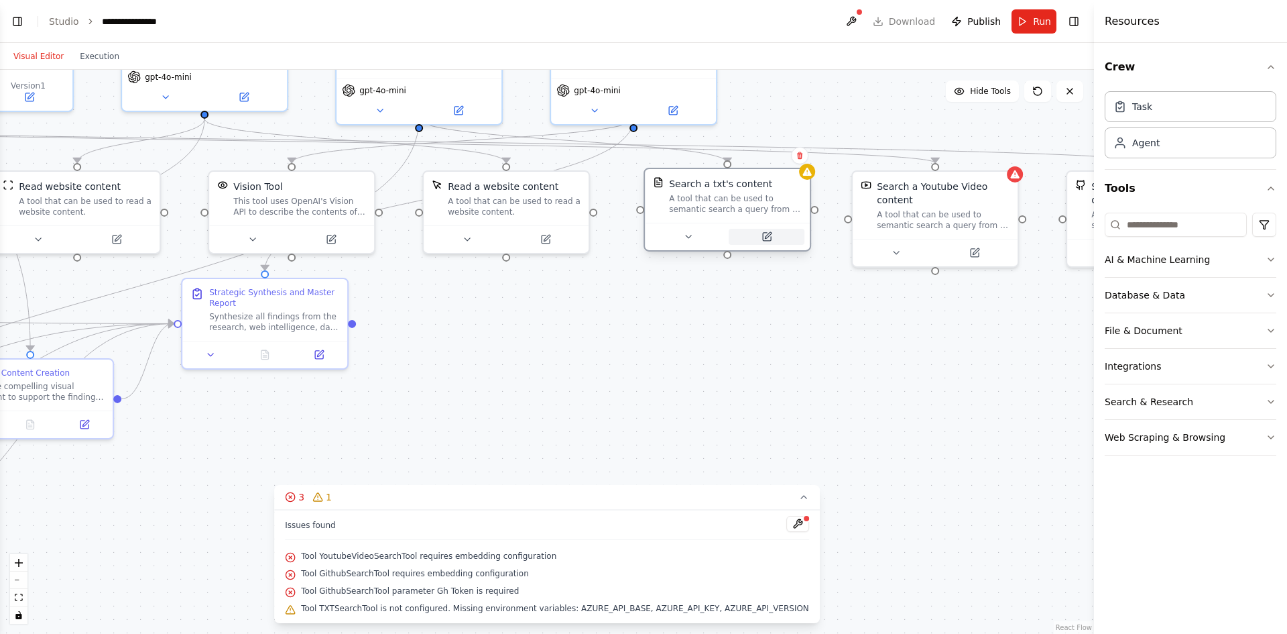
click at [768, 237] on icon at bounding box center [768, 235] width 6 height 6
click at [764, 238] on icon at bounding box center [767, 237] width 8 height 8
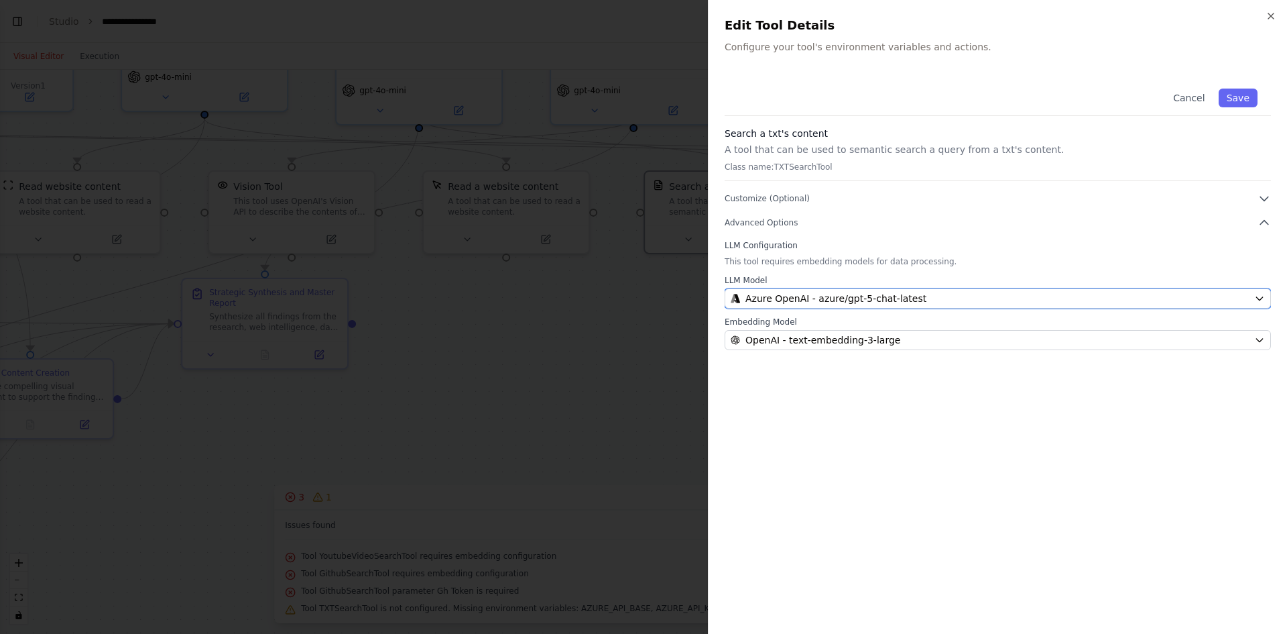
click at [786, 294] on span "Azure OpenAI - azure/gpt-5-chat-latest" at bounding box center [835, 298] width 181 height 13
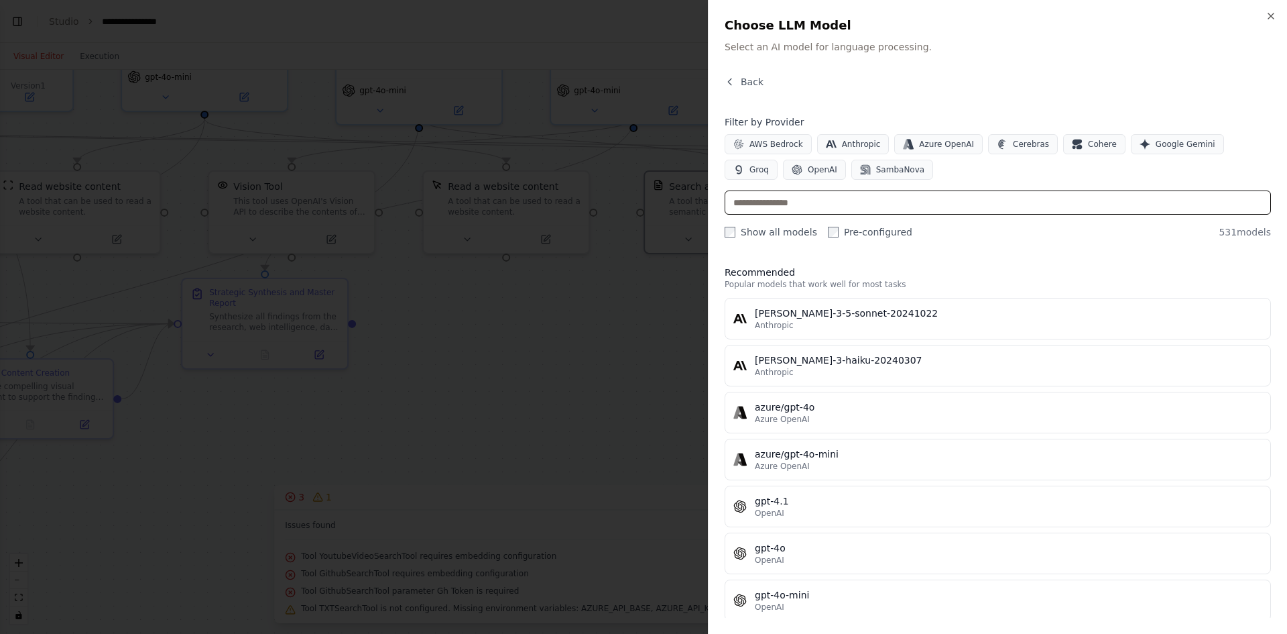
click at [802, 194] on input "text" at bounding box center [998, 202] width 546 height 24
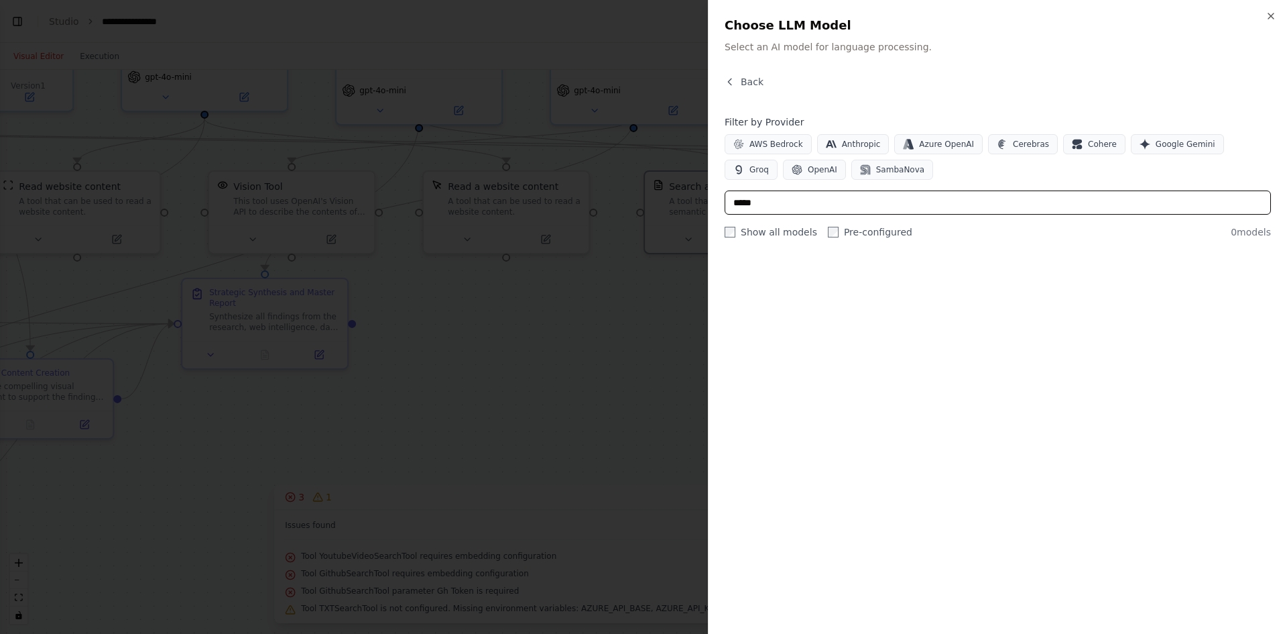
scroll to position [0, 0]
drag, startPoint x: 791, startPoint y: 206, endPoint x: 684, endPoint y: 206, distance: 106.6
click at [685, 206] on body "BETA A full stack ai agent crew and i have a very powerful pc. Basically there …" at bounding box center [643, 317] width 1287 height 634
type input "****"
click at [1270, 20] on icon "button" at bounding box center [1271, 16] width 11 height 11
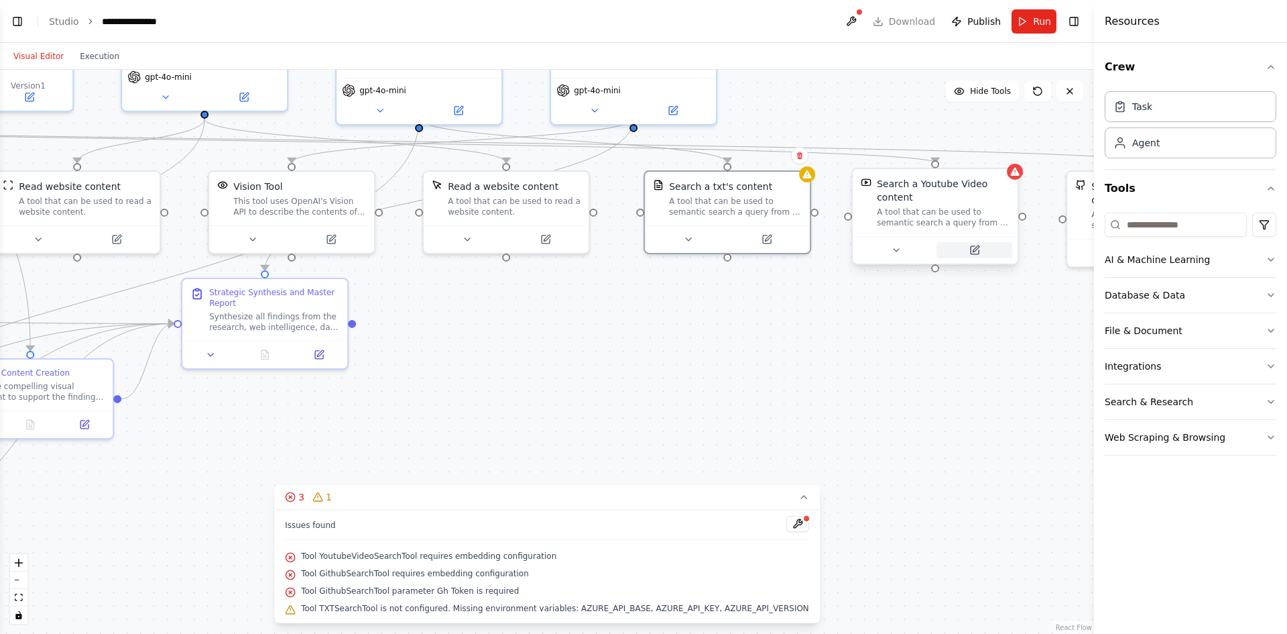
click at [977, 255] on icon at bounding box center [974, 250] width 11 height 11
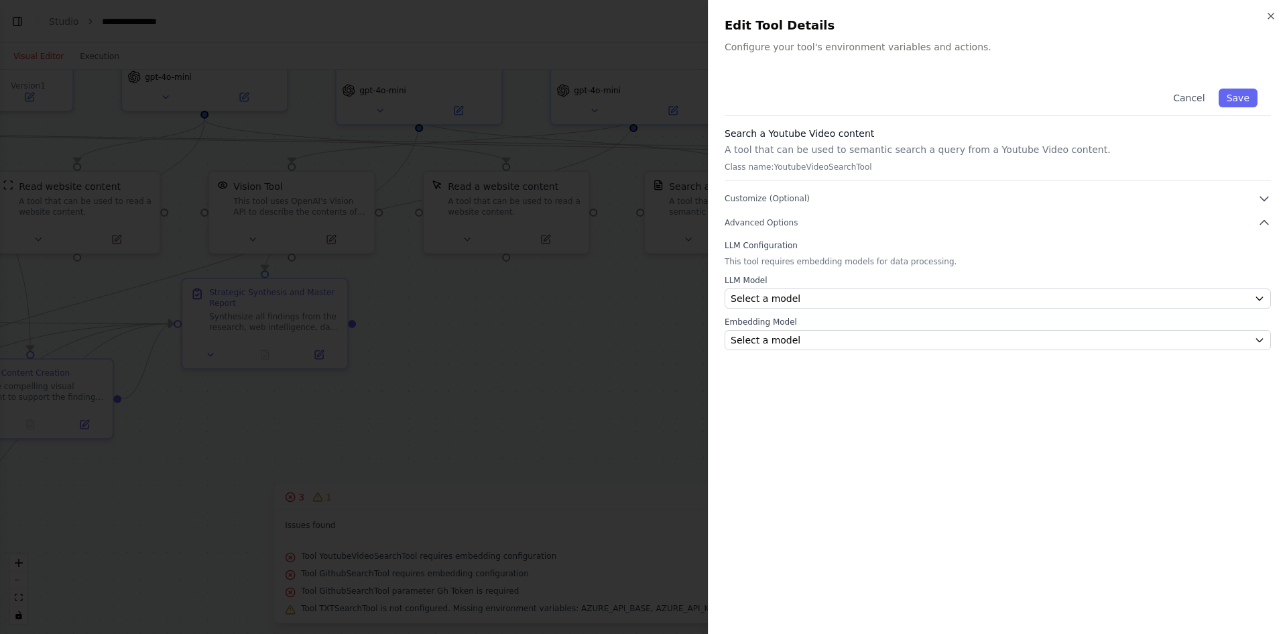
click at [822, 284] on label "LLM Model" at bounding box center [998, 280] width 546 height 11
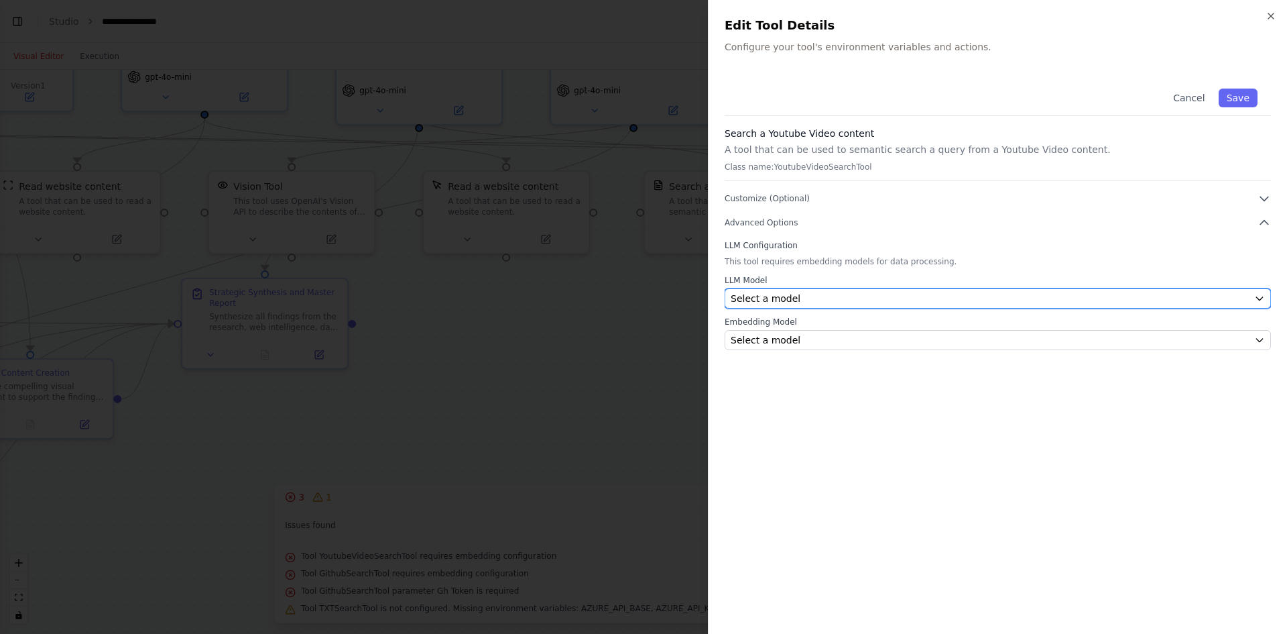
click at [822, 295] on div "Select a model" at bounding box center [990, 298] width 518 height 13
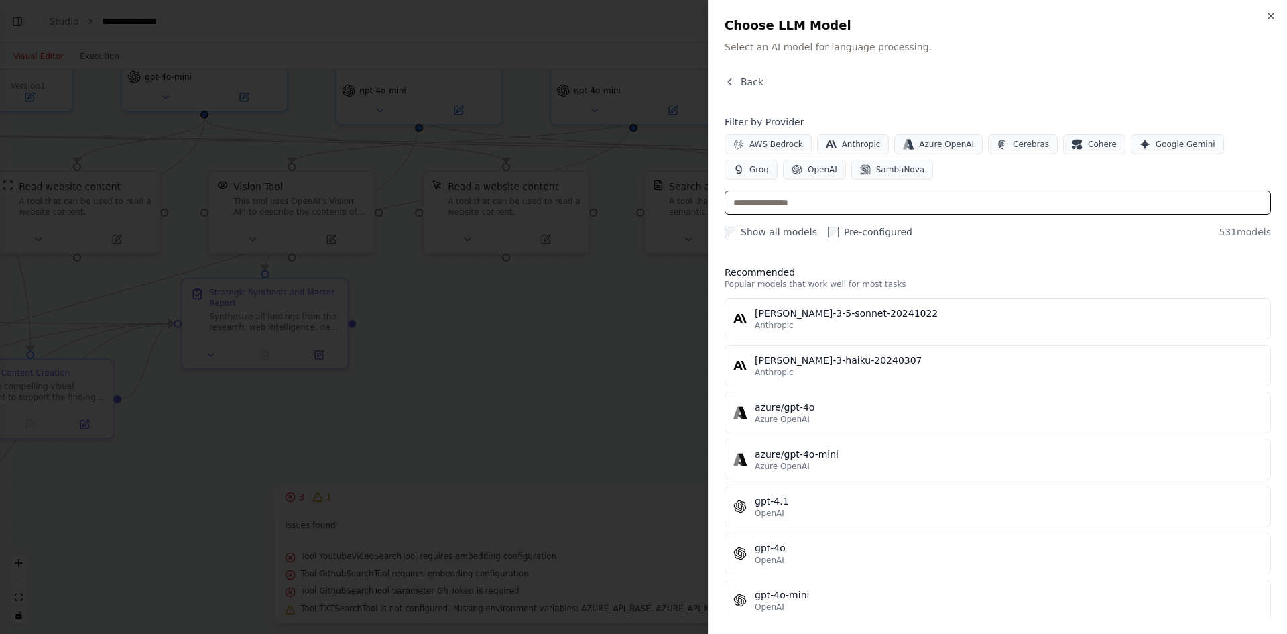
click at [874, 204] on input "text" at bounding box center [998, 202] width 546 height 24
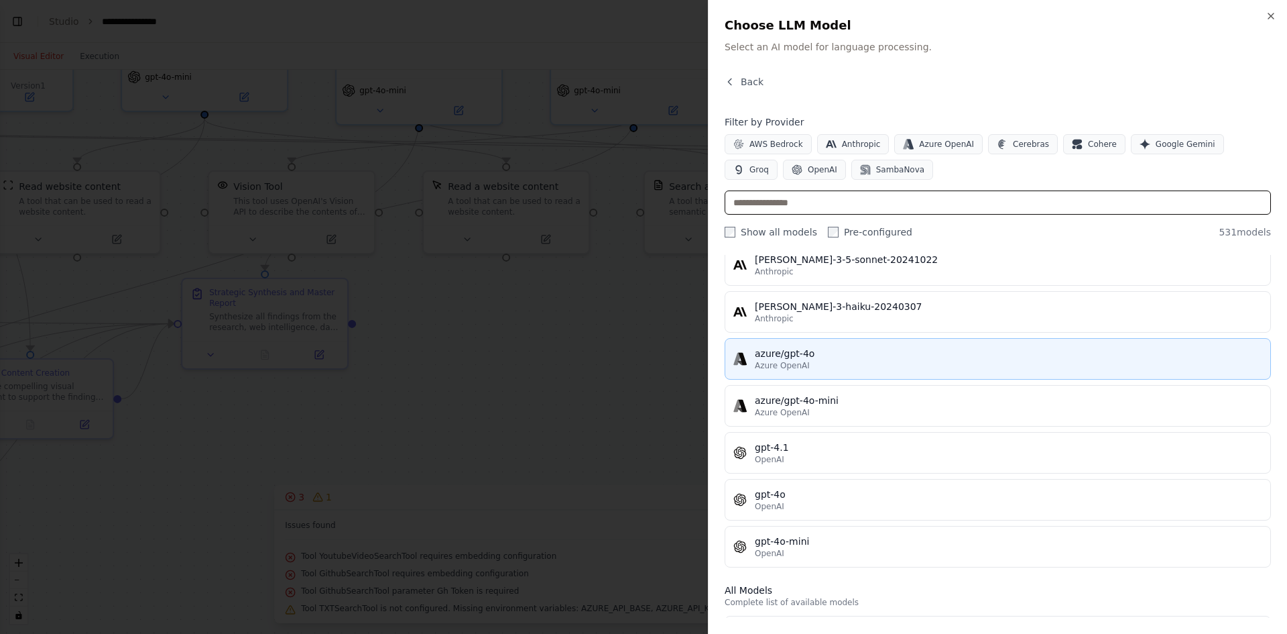
scroll to position [268, 0]
